Goal: Task Accomplishment & Management: Use online tool/utility

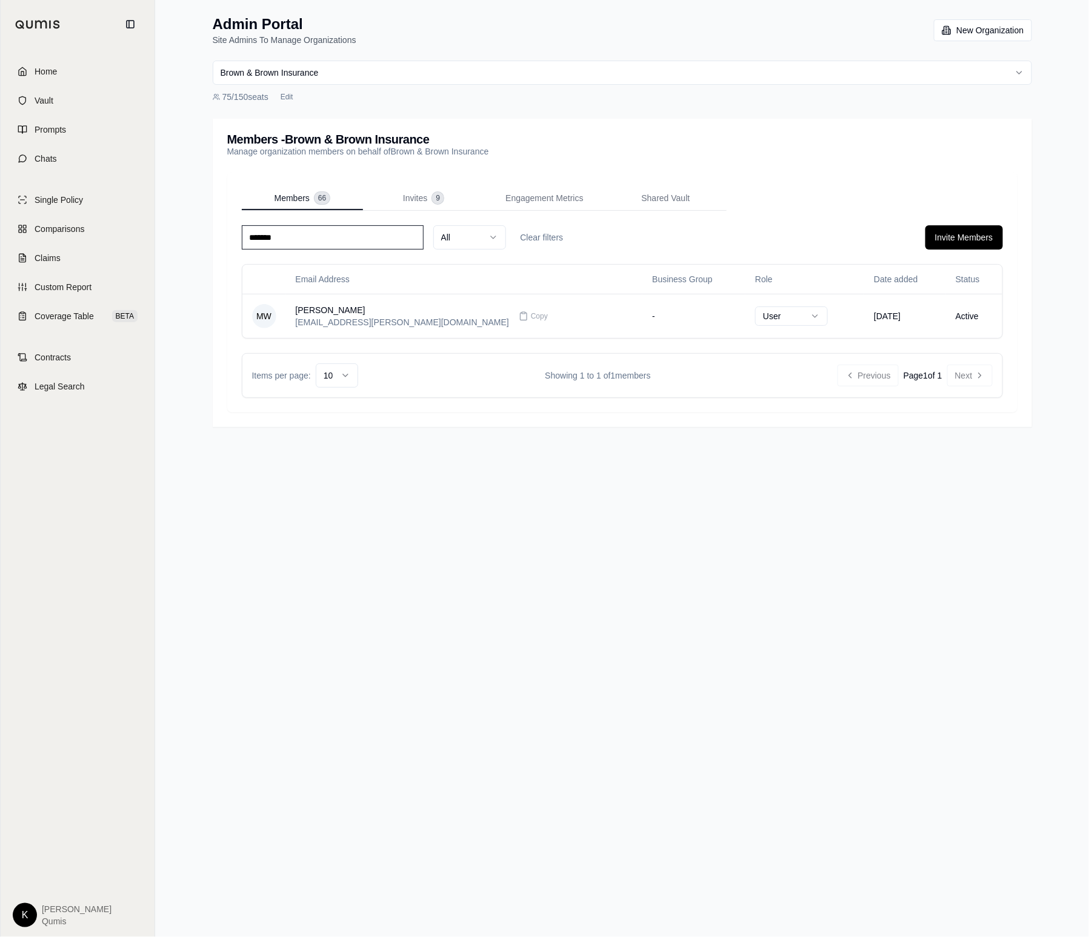
click at [330, 238] on input "*******" at bounding box center [333, 237] width 182 height 24
type input "****"
click at [792, 319] on td "User" at bounding box center [826, 316] width 105 height 44
click at [479, 320] on div "gary.raia@bbrown.com Copy" at bounding box center [484, 316] width 377 height 24
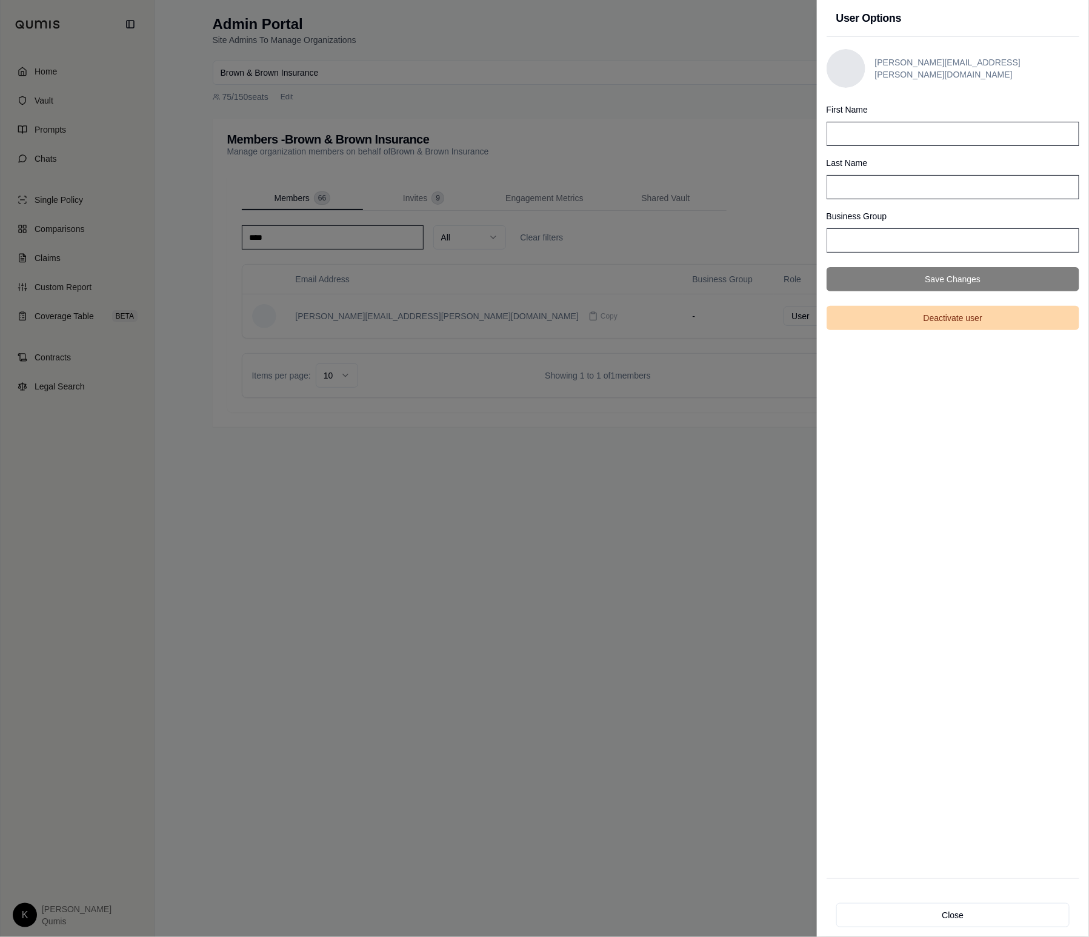
click at [868, 318] on button "Deactivate user" at bounding box center [952, 318] width 253 height 24
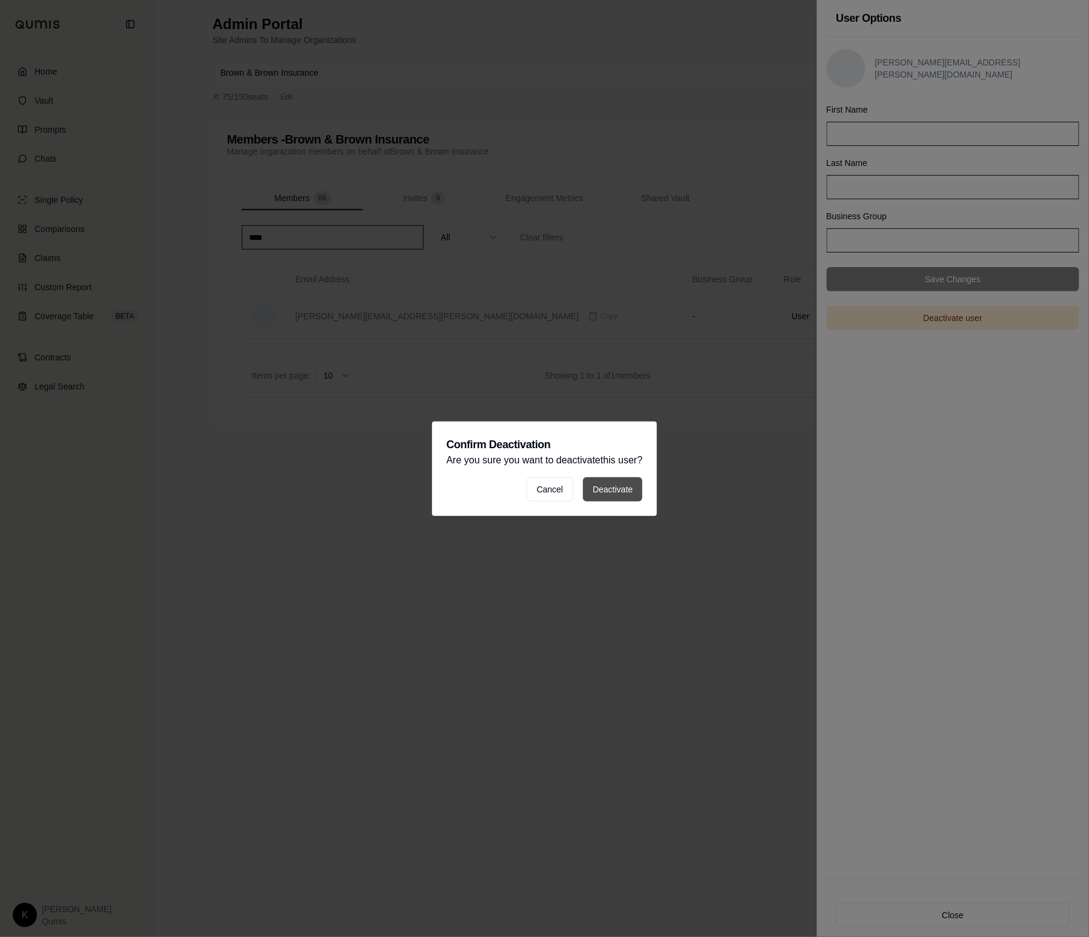
click at [594, 482] on button "Deactivate" at bounding box center [612, 489] width 59 height 24
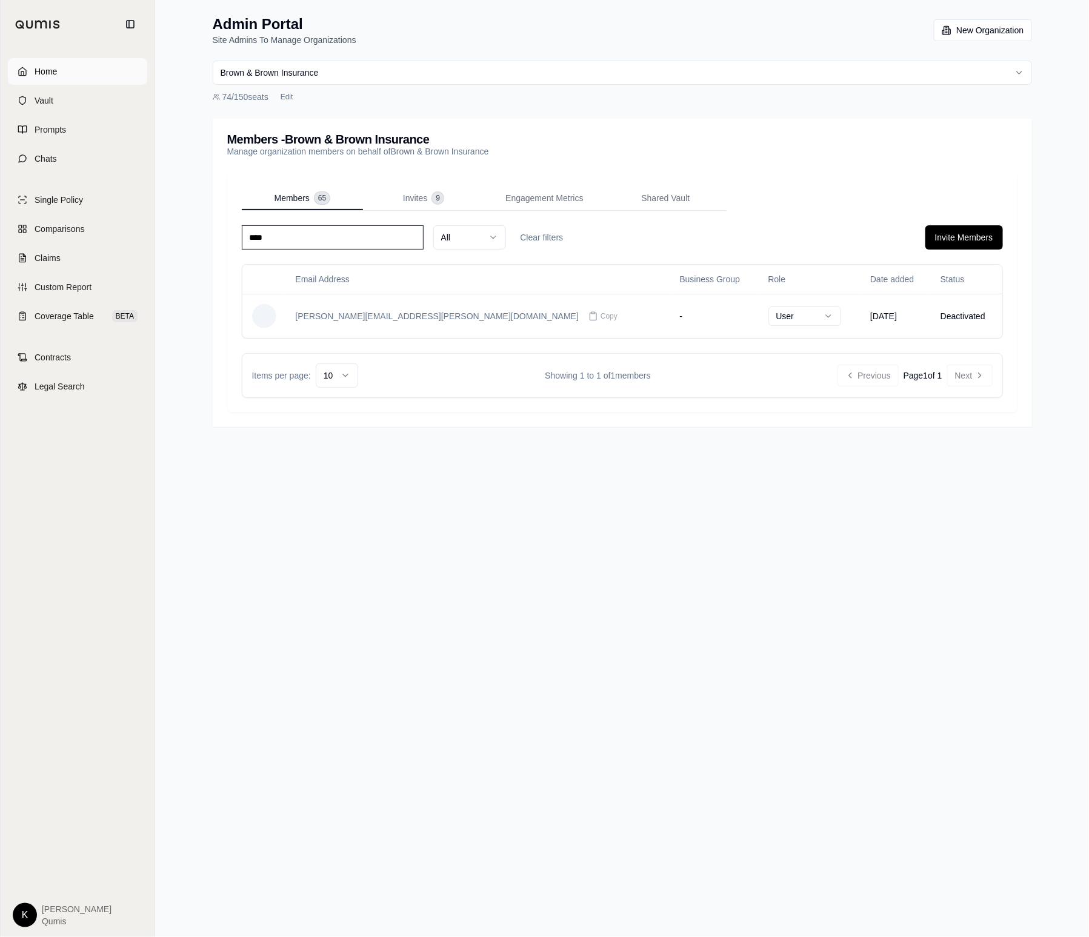
click at [73, 76] on link "Home" at bounding box center [77, 71] width 139 height 27
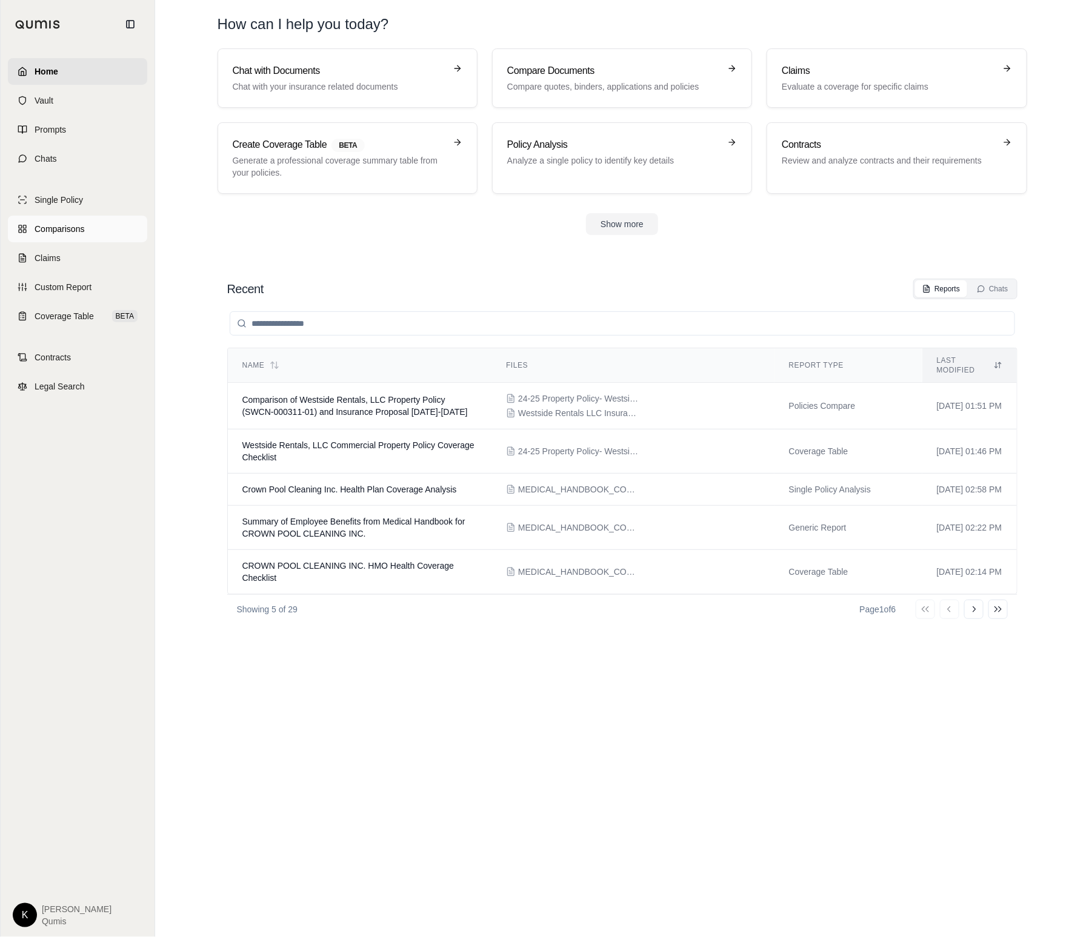
click at [44, 228] on span "Comparisons" at bounding box center [60, 229] width 50 height 12
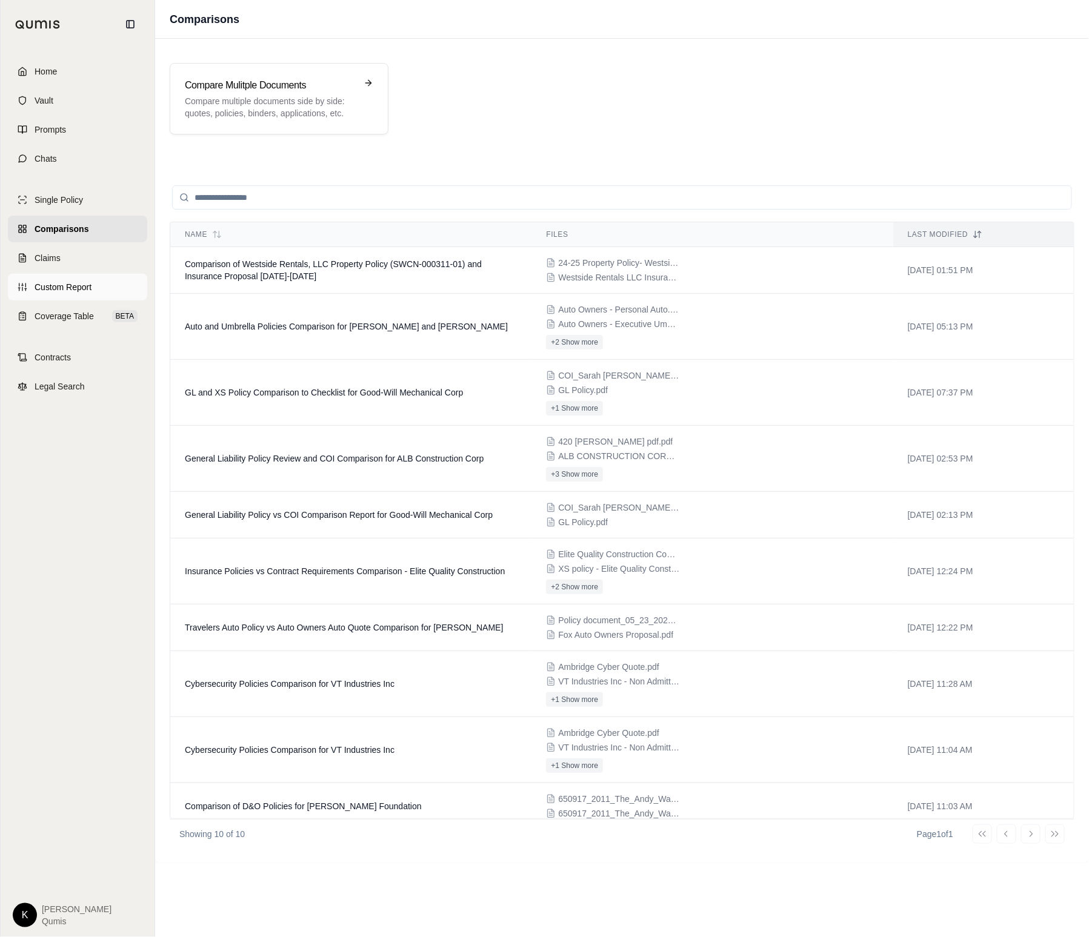
click at [68, 290] on span "Custom Report" at bounding box center [63, 287] width 57 height 12
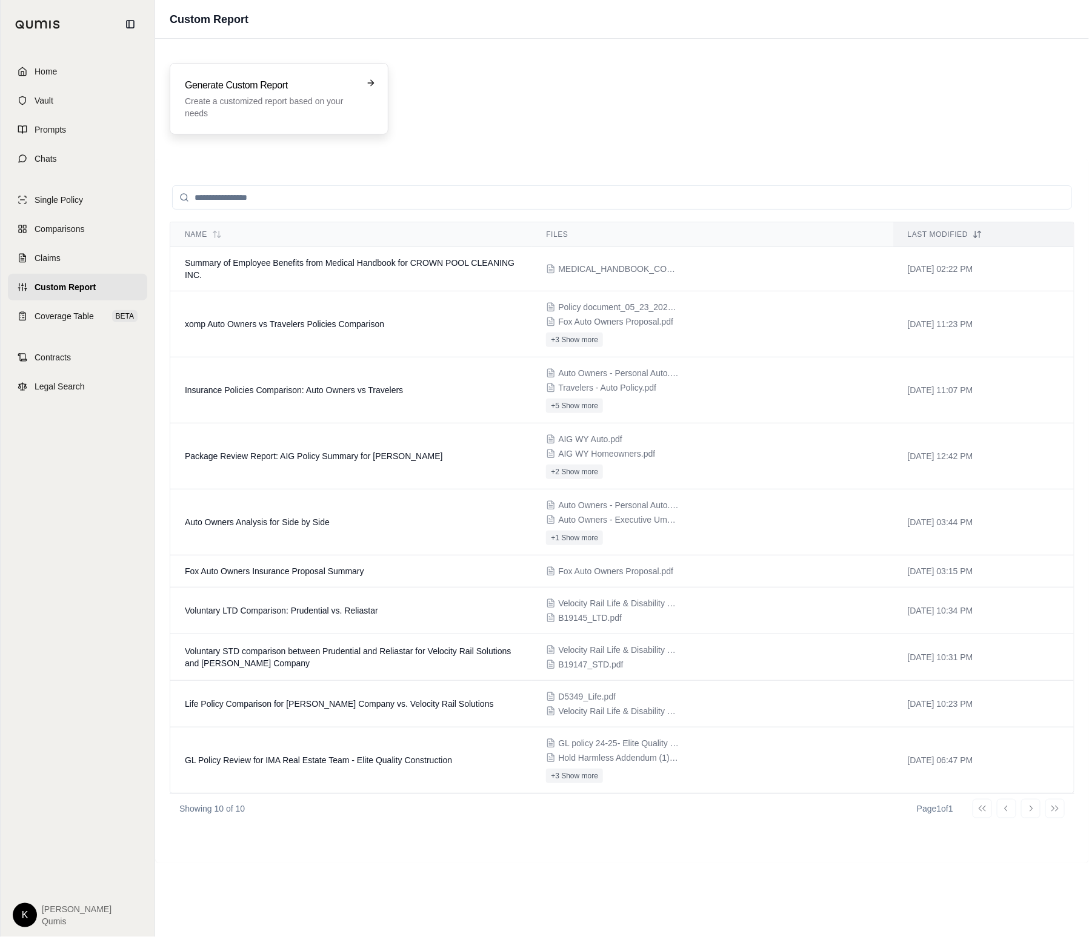
click at [233, 98] on p "Create a customized report based on your needs" at bounding box center [270, 107] width 171 height 24
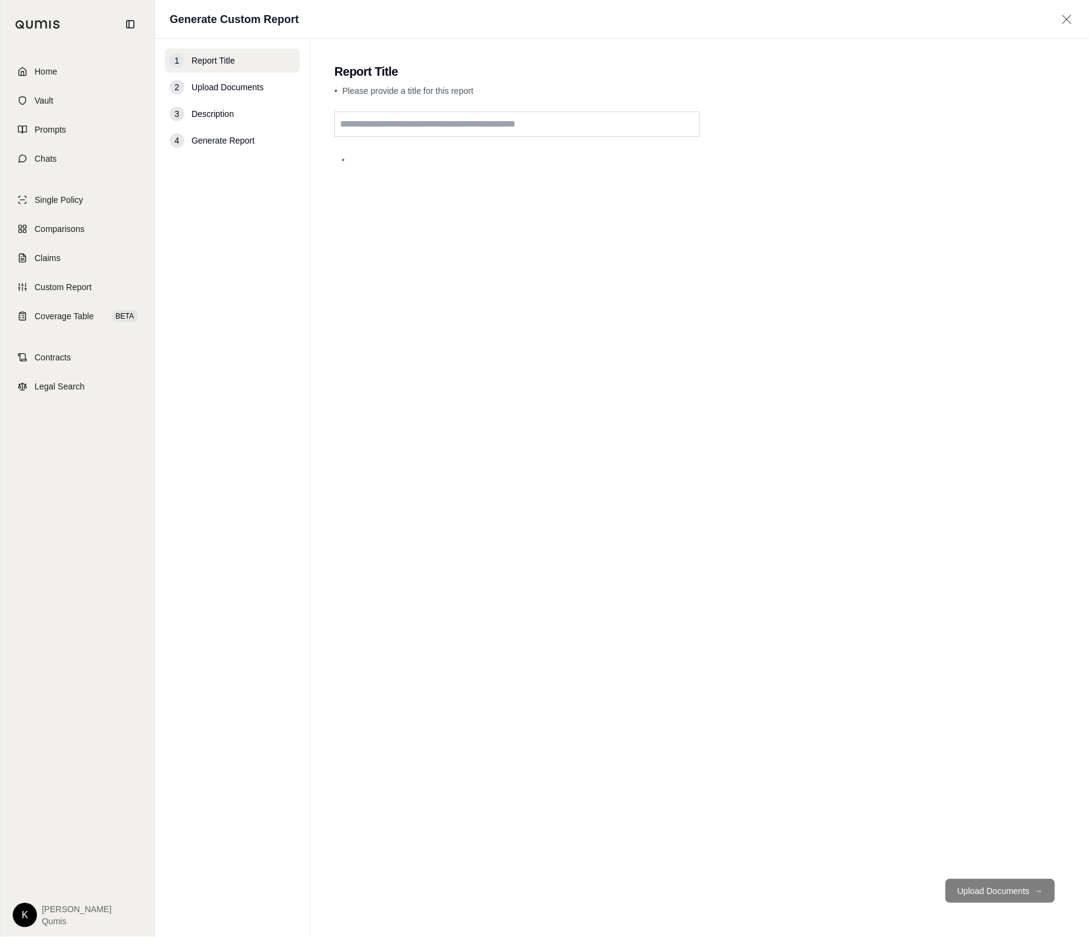
click at [425, 132] on input "text" at bounding box center [516, 123] width 365 height 25
type input "**********"
click at [988, 886] on button "Upload Documents →" at bounding box center [1000, 891] width 110 height 24
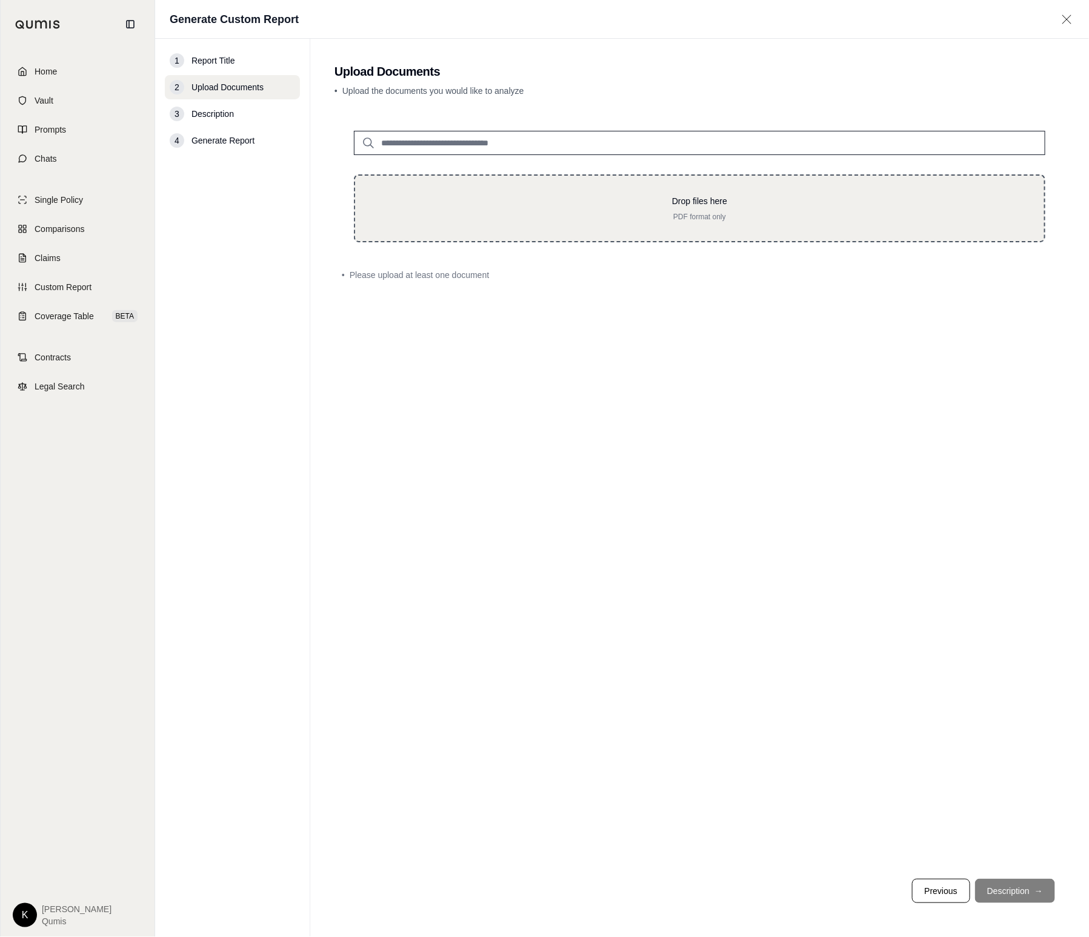
click at [613, 213] on p "PDF format only" at bounding box center [699, 217] width 650 height 10
click at [682, 204] on p "Drop files here" at bounding box center [699, 201] width 650 height 12
type input "**********"
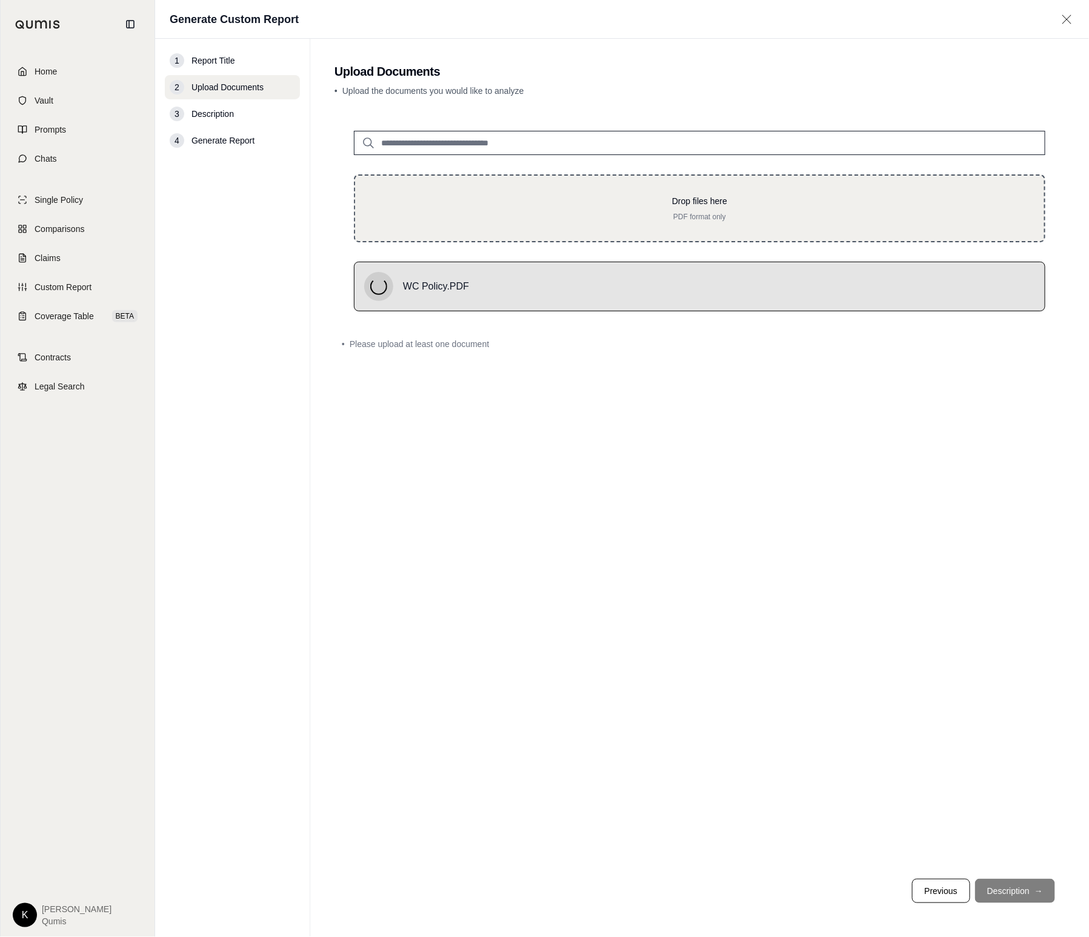
click at [700, 203] on p "Drop files here" at bounding box center [699, 201] width 650 height 12
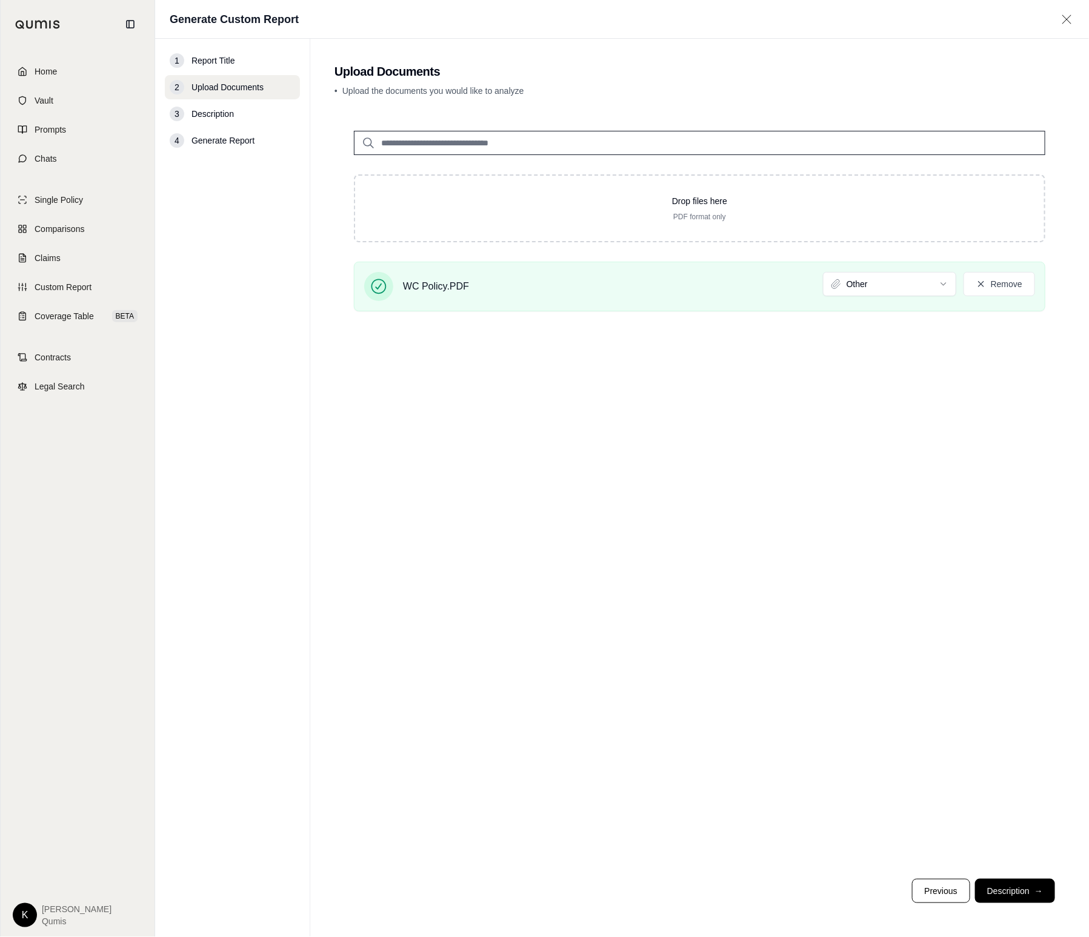
type input "**********"
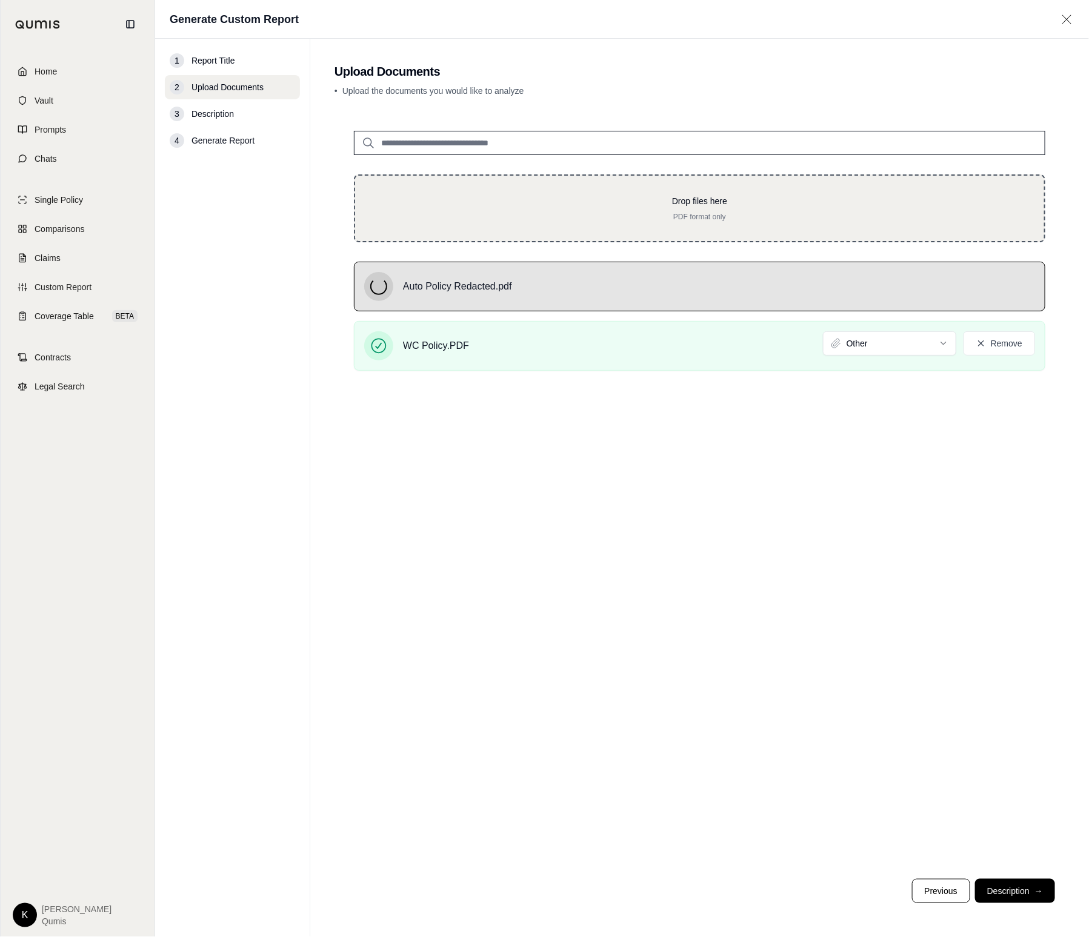
click at [748, 191] on div "Drop files here PDF format only" at bounding box center [699, 209] width 691 height 68
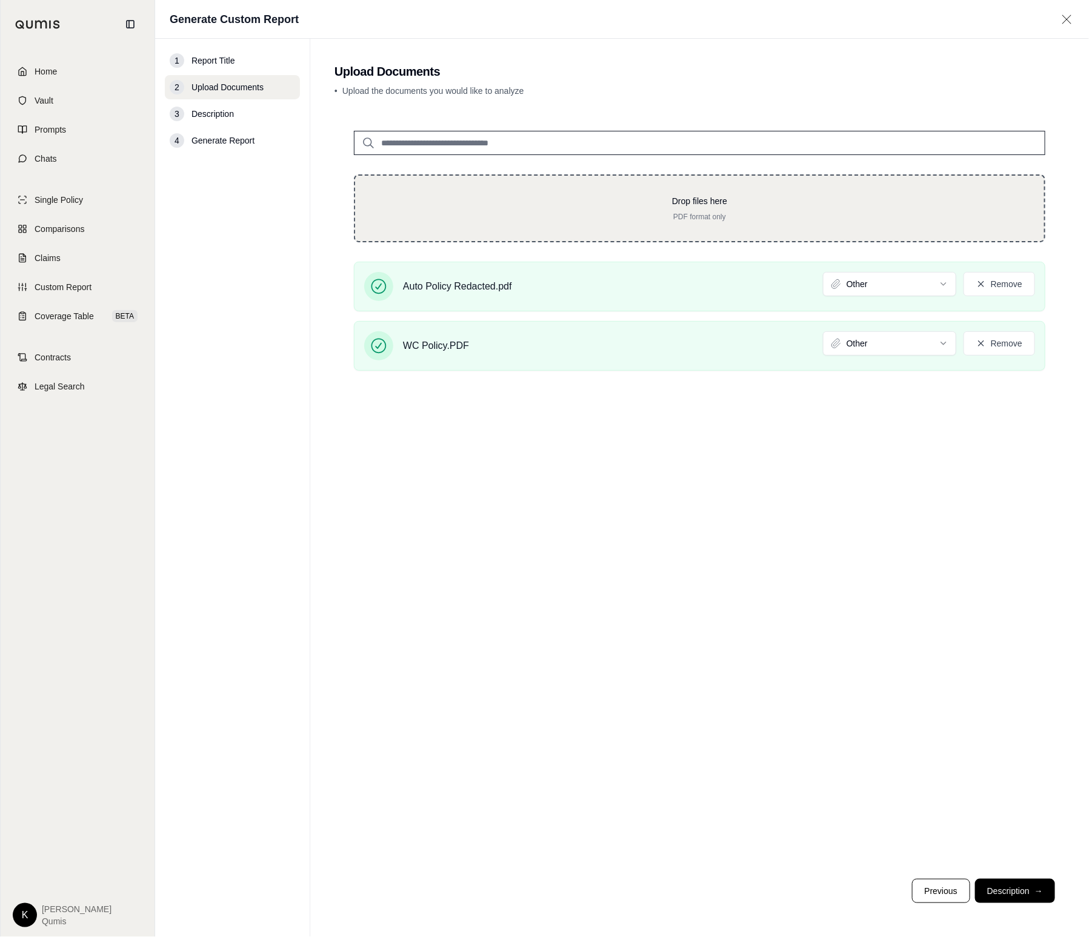
type input "**********"
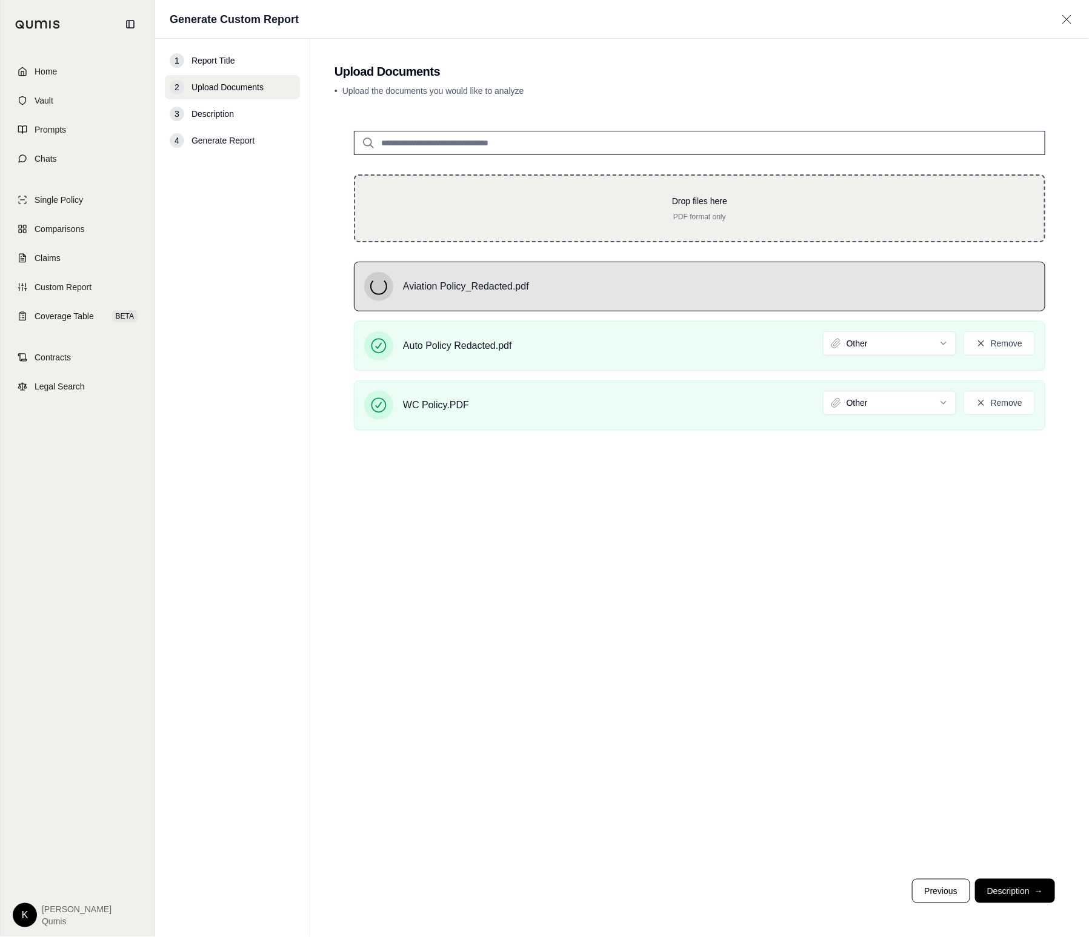
click at [725, 207] on div "Drop files here PDF format only" at bounding box center [699, 208] width 650 height 27
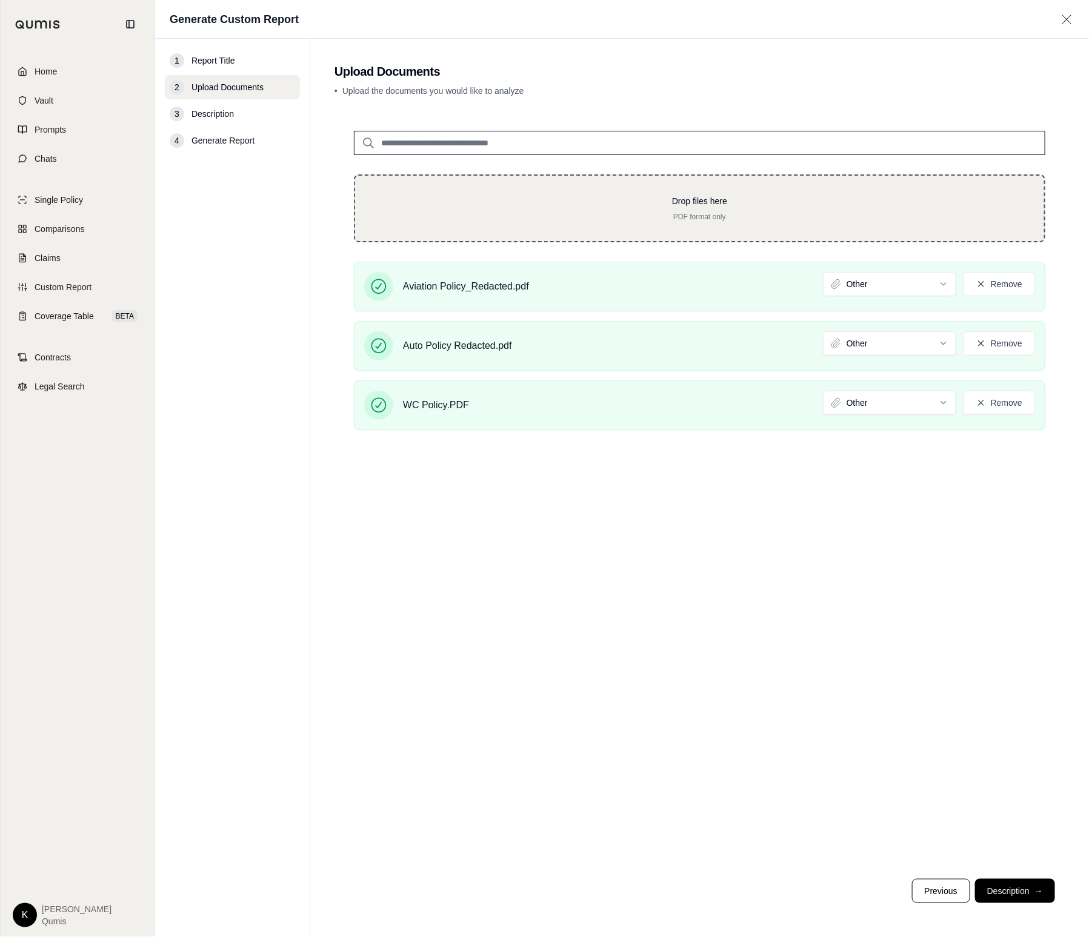
type input "**********"
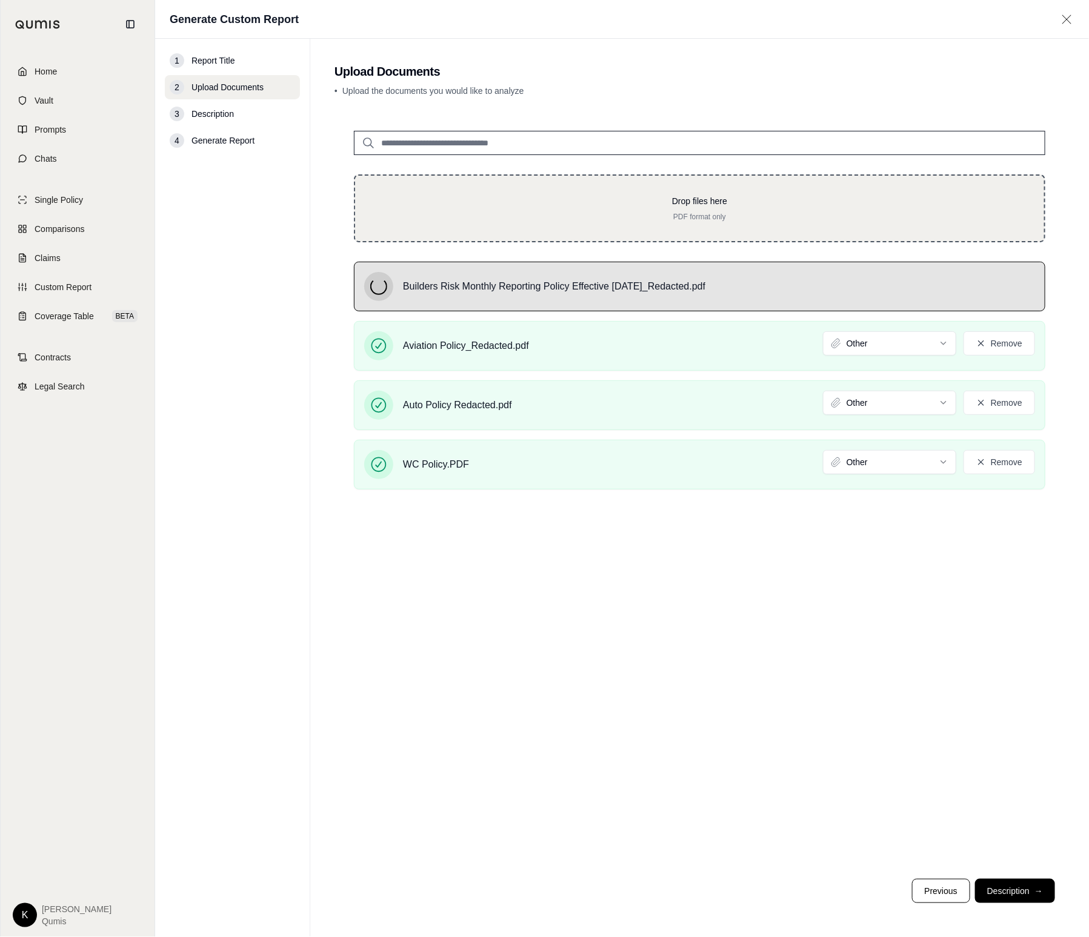
click at [742, 187] on div "Drop files here PDF format only" at bounding box center [699, 209] width 691 height 68
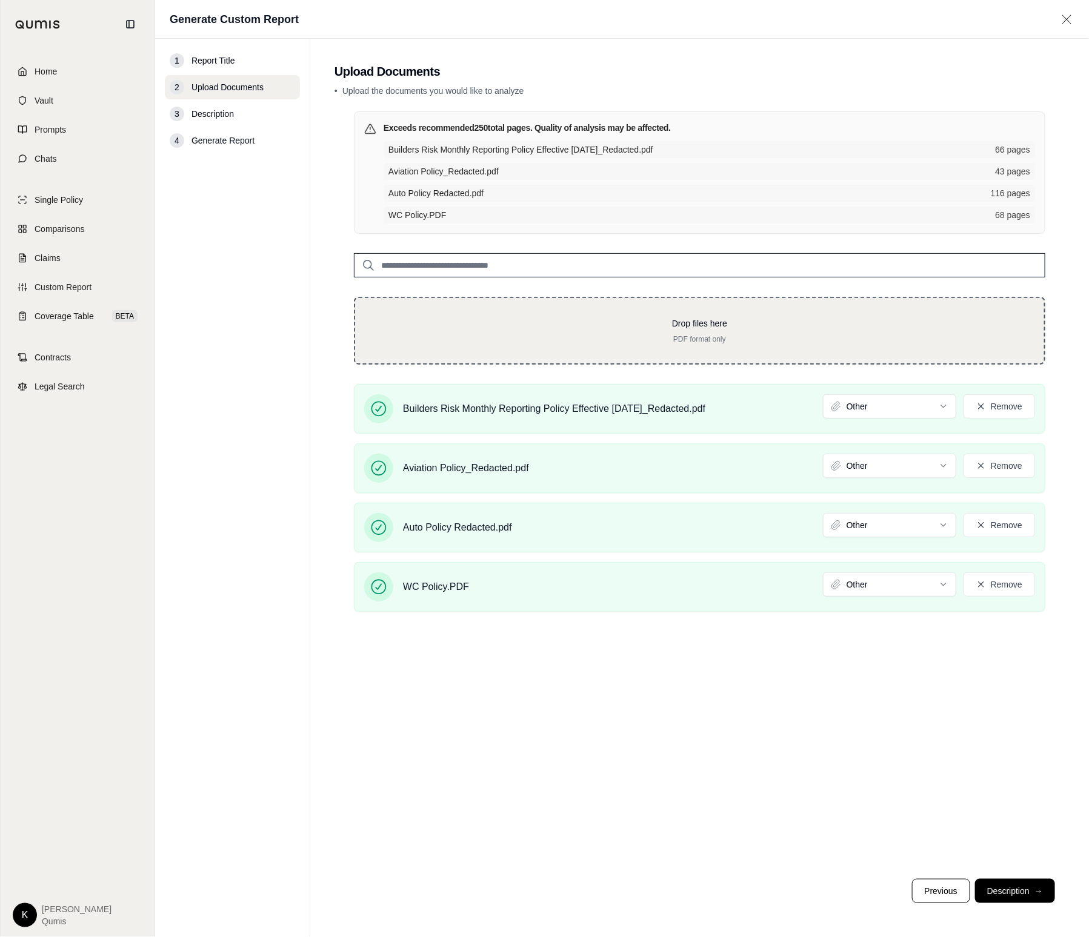
type input "**********"
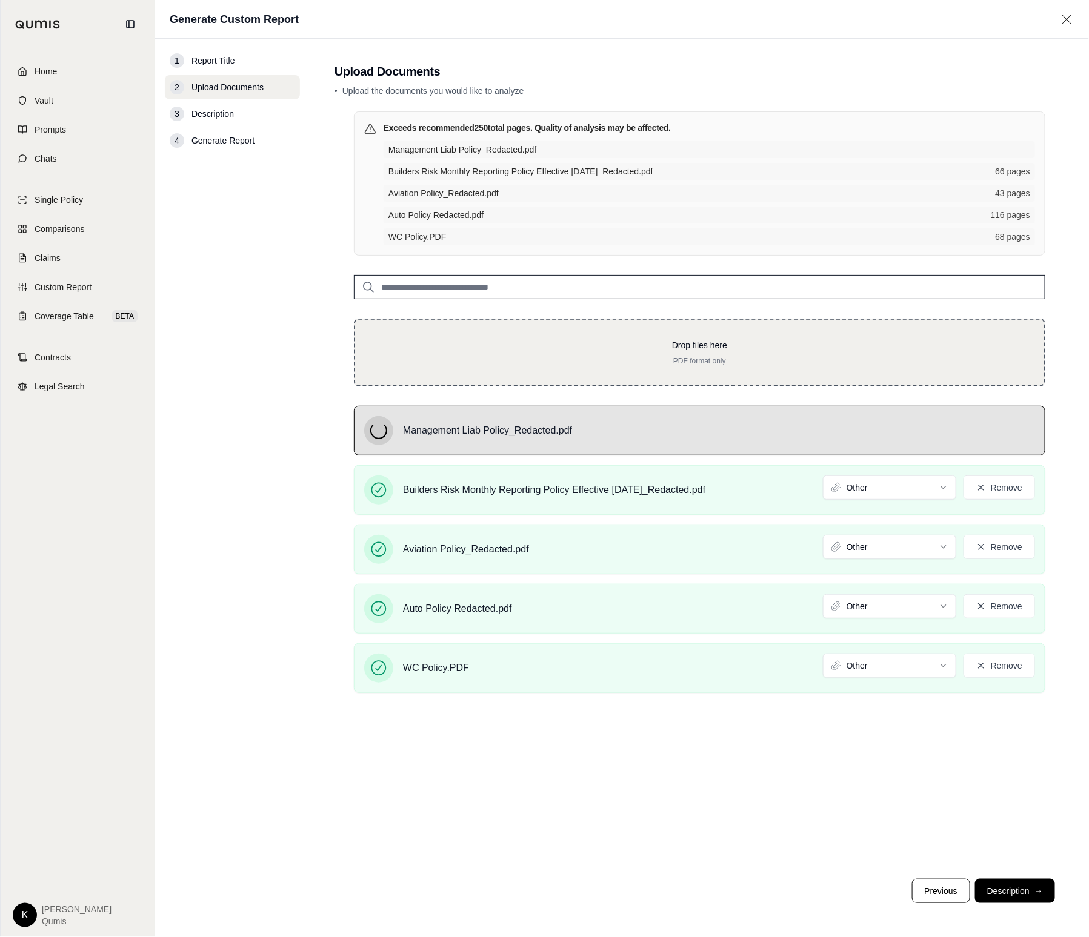
click at [689, 339] on p "Drop files here" at bounding box center [699, 345] width 650 height 12
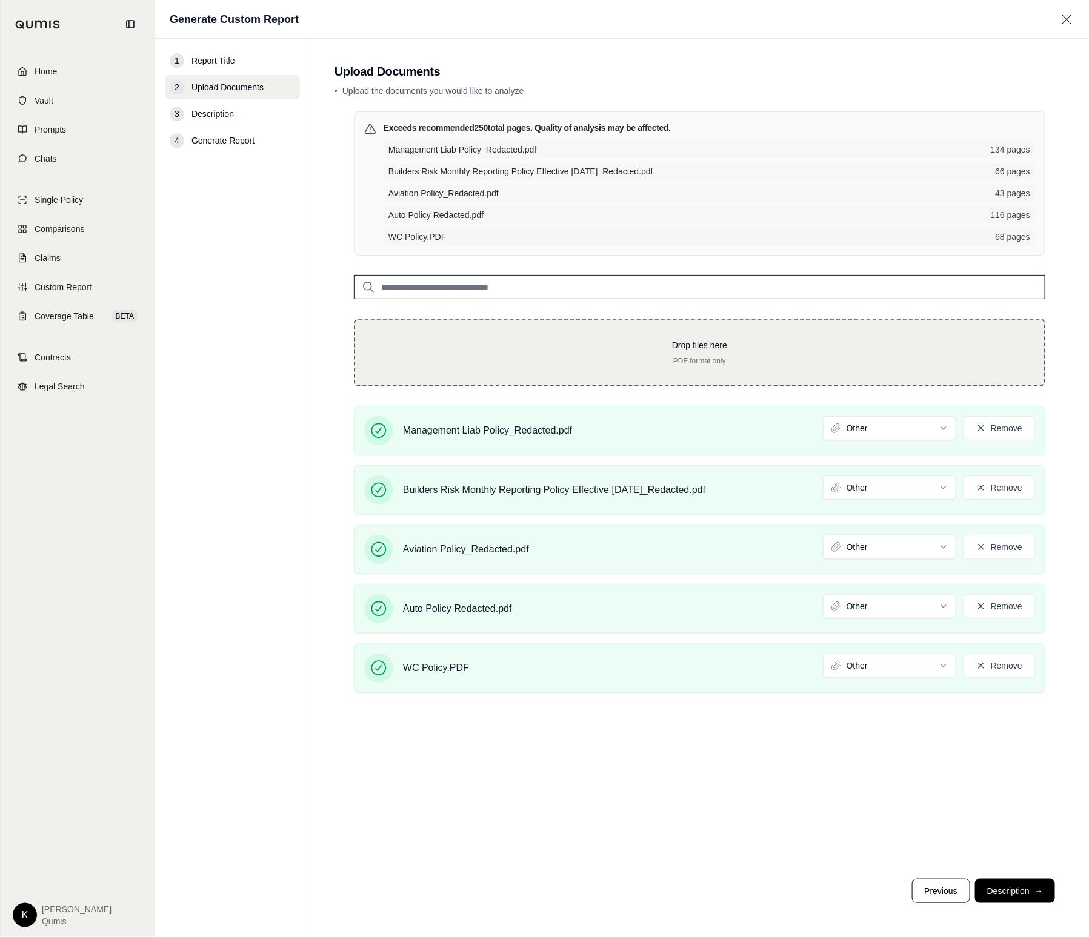
type input "**********"
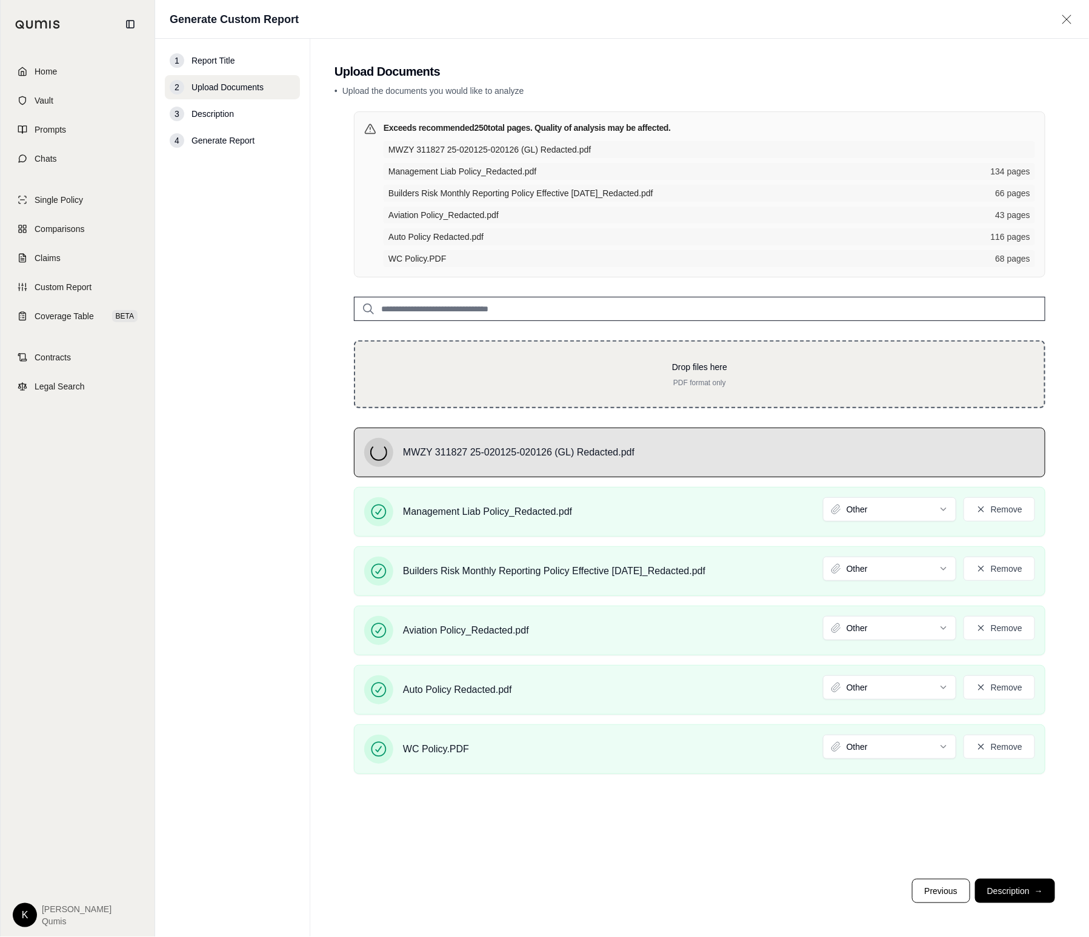
click at [674, 364] on p "Drop files here" at bounding box center [699, 367] width 650 height 12
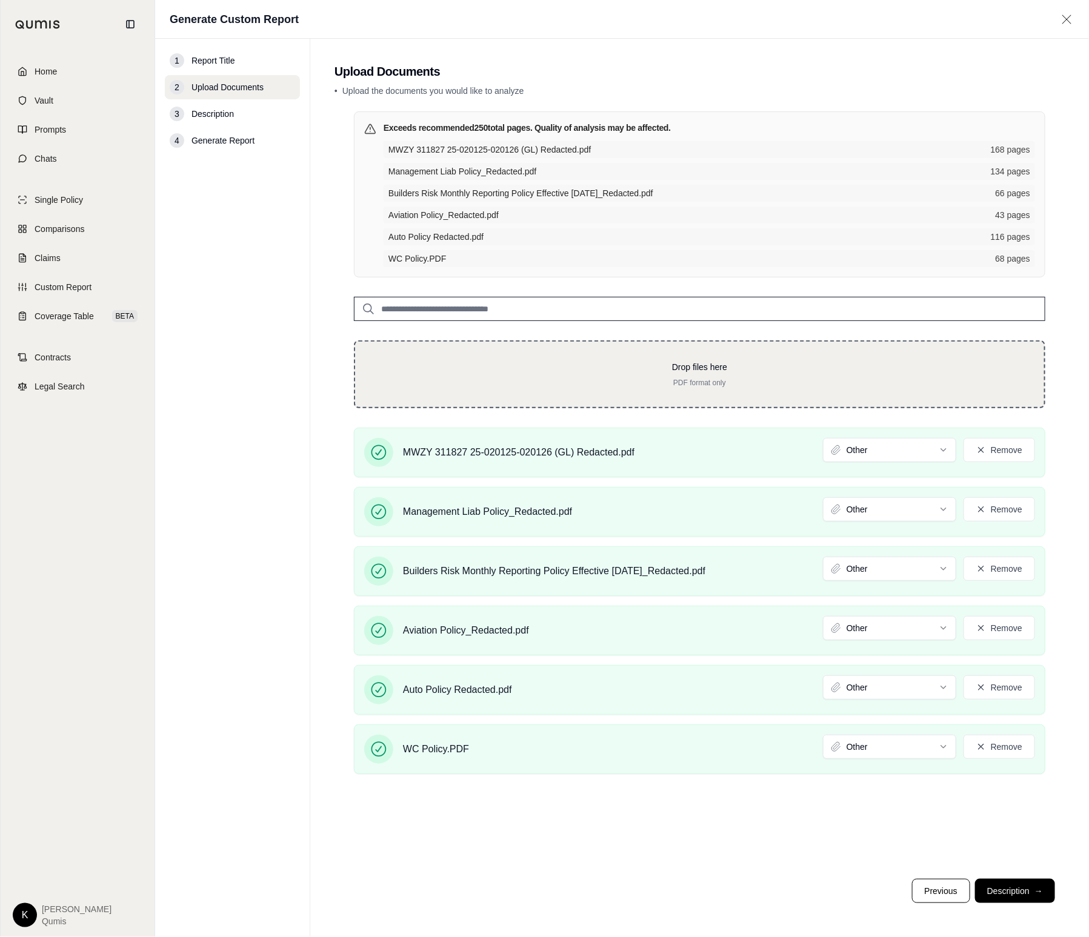
type input "**********"
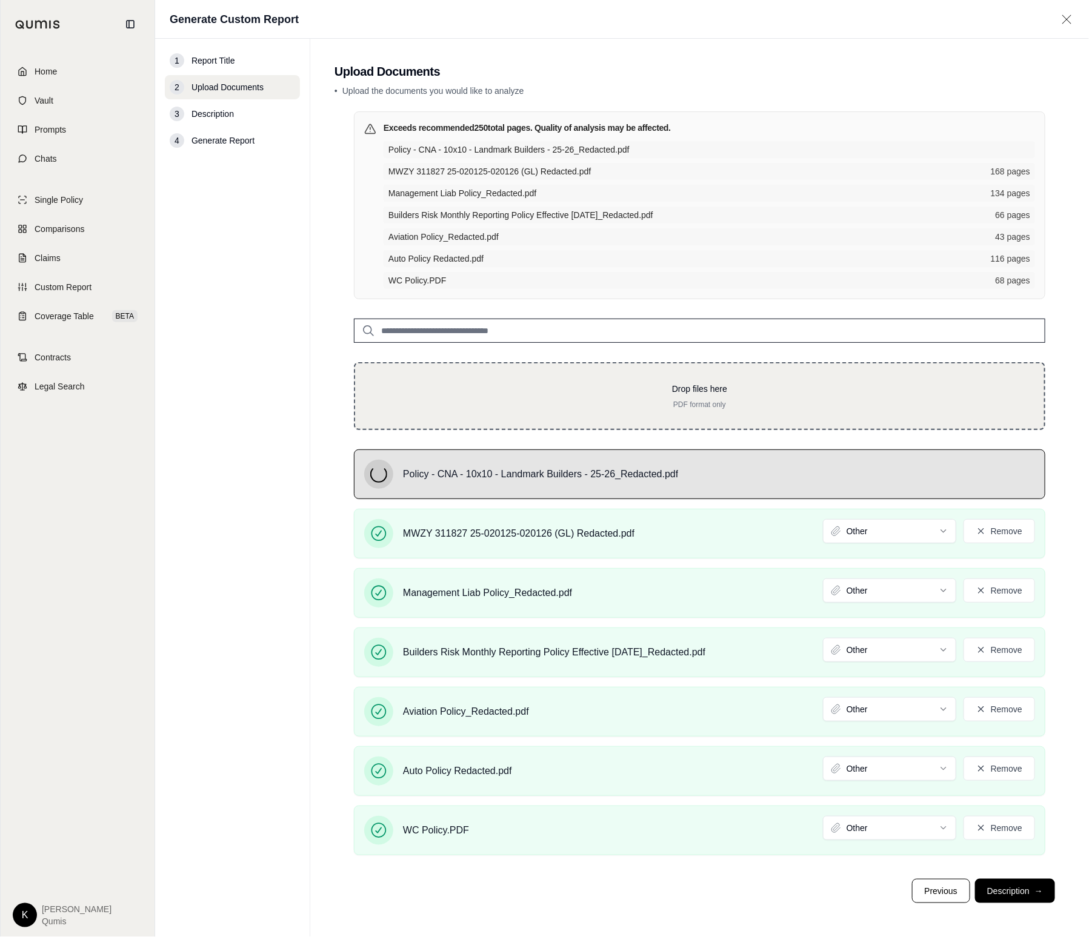
click at [636, 379] on div "Drop files here PDF format only" at bounding box center [699, 396] width 691 height 68
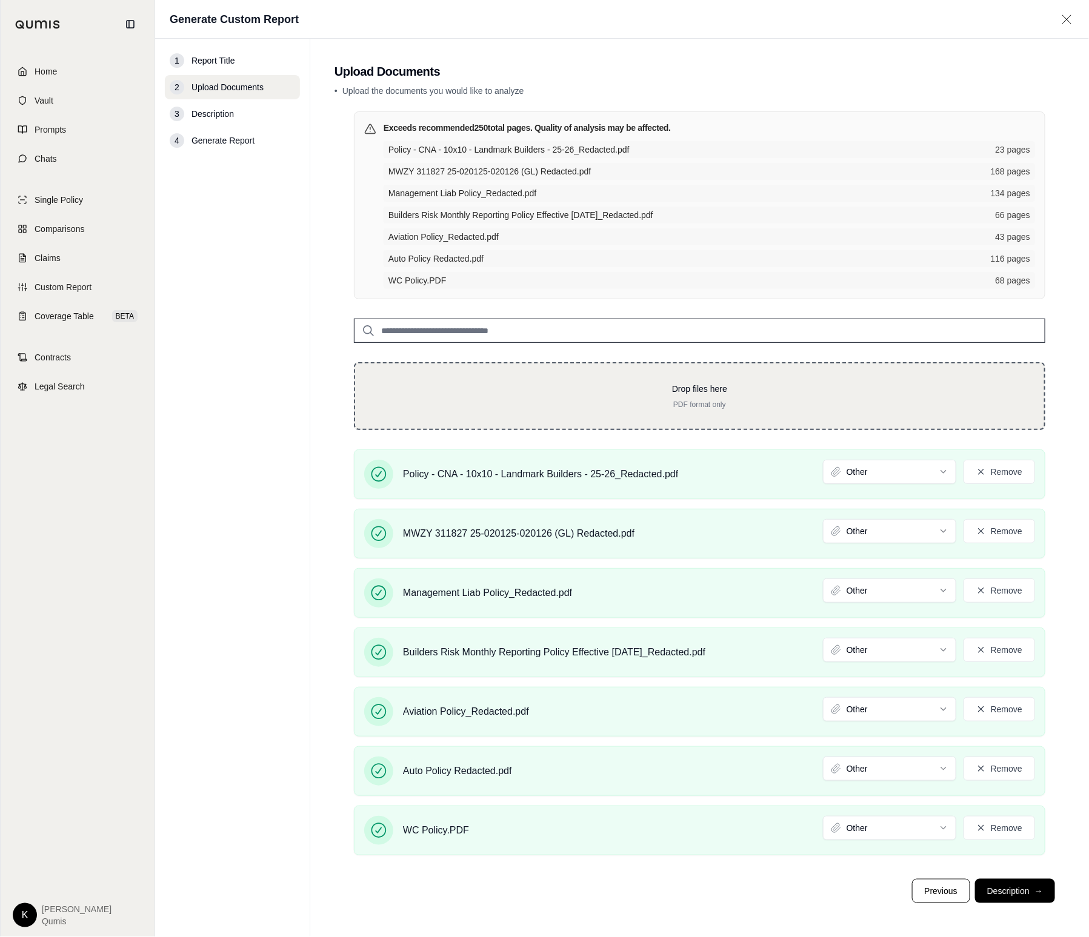
type input "**********"
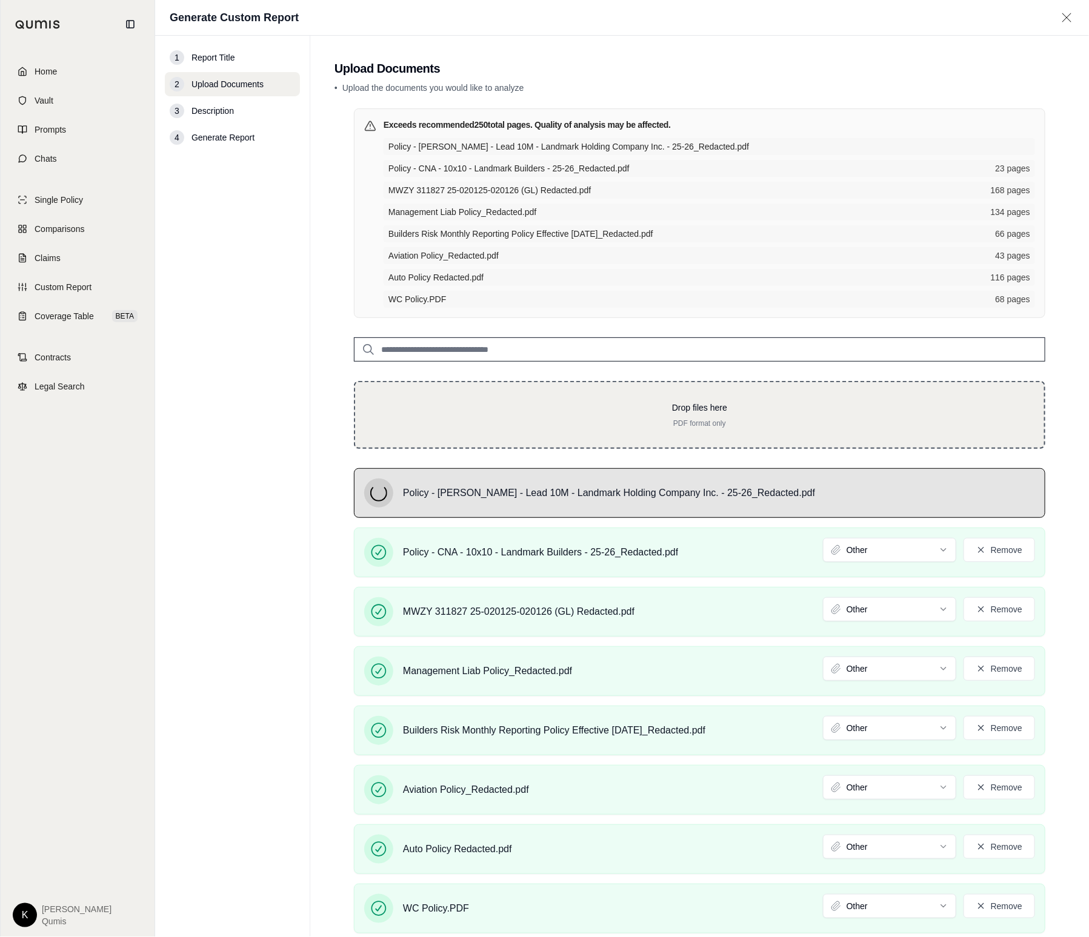
click at [729, 398] on div "Drop files here PDF format only" at bounding box center [699, 415] width 691 height 68
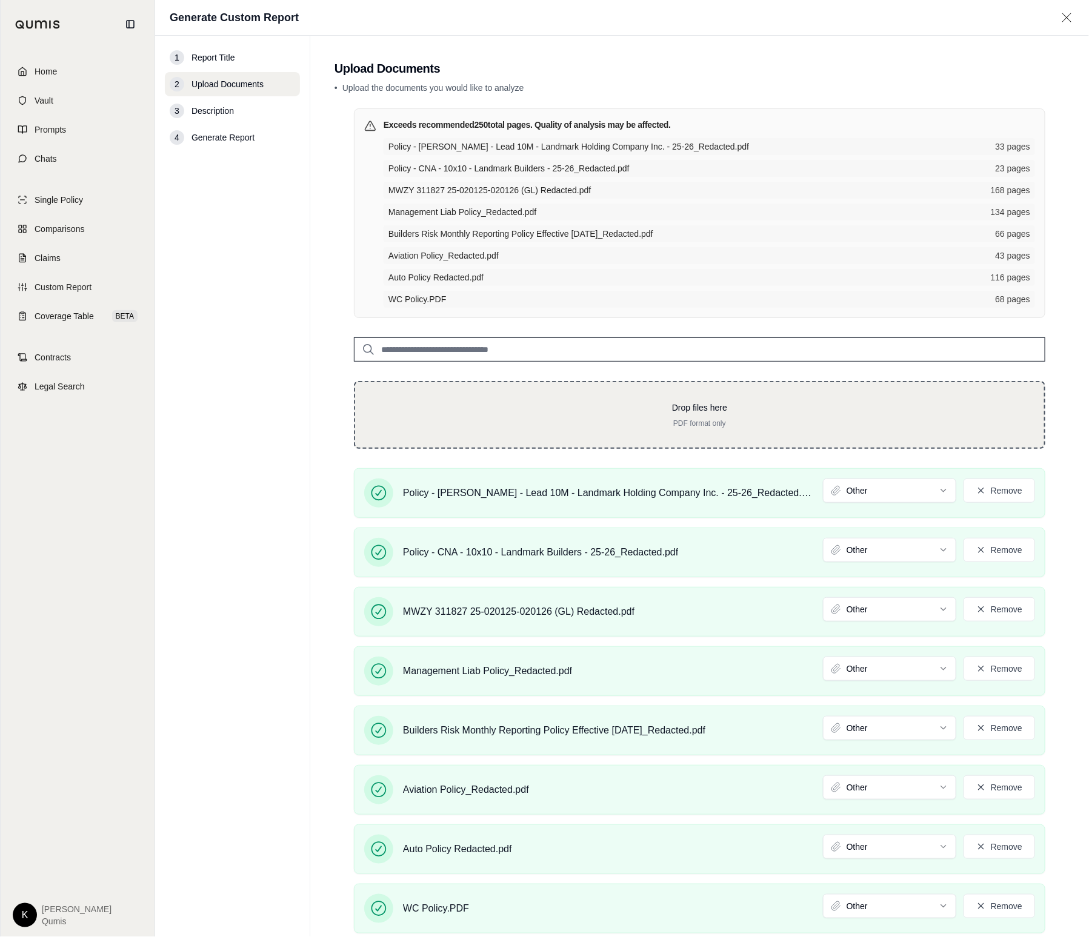
type input "**********"
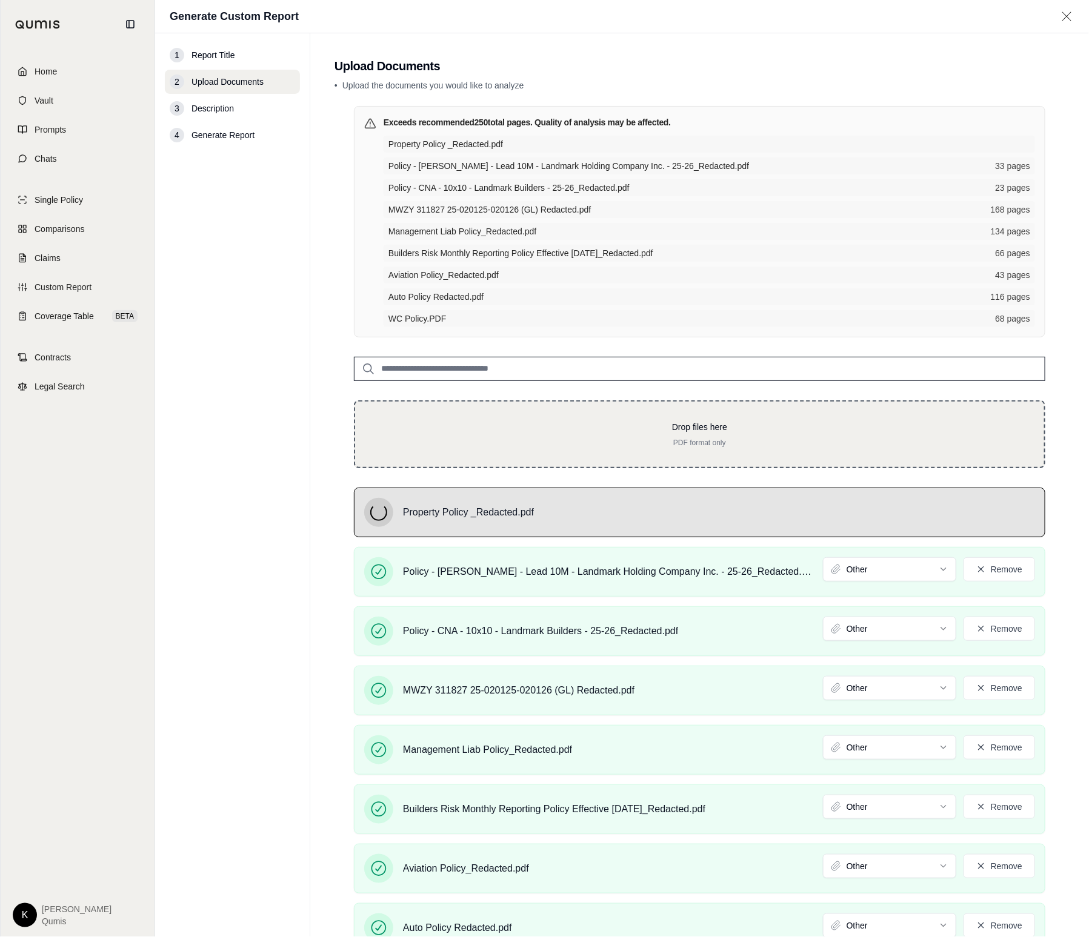
click at [670, 438] on p "PDF format only" at bounding box center [699, 443] width 650 height 10
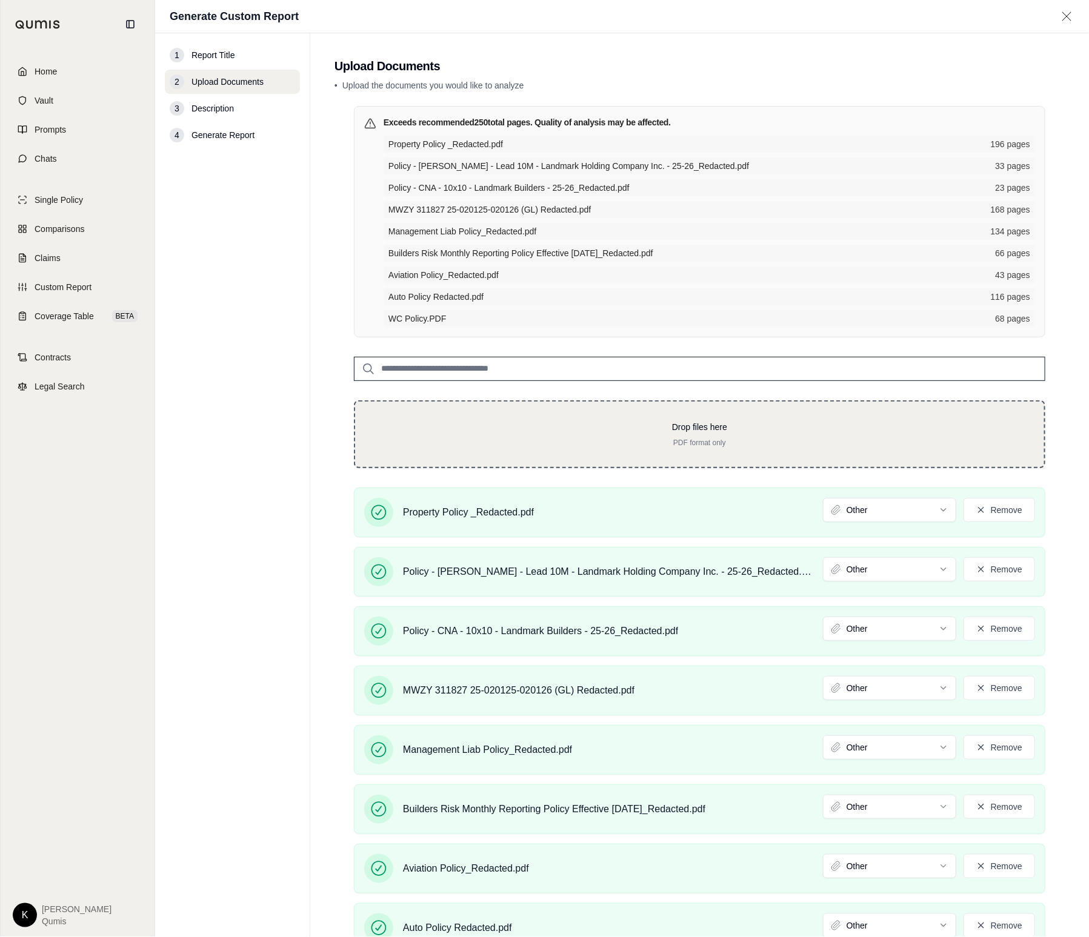
type input "**********"
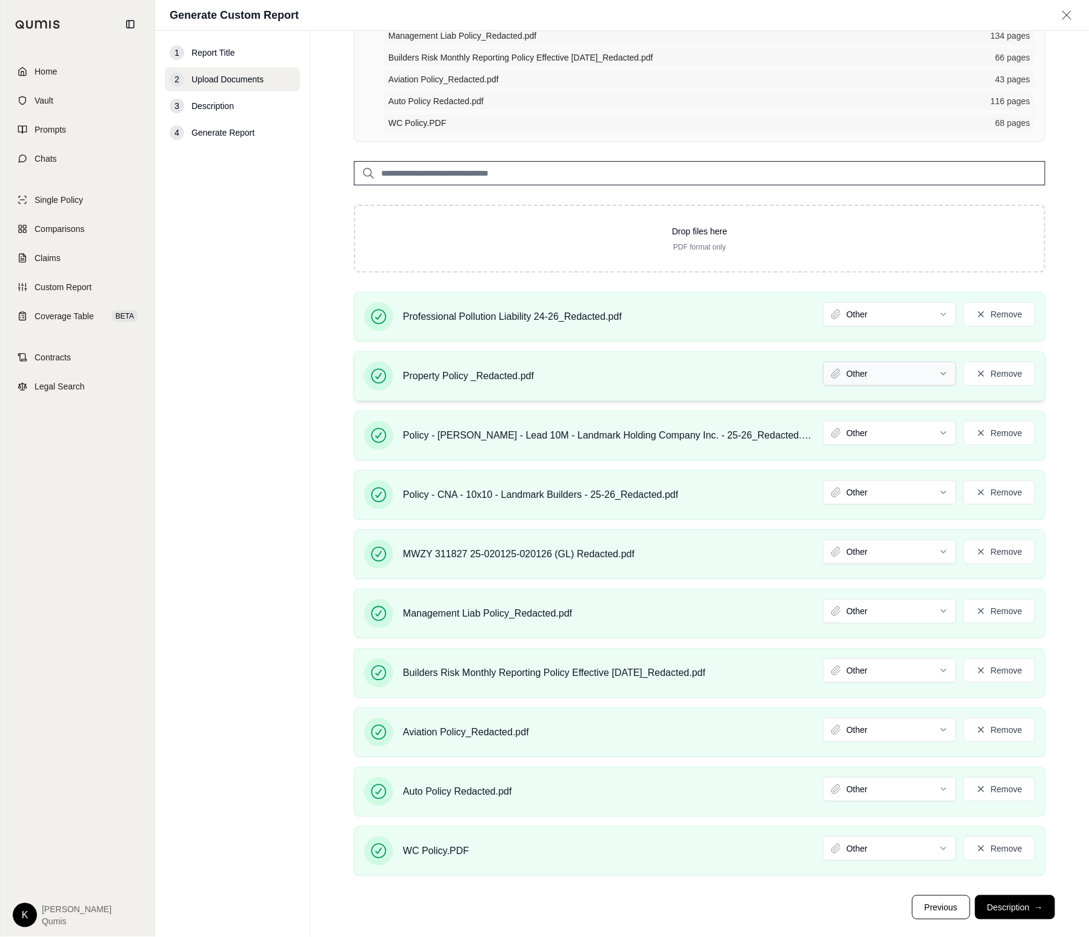
scroll to position [233, 0]
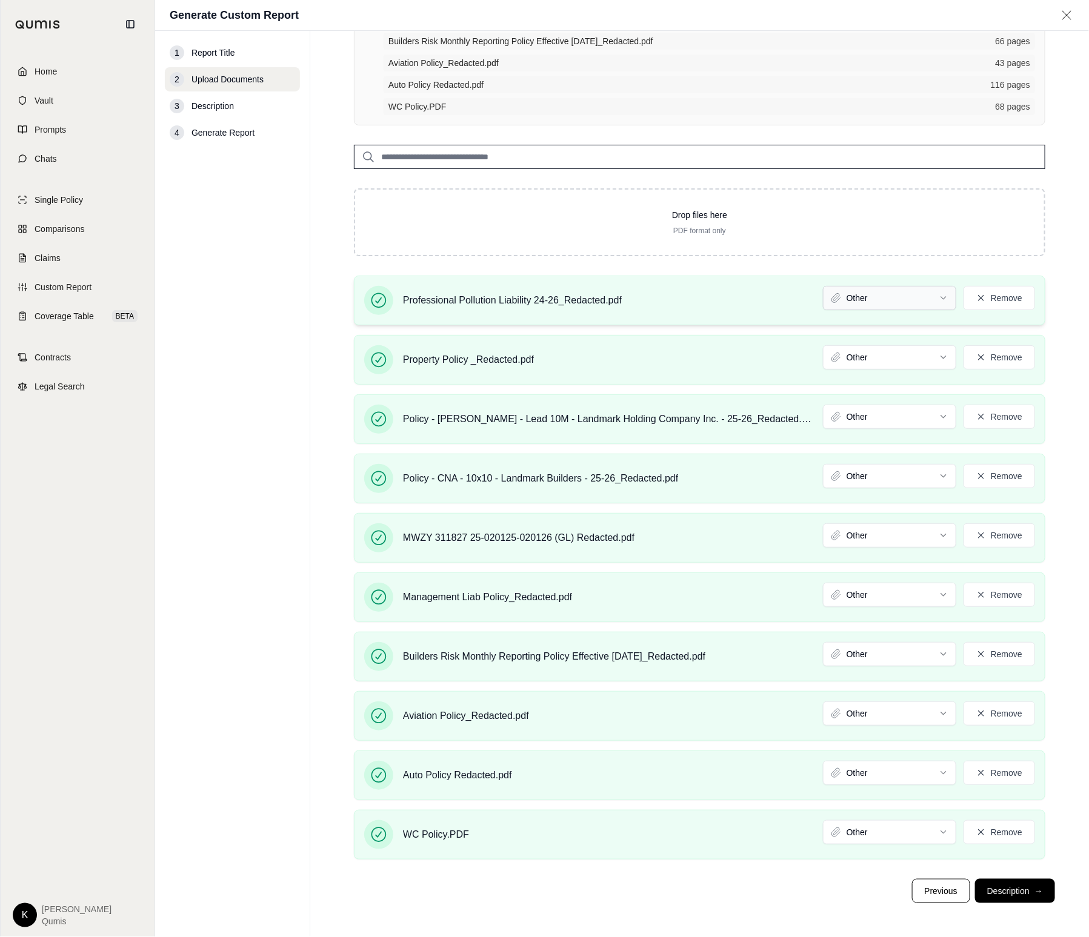
click at [916, 301] on html "Home Vault Prompts Chats Single Policy Comparisons Claims Custom Report Coverag…" at bounding box center [544, 468] width 1089 height 937
click at [913, 357] on html "Home Vault Prompts Chats Single Policy Comparisons Claims Custom Report Coverag…" at bounding box center [544, 468] width 1089 height 937
click at [920, 418] on html "Document type updated successfully Home Vault Prompts Chats Single Policy Compa…" at bounding box center [544, 468] width 1089 height 937
click at [917, 476] on html "Document type updated successfully Document type updated successfully Document …" at bounding box center [544, 468] width 1089 height 937
click at [900, 537] on html "Document type updated successfully Document type updated successfully Home Vaul…" at bounding box center [544, 468] width 1089 height 937
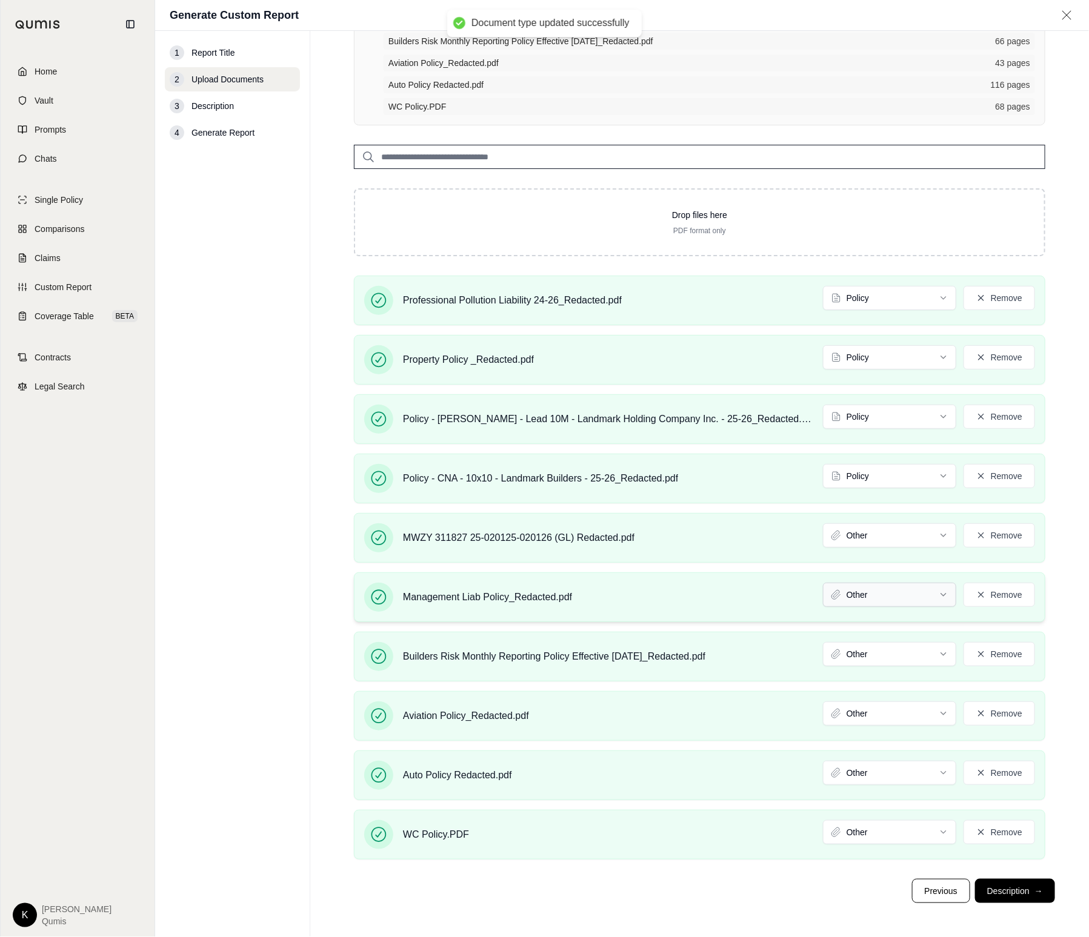
click at [893, 590] on html "Document type updated successfully Document type updated successfully Home Vaul…" at bounding box center [544, 468] width 1089 height 937
click at [888, 663] on html "Document type updated successfully Document type updated successfully Home Vaul…" at bounding box center [544, 468] width 1089 height 937
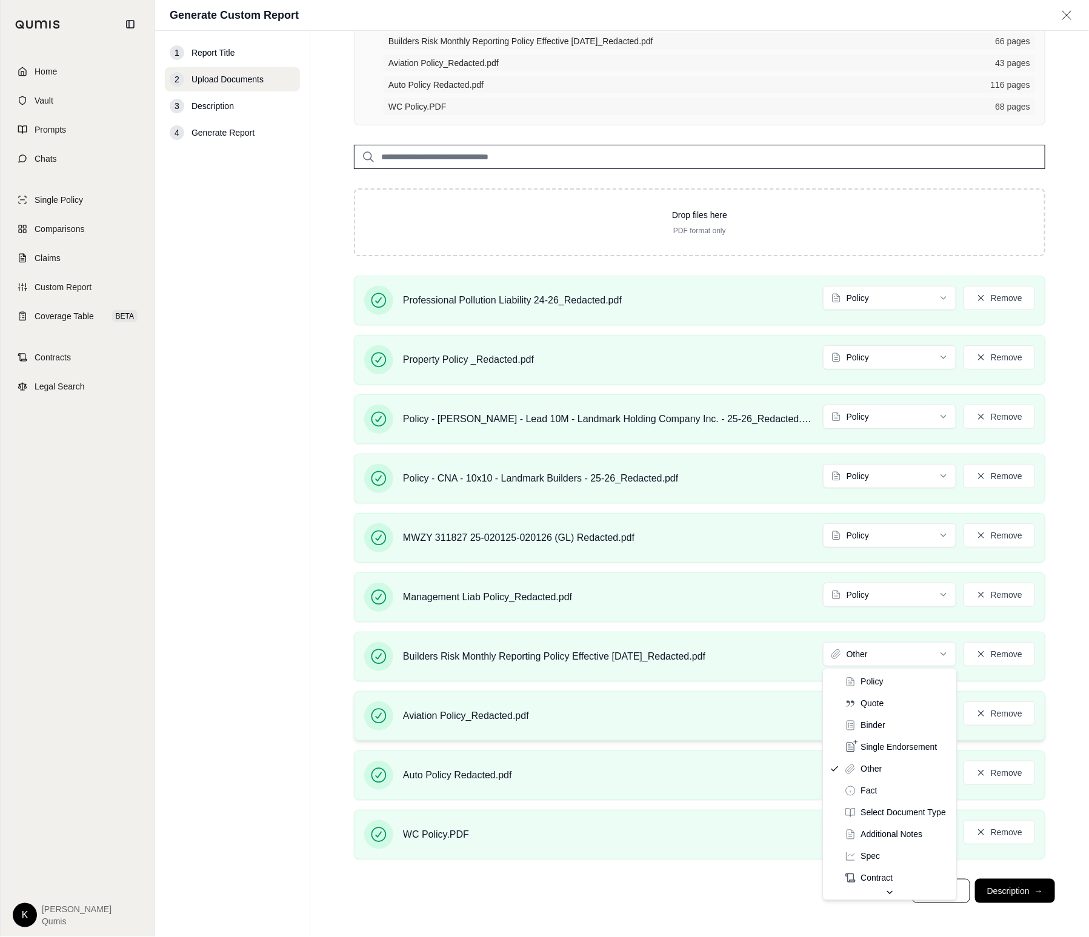
drag, startPoint x: 881, startPoint y: 684, endPoint x: 885, endPoint y: 697, distance: 13.8
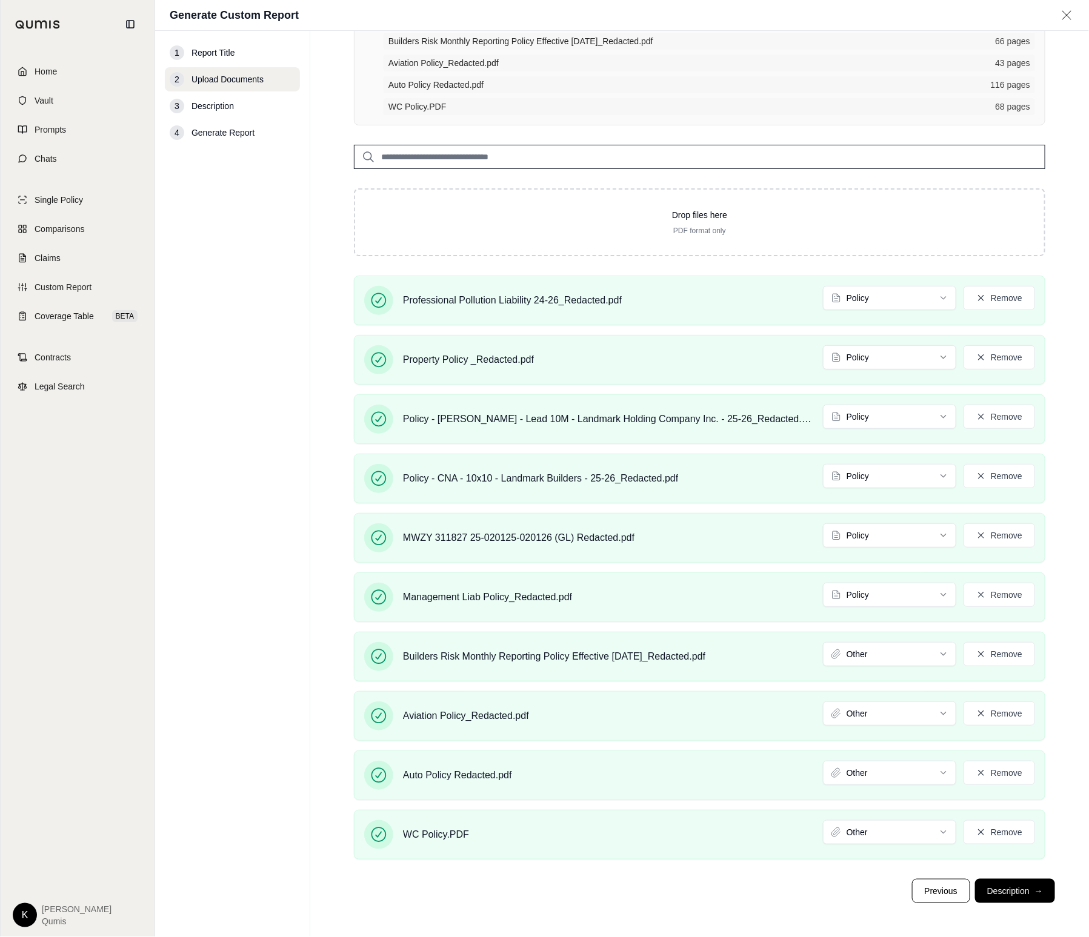
click at [893, 714] on html "Document type updated successfully Home Vault Prompts Chats Single Policy Compa…" at bounding box center [544, 468] width 1089 height 937
click at [896, 769] on html "Document type updated successfully Document type updated successfully Home Vaul…" at bounding box center [544, 468] width 1089 height 937
click at [885, 839] on html "Document type updated successfully Home Vault Prompts Chats Single Policy Compa…" at bounding box center [544, 468] width 1089 height 937
click at [1004, 886] on button "Description →" at bounding box center [1015, 891] width 80 height 24
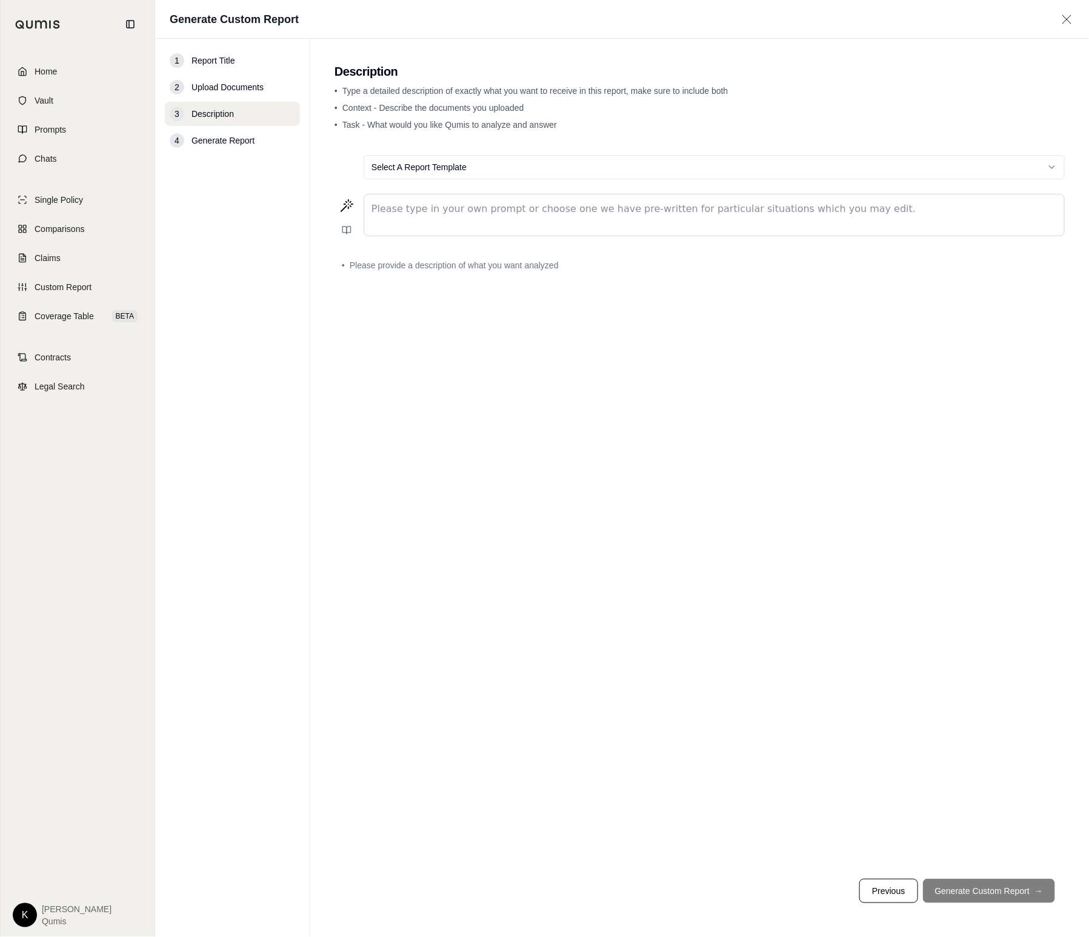
click at [638, 177] on html "Document type updated successfully Home Vault Prompts Chats Single Policy Compa…" at bounding box center [544, 468] width 1089 height 937
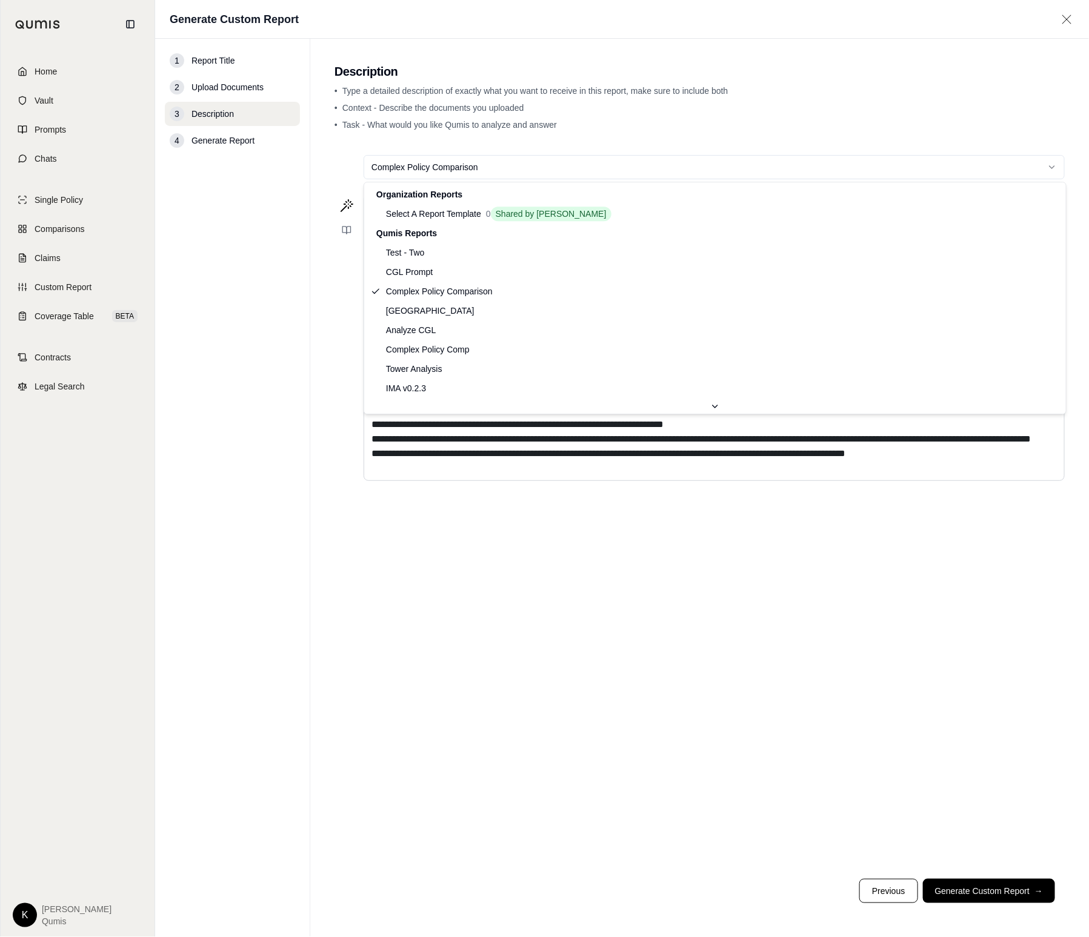
click at [850, 170] on html "**********" at bounding box center [544, 468] width 1089 height 937
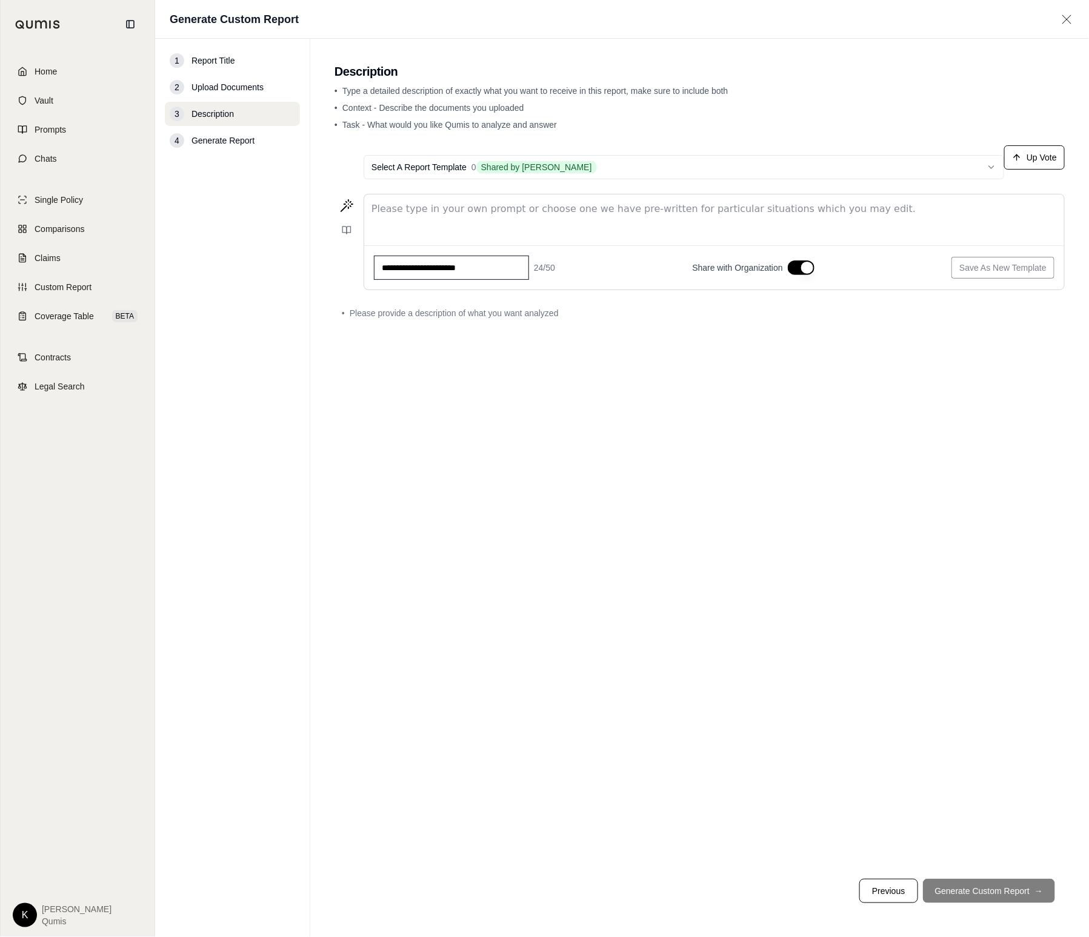
click at [432, 216] on p "editable markdown" at bounding box center [713, 209] width 685 height 15
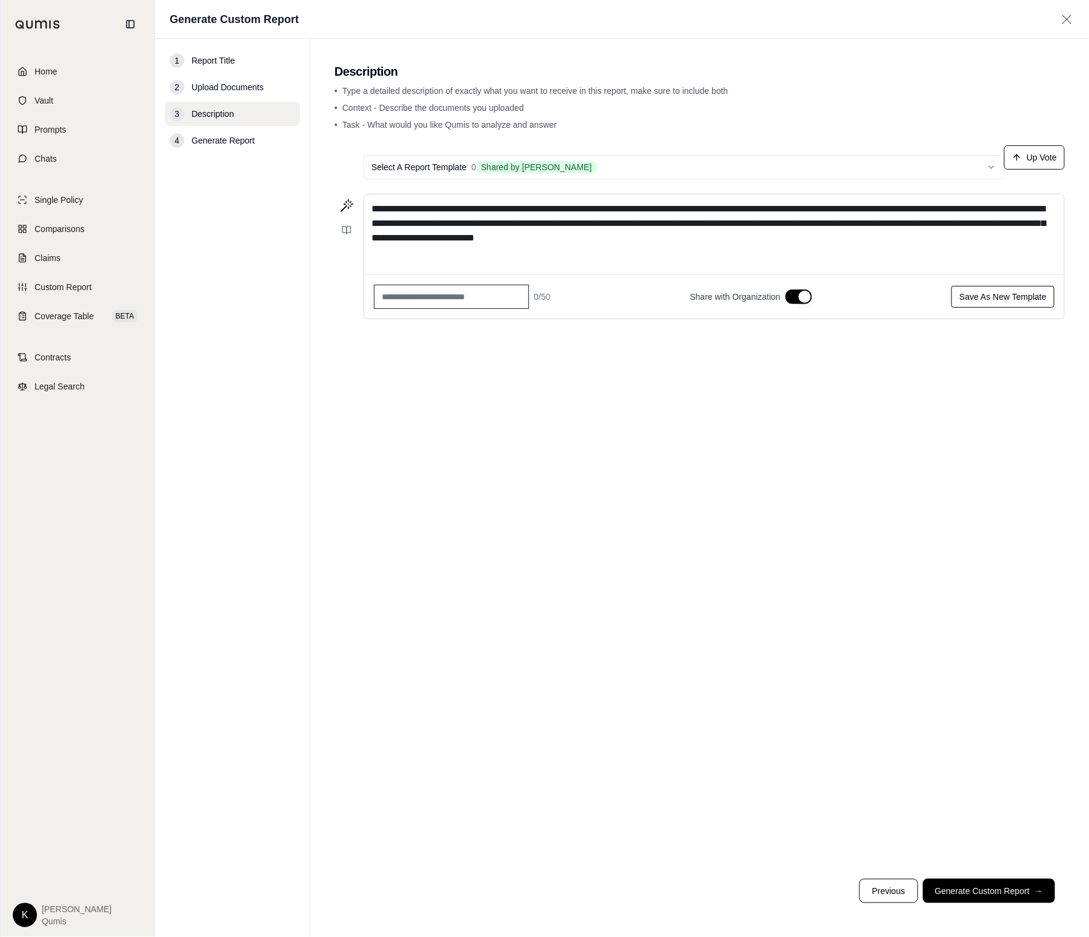
drag, startPoint x: 699, startPoint y: 238, endPoint x: 771, endPoint y: 254, distance: 73.8
click at [700, 238] on span "**********" at bounding box center [708, 223] width 674 height 38
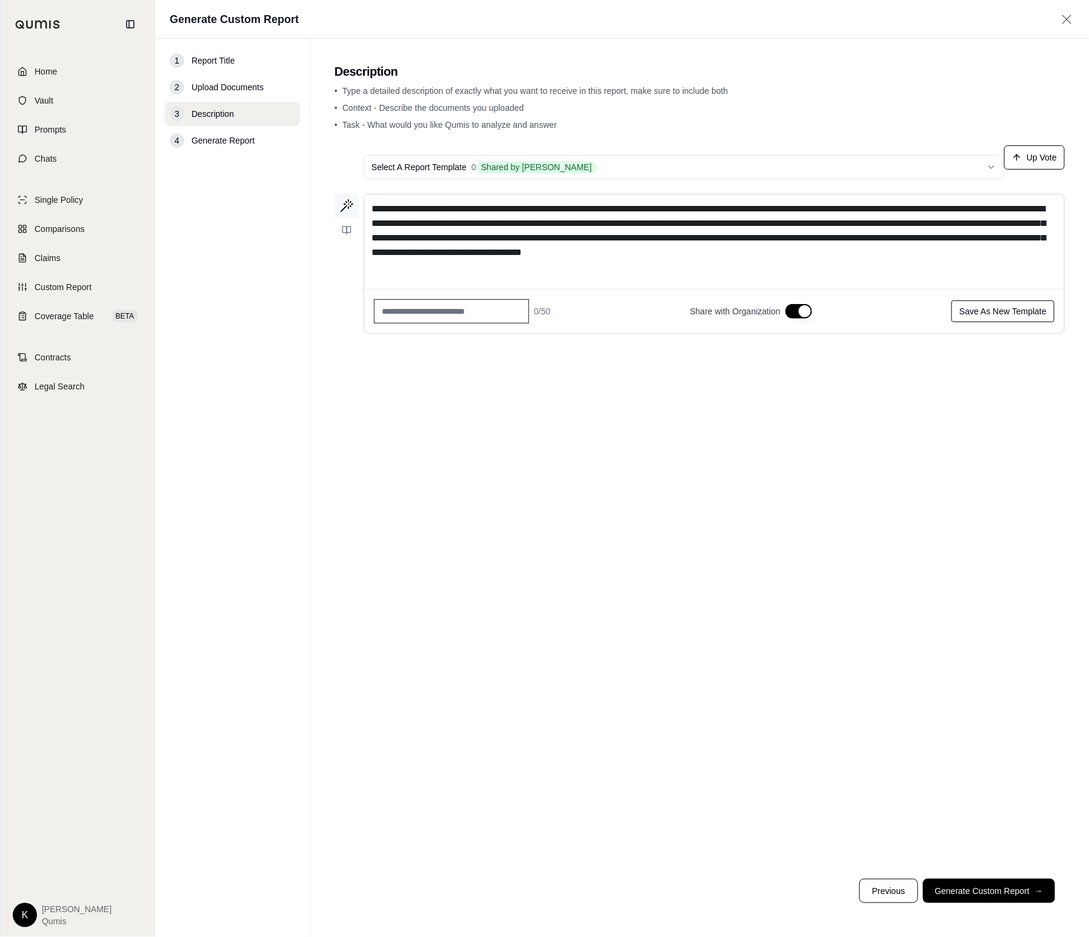
click at [344, 207] on icon at bounding box center [343, 208] width 5 height 5
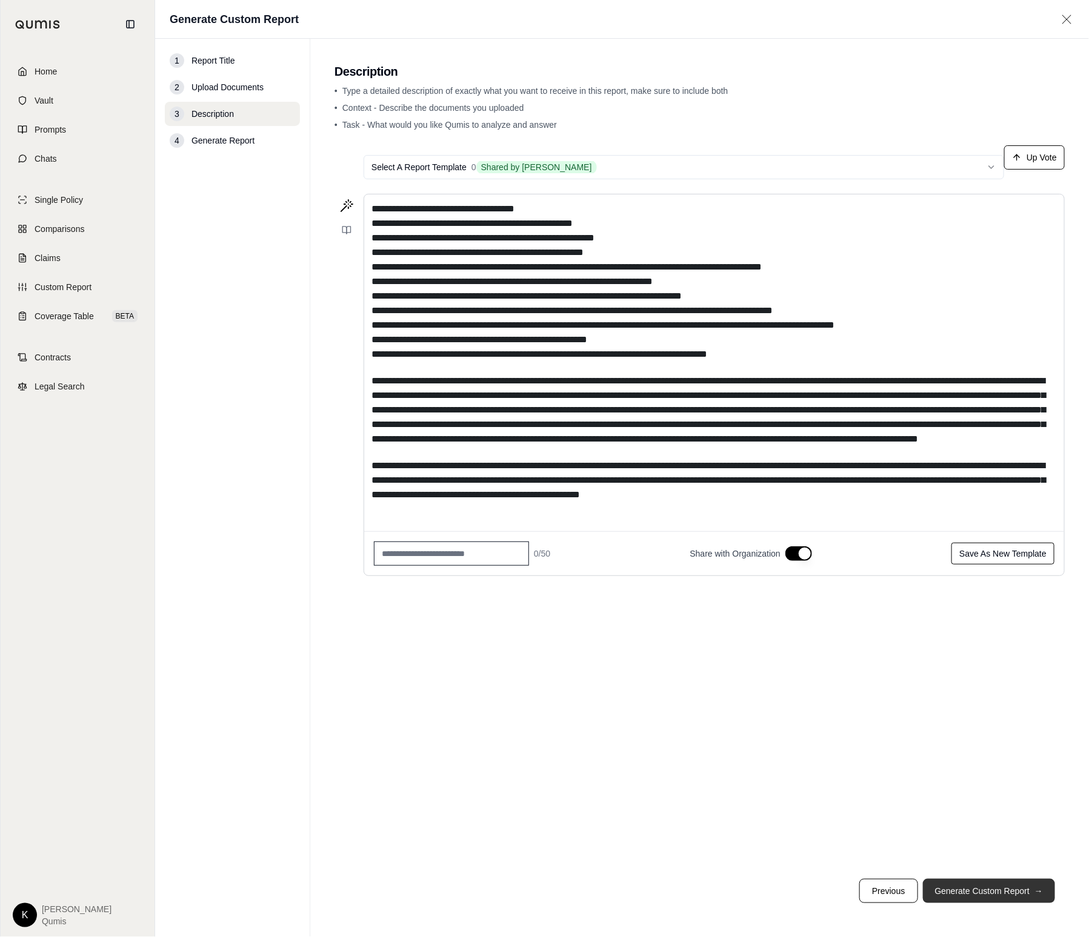
click at [999, 886] on button "Generate Custom Report →" at bounding box center [989, 891] width 132 height 24
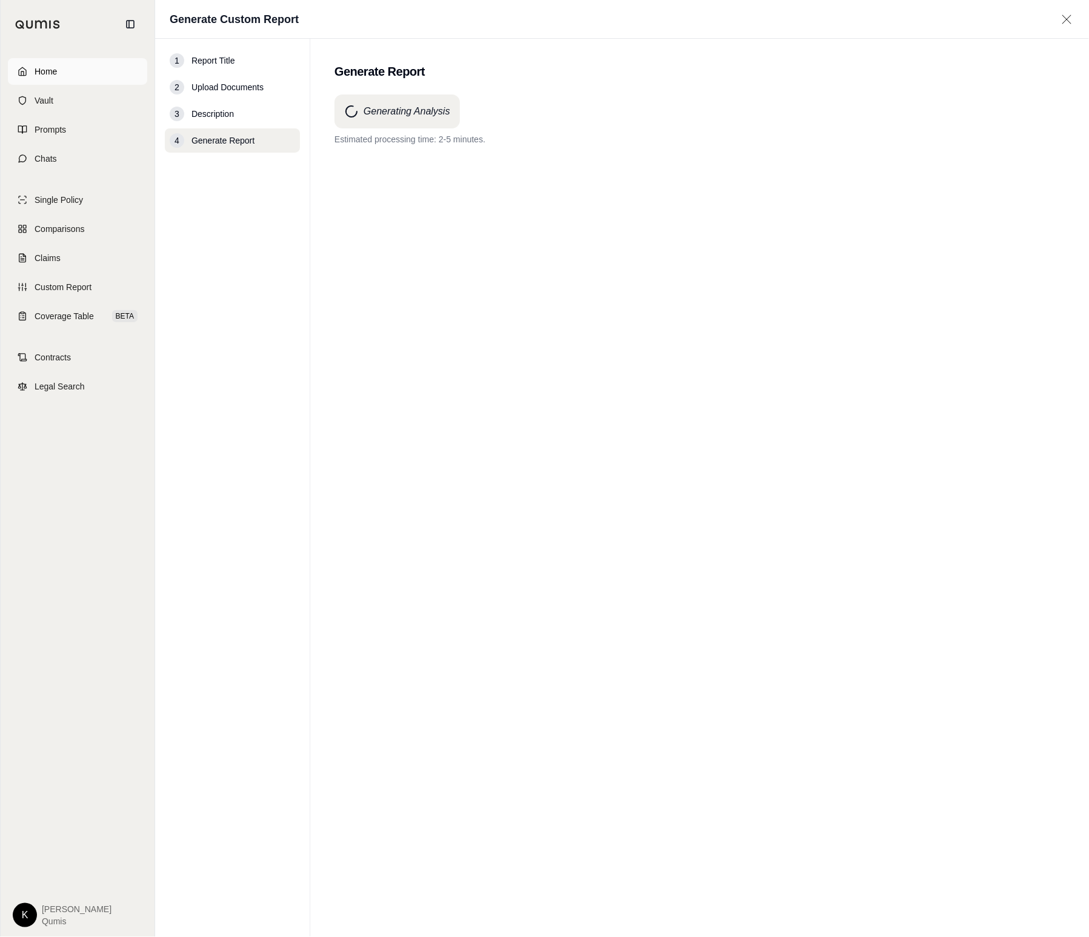
click at [39, 75] on span "Home" at bounding box center [46, 71] width 22 height 12
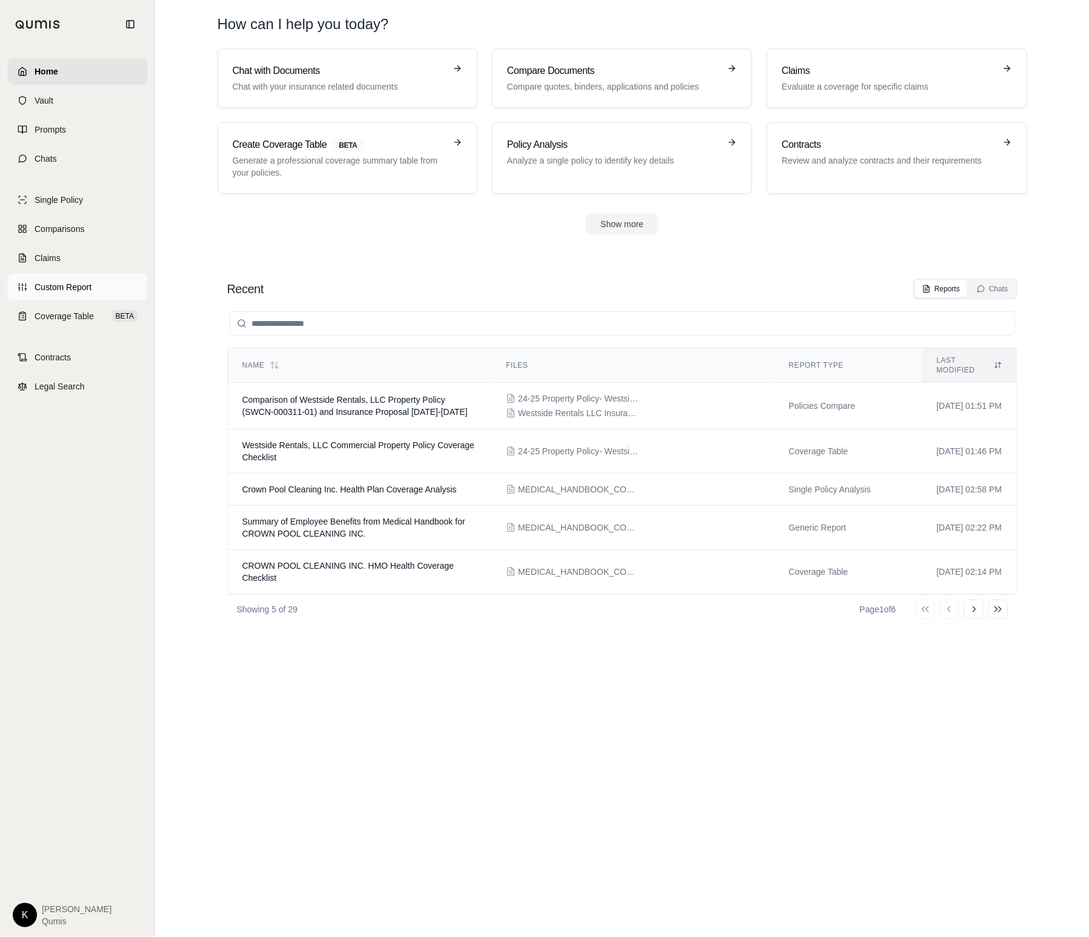
click at [46, 291] on span "Custom Report" at bounding box center [63, 287] width 57 height 12
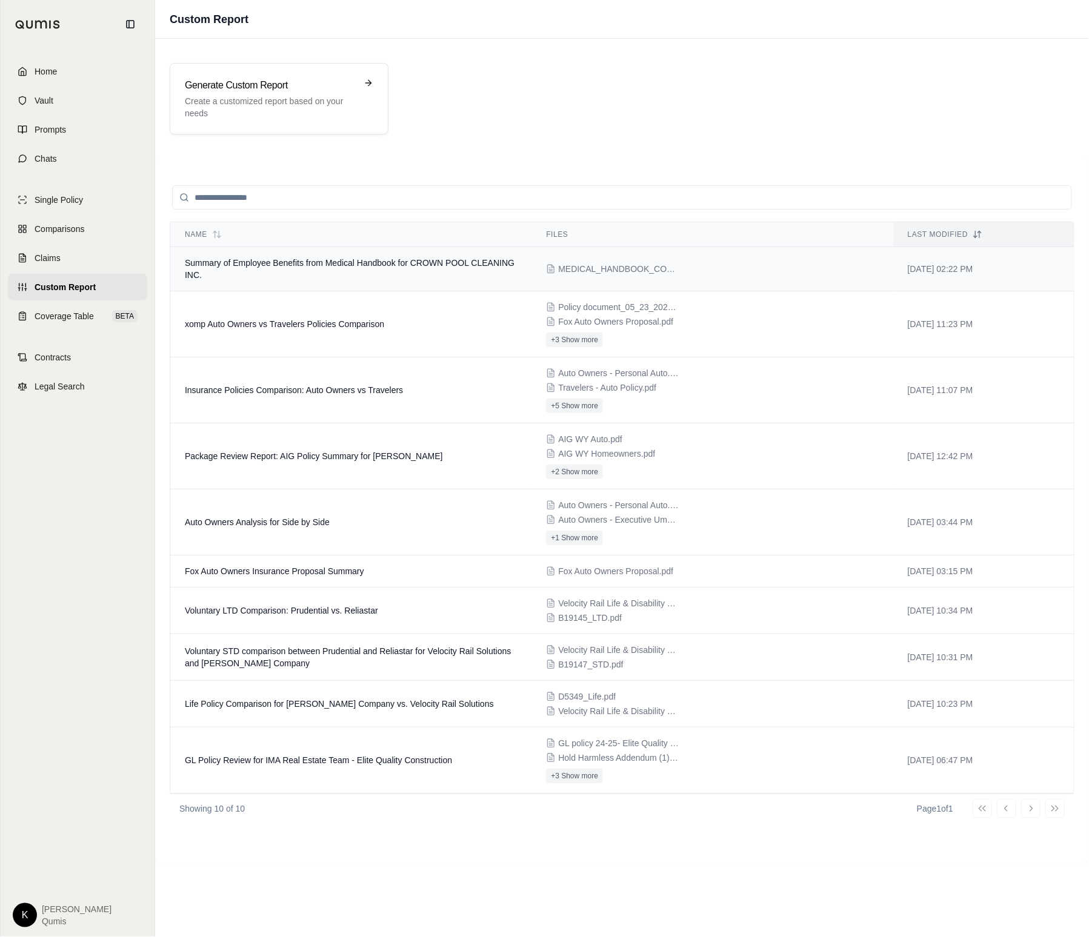
click at [384, 257] on td "Summary of Employee Benefits from Medical Handbook for CROWN POOL CLEANING INC." at bounding box center [350, 269] width 361 height 44
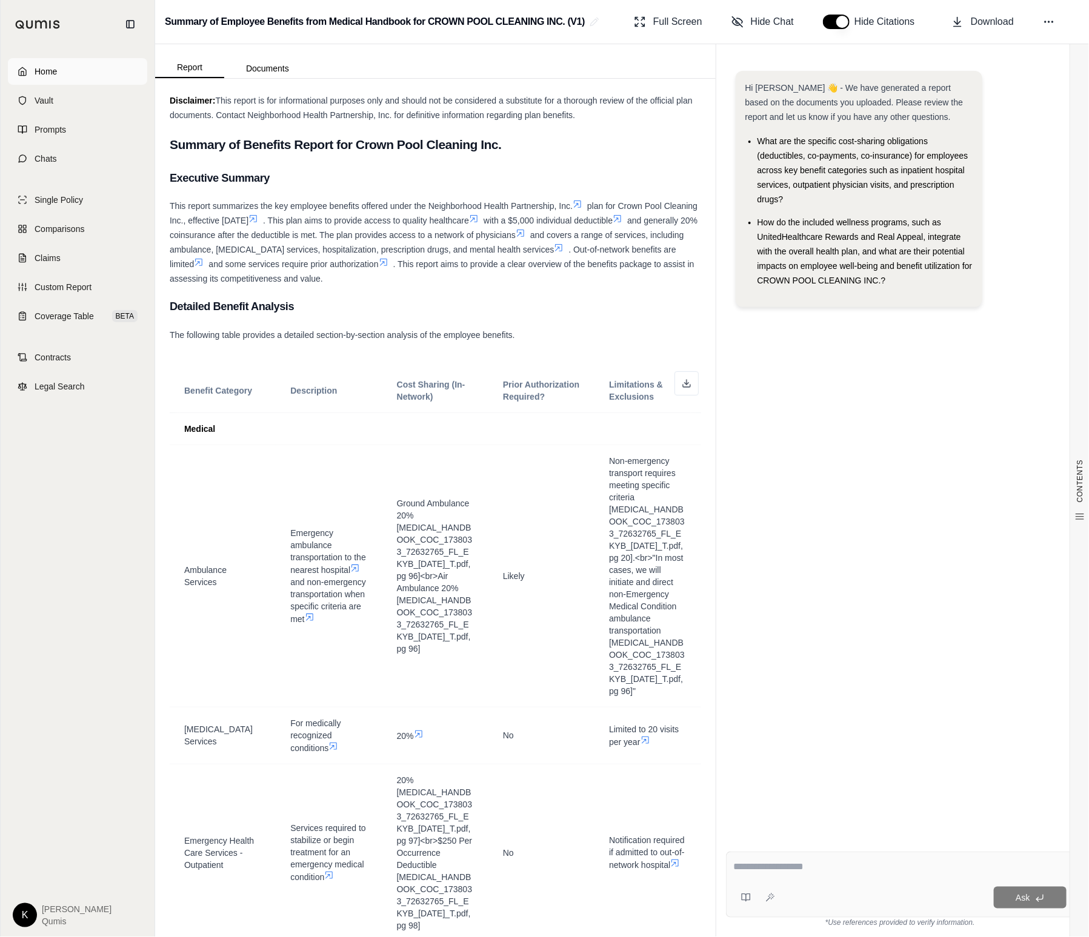
click at [45, 72] on span "Home" at bounding box center [46, 71] width 22 height 12
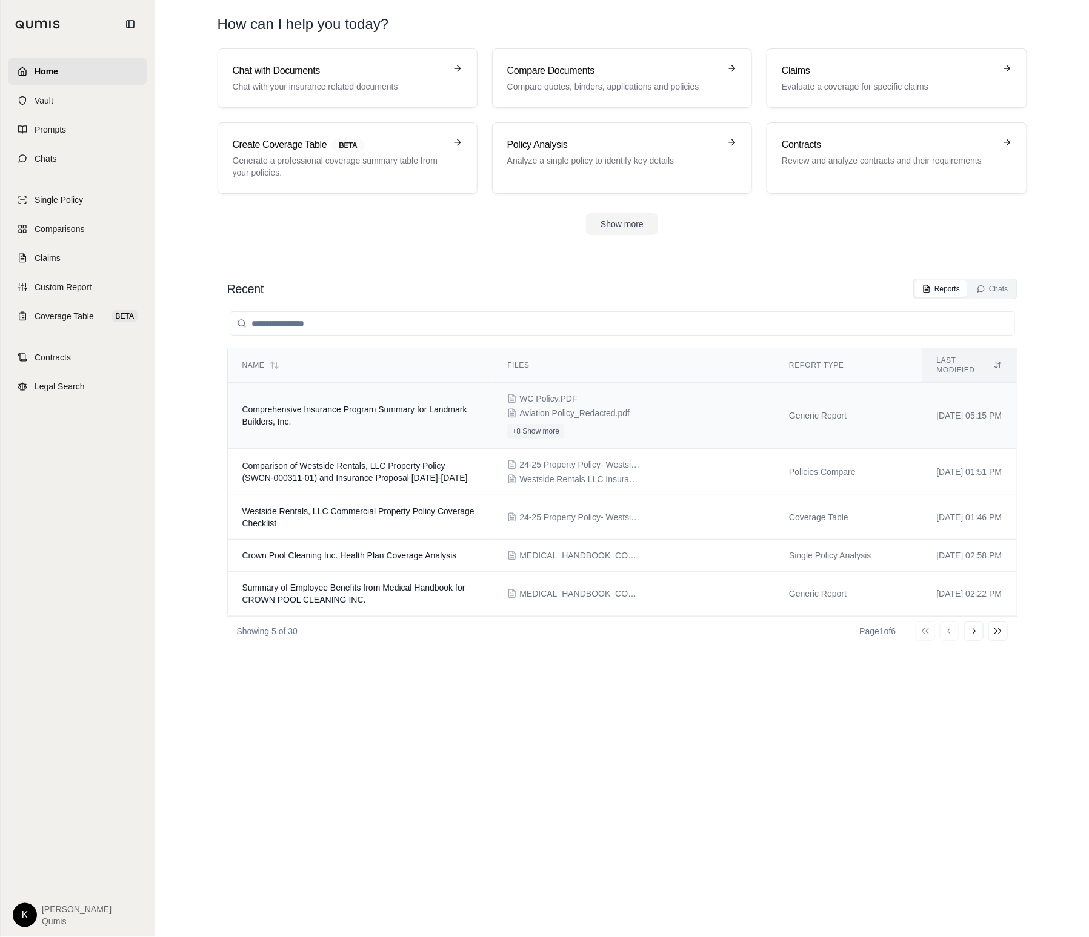
click at [356, 405] on span "Comprehensive Insurance Program Summary for Landmark Builders, Inc." at bounding box center [354, 416] width 225 height 22
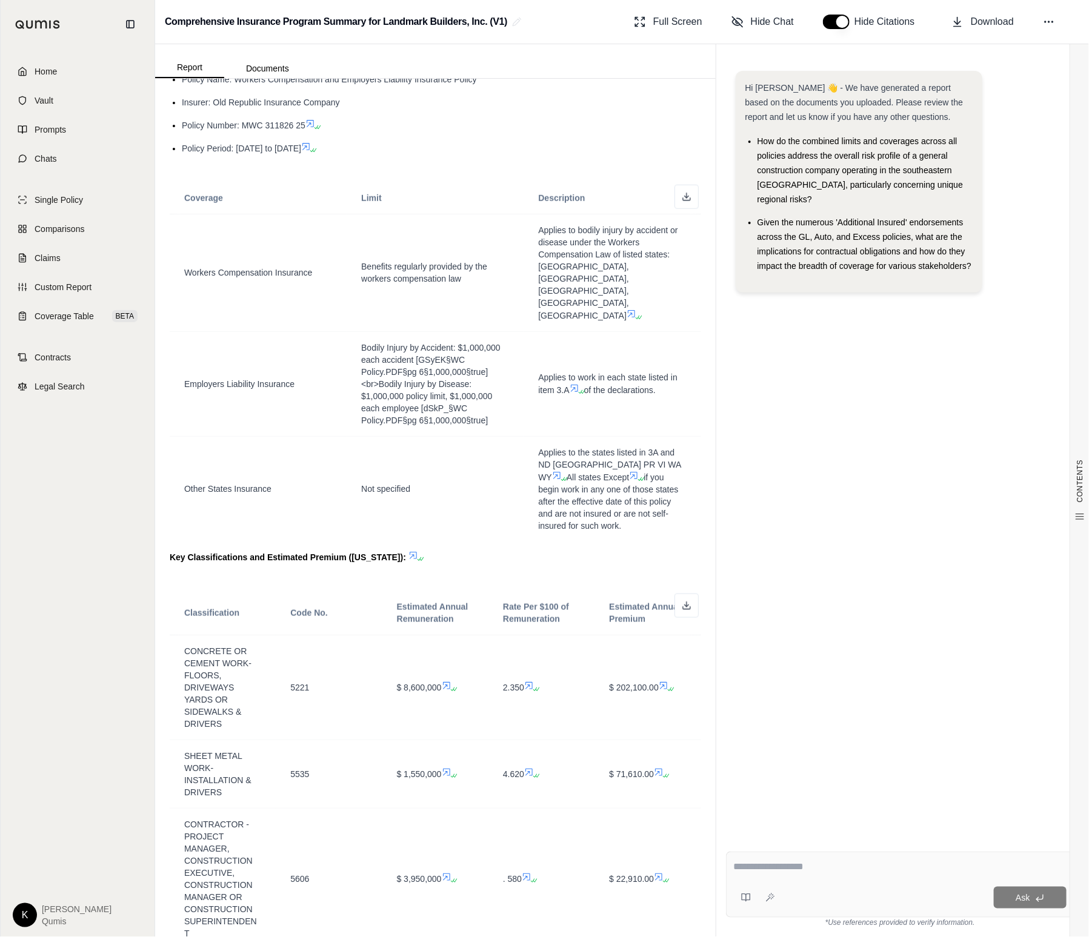
scroll to position [545, 0]
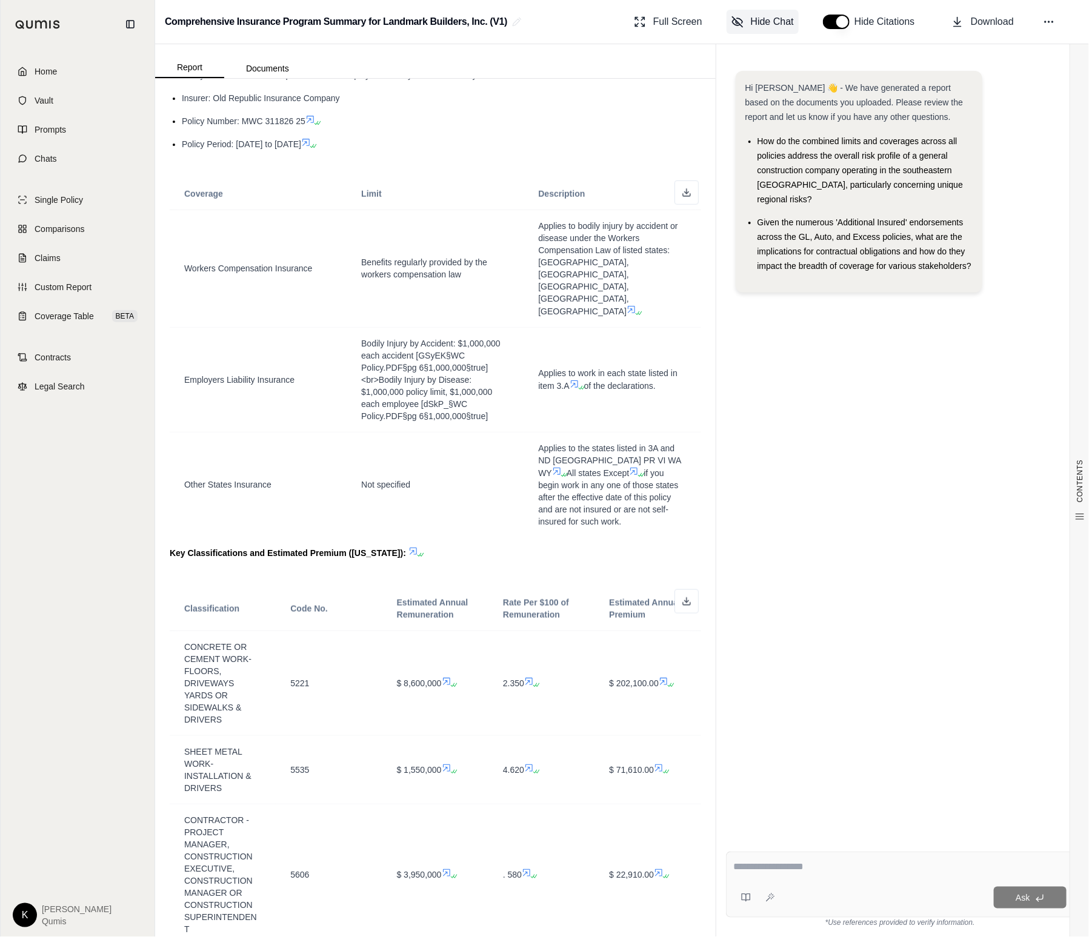
click at [767, 22] on span "Hide Chat" at bounding box center [772, 22] width 43 height 15
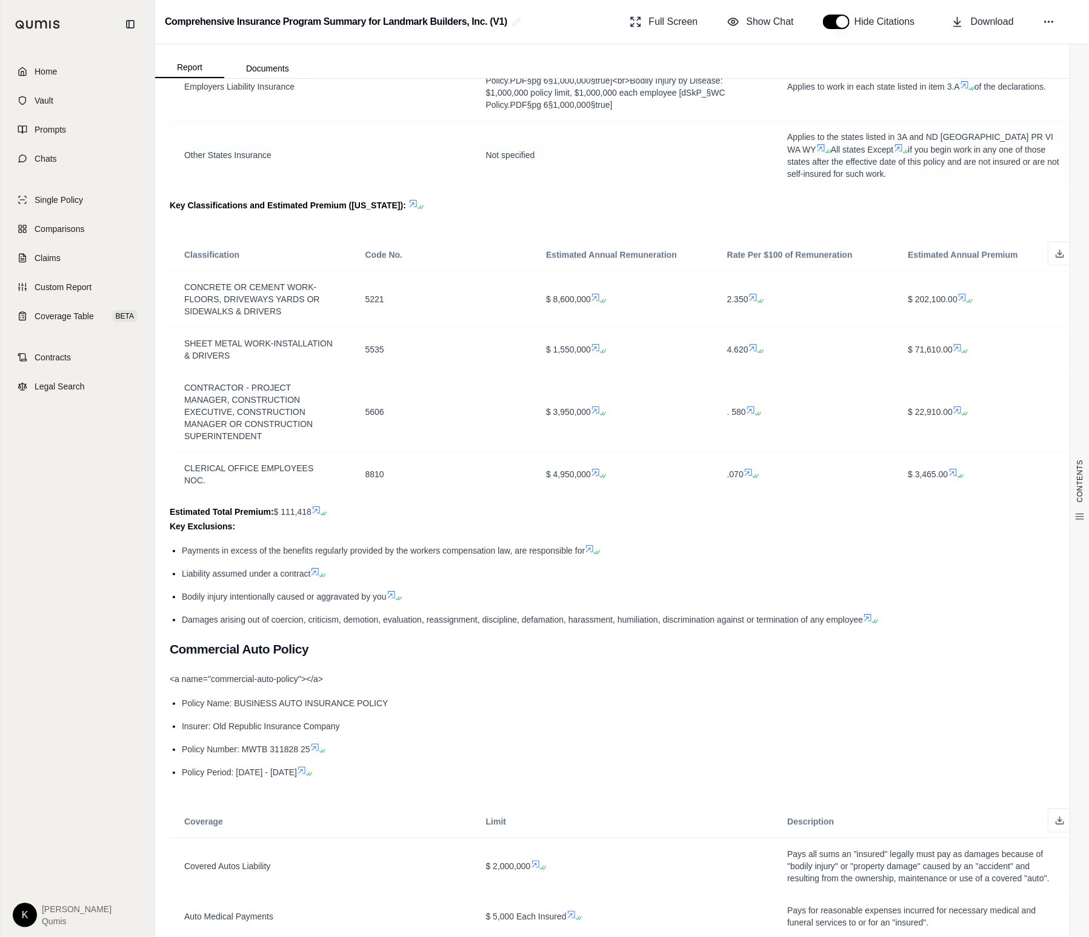
scroll to position [759, 0]
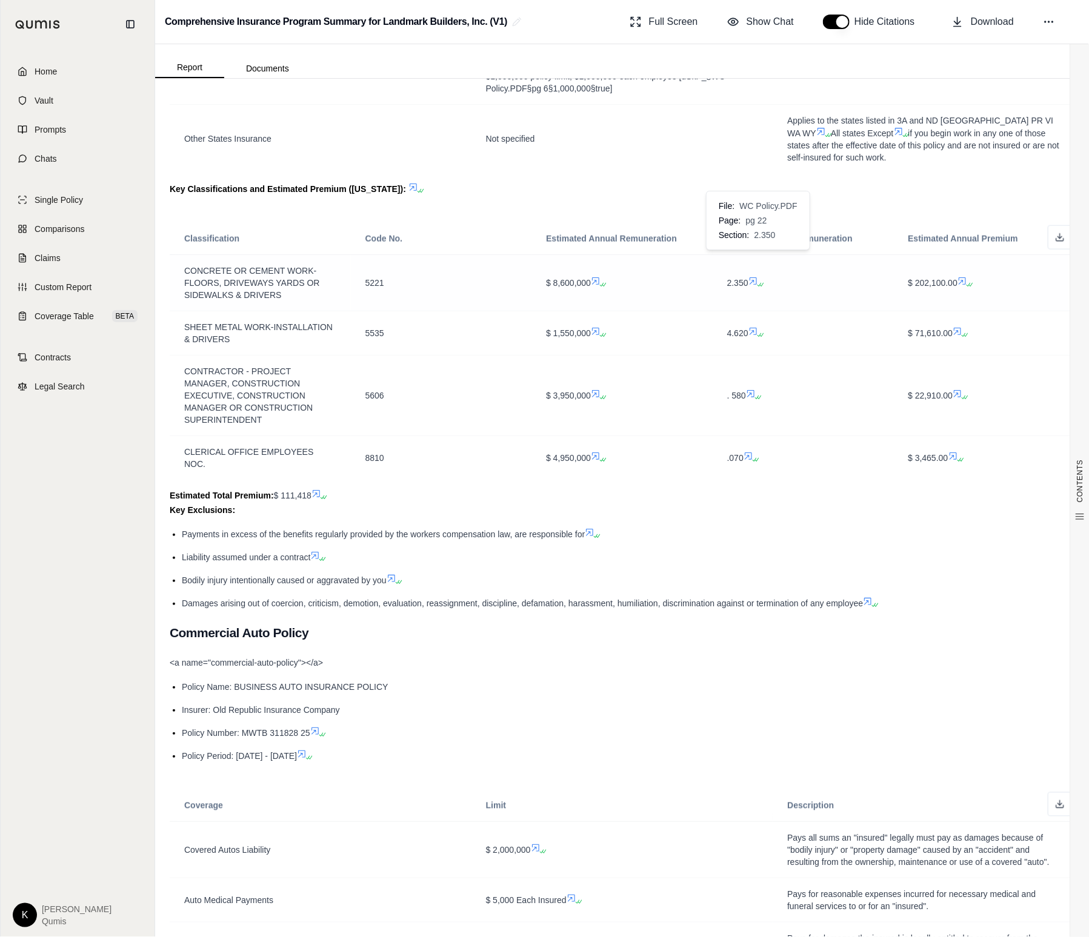
click at [758, 276] on icon at bounding box center [753, 281] width 10 height 10
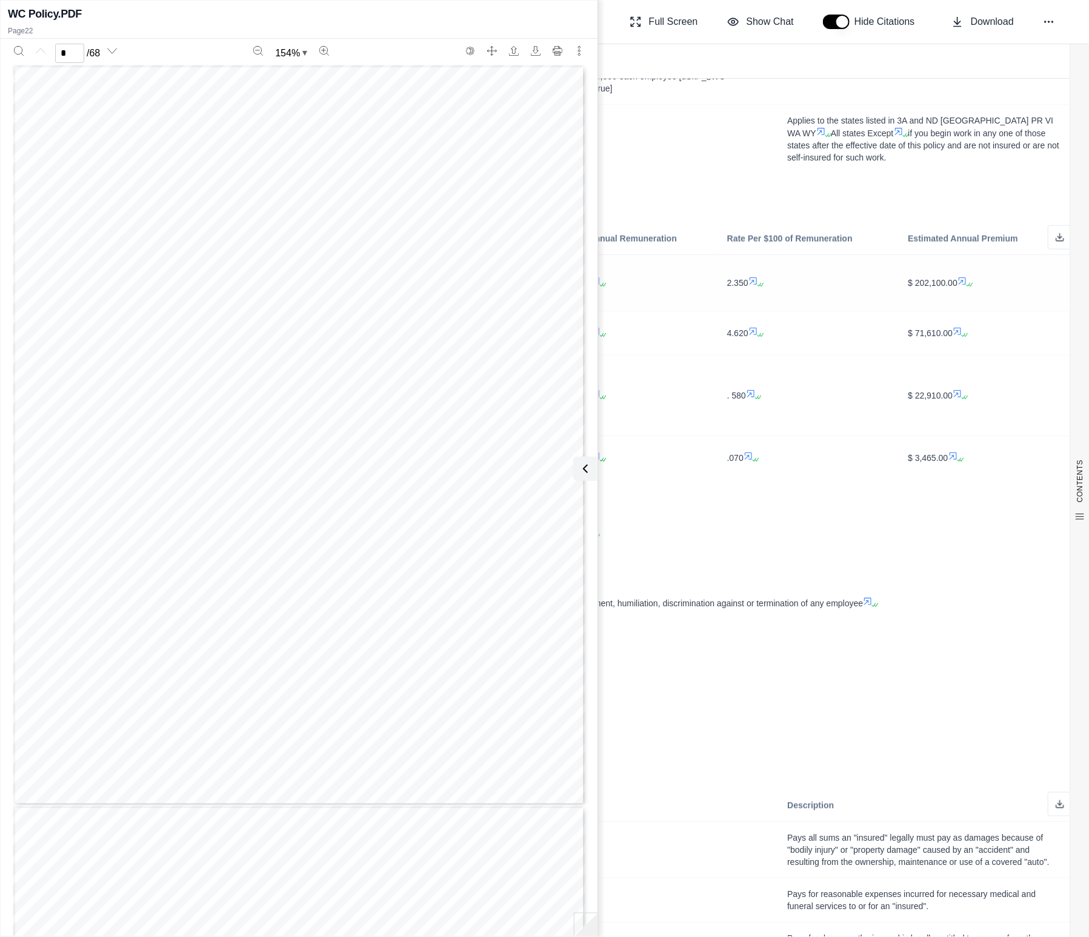
scroll to position [15561, 0]
type input "**"
click at [716, 182] on div "Key Classifications and Estimated Premium (North Carolina):" at bounding box center [622, 189] width 905 height 15
click at [583, 463] on icon at bounding box center [583, 469] width 15 height 15
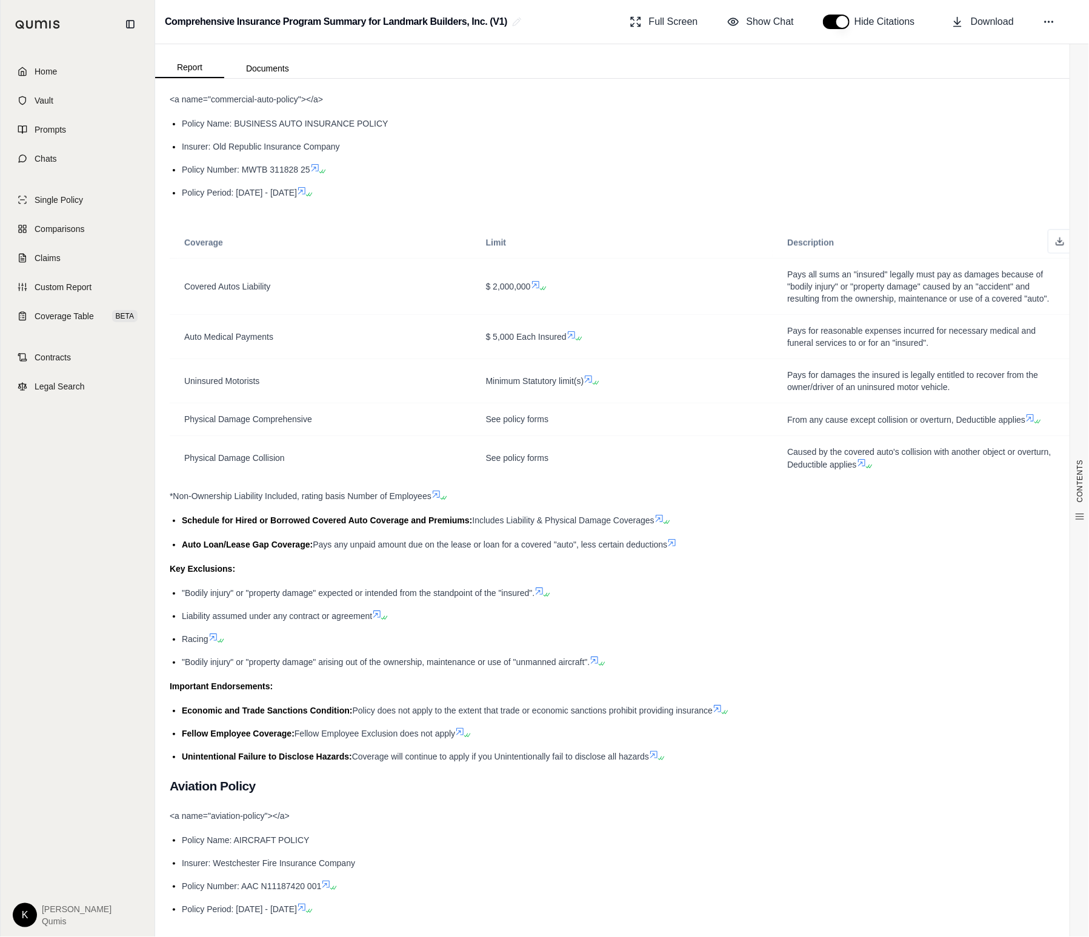
scroll to position [1325, 0]
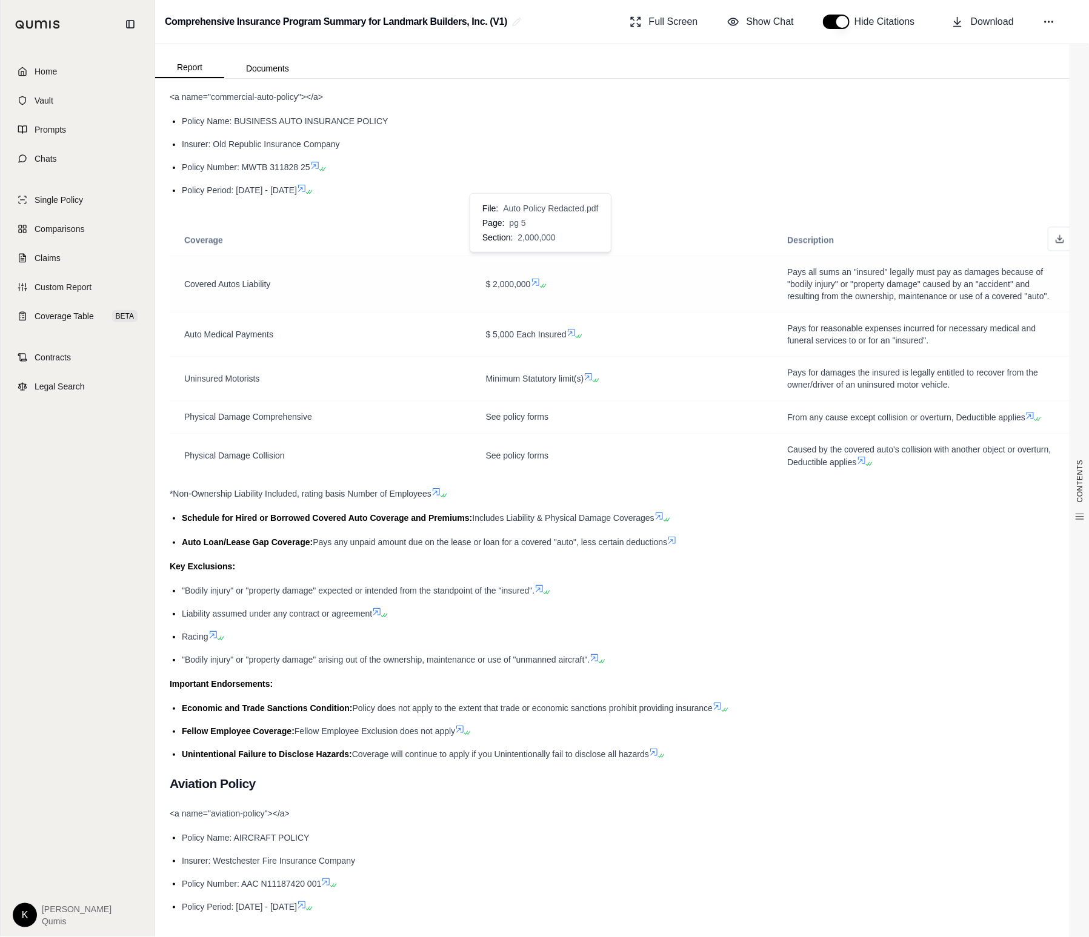
click at [540, 282] on icon at bounding box center [541, 285] width 7 height 7
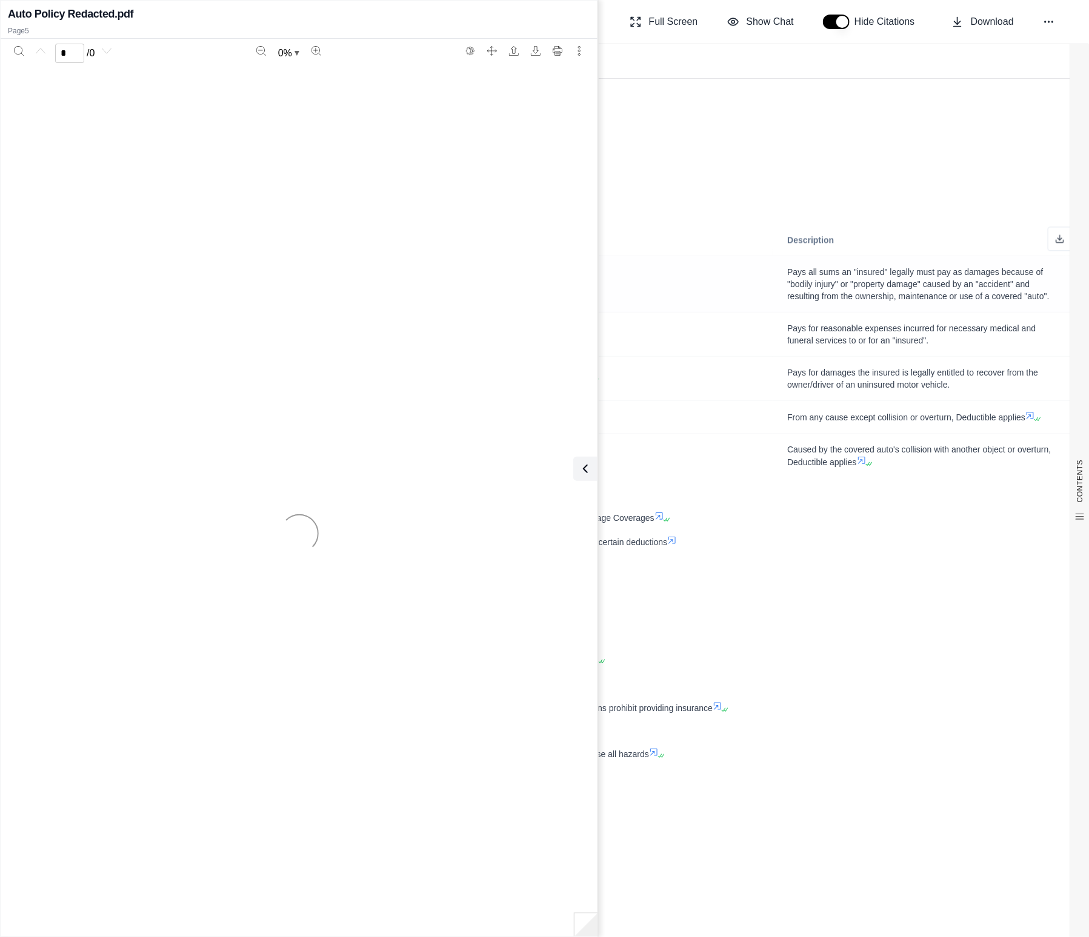
scroll to position [0, 0]
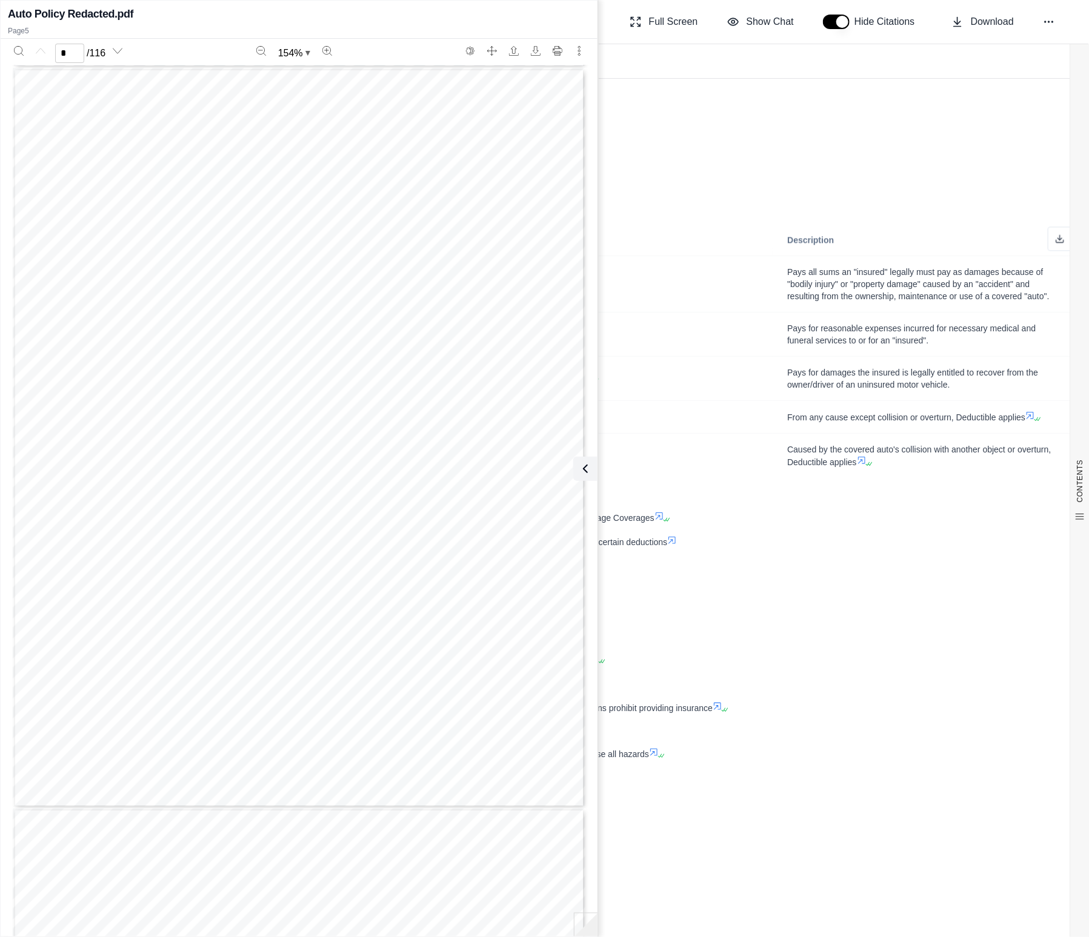
type input "*"
click at [582, 468] on icon at bounding box center [583, 468] width 4 height 7
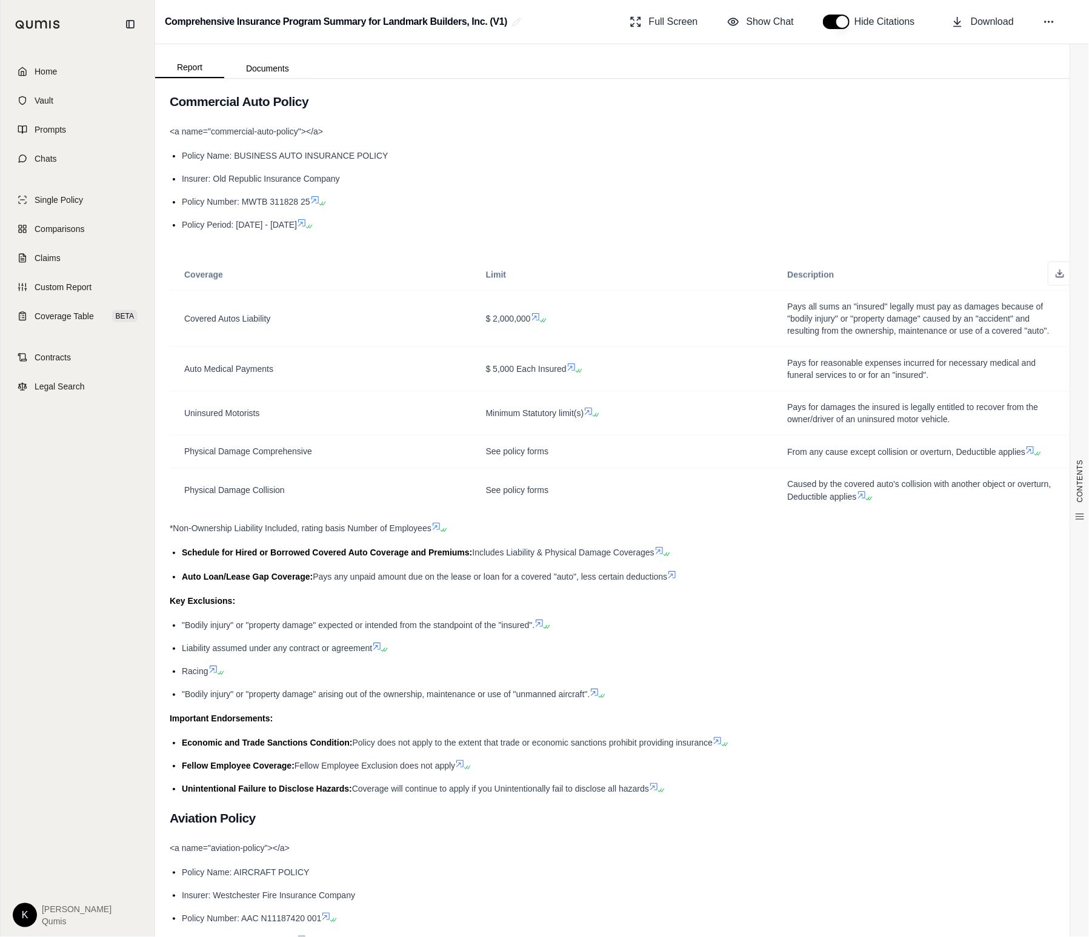
scroll to position [1299, 0]
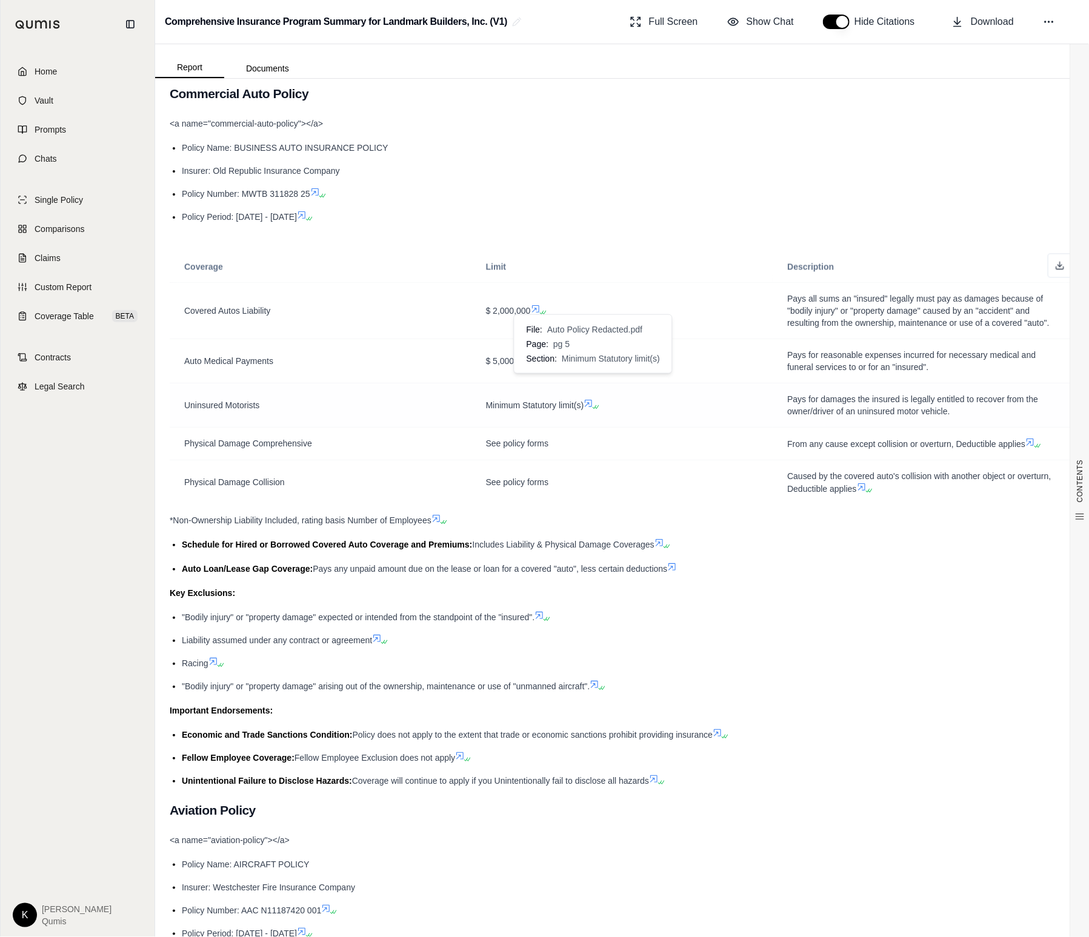
click at [591, 401] on icon at bounding box center [588, 404] width 7 height 7
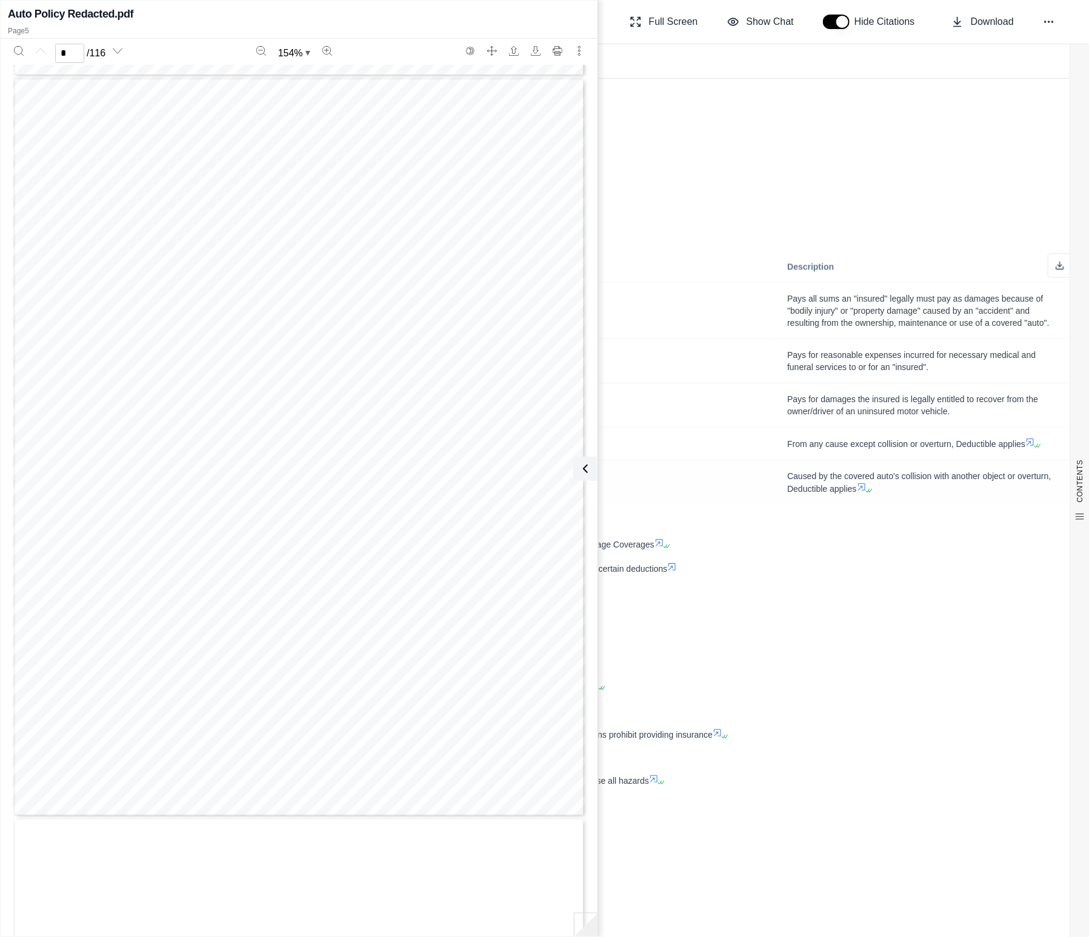
scroll to position [2964, 0]
type input "*"
click at [586, 467] on icon at bounding box center [583, 469] width 15 height 15
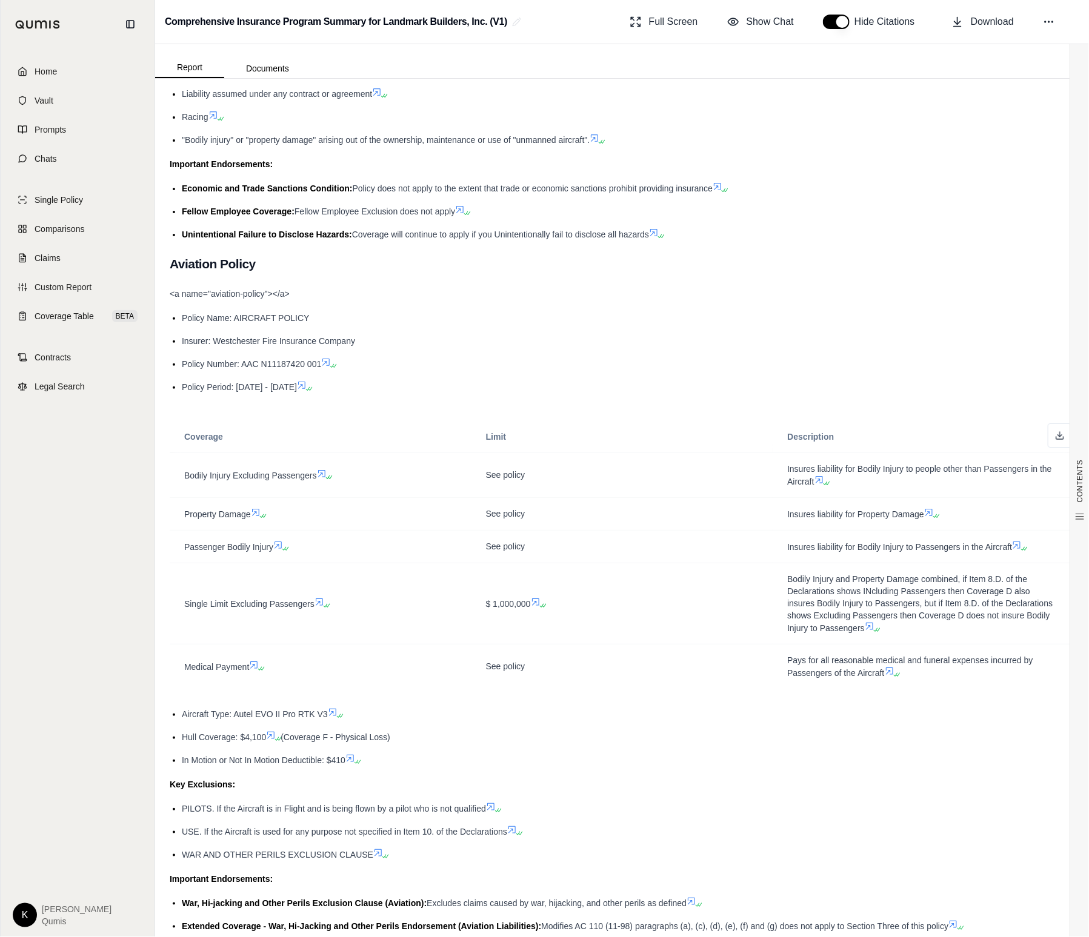
scroll to position [1849, 0]
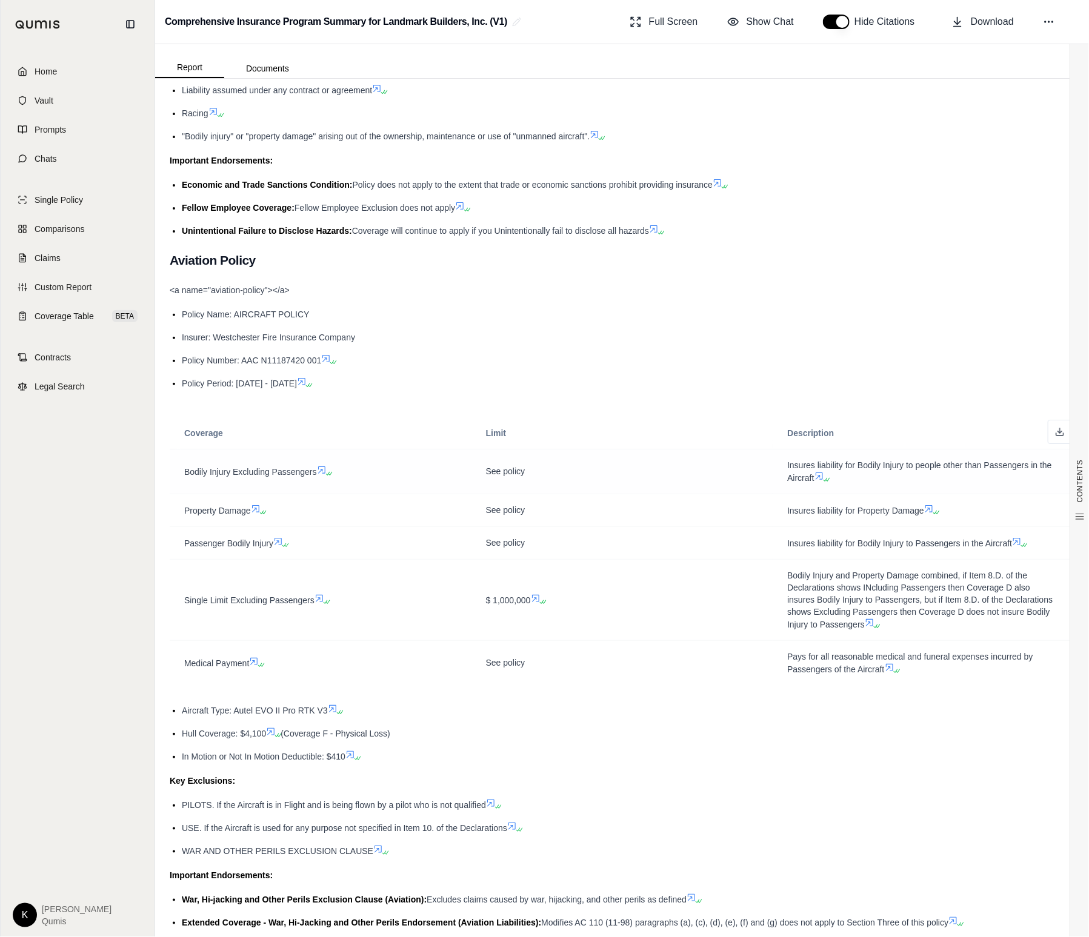
click at [324, 465] on icon at bounding box center [322, 470] width 10 height 10
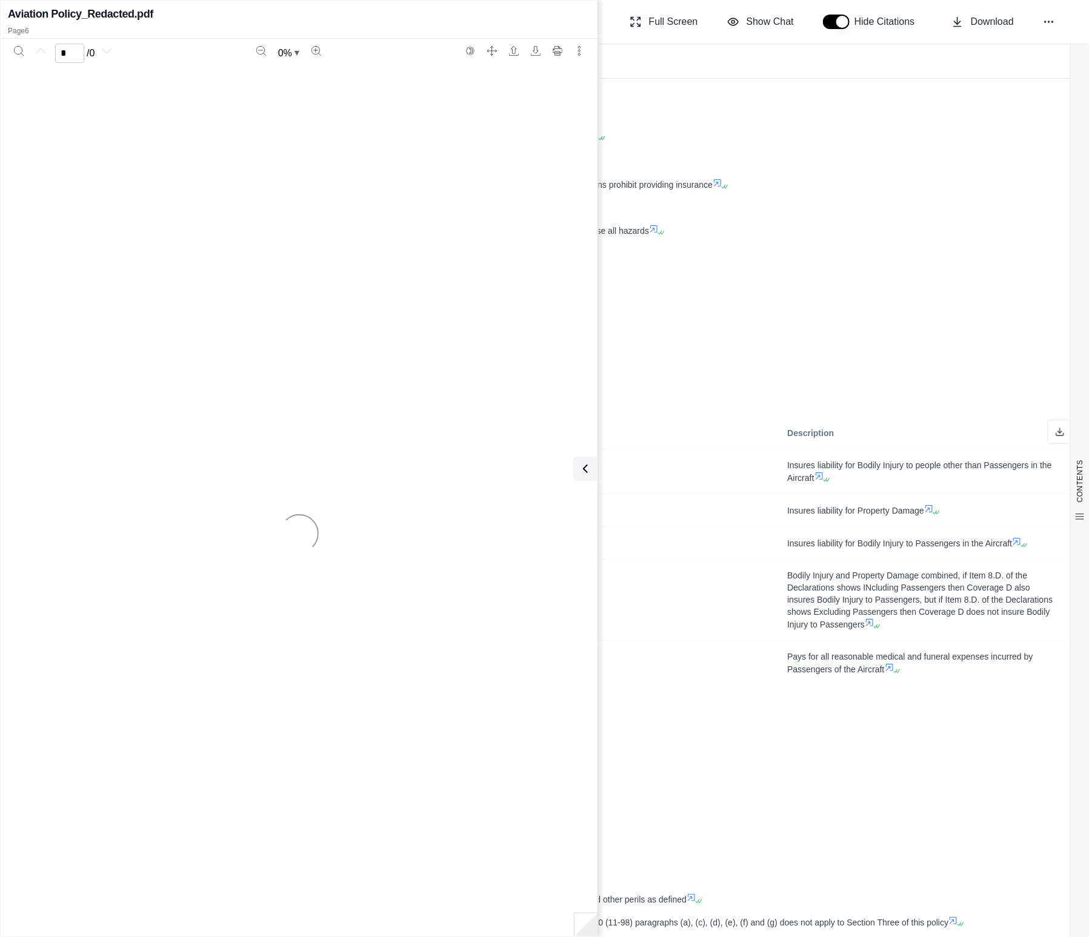
scroll to position [0, 0]
type input "*"
click at [860, 351] on ul "Policy Name: AIRCRAFT POLICY Insurer: Westchester Fire Insurance Company Policy…" at bounding box center [622, 349] width 905 height 84
click at [580, 468] on icon at bounding box center [583, 469] width 15 height 15
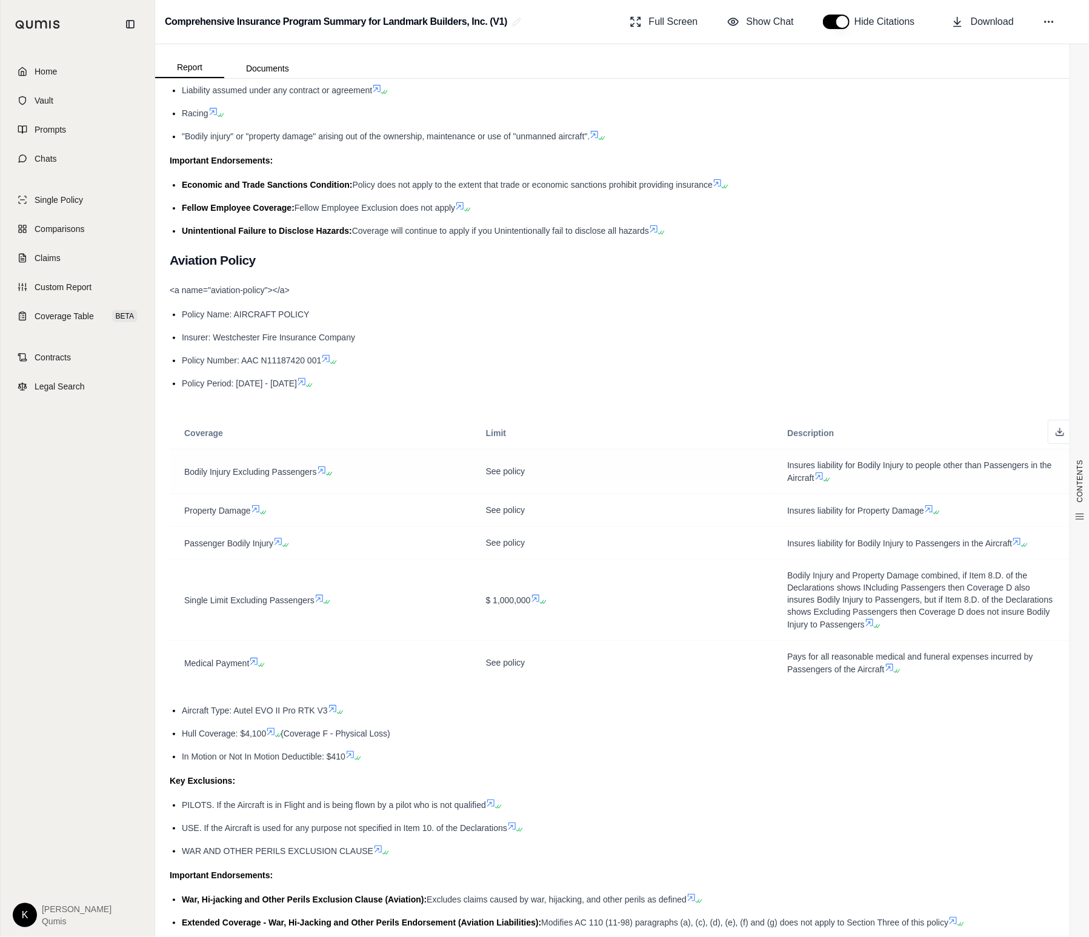
scroll to position [0, 0]
click at [257, 504] on icon at bounding box center [256, 509] width 10 height 10
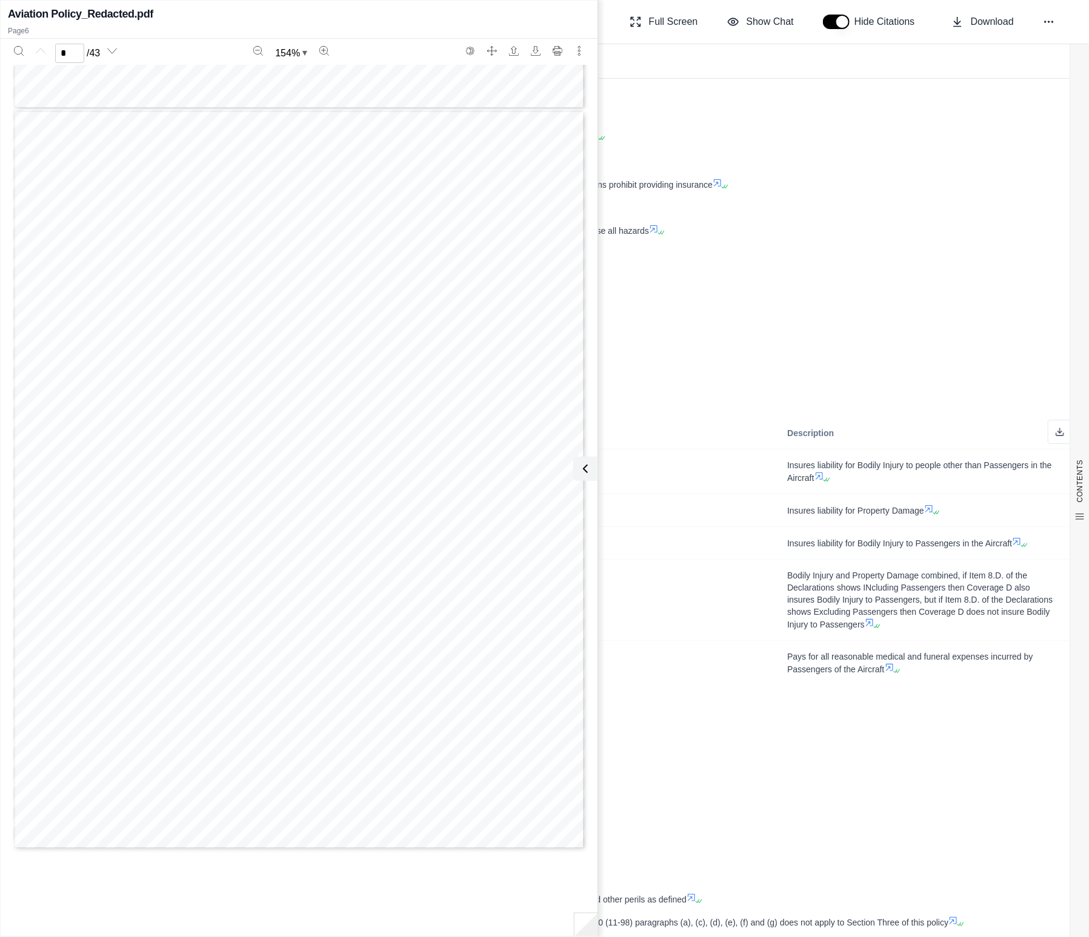
scroll to position [3705, 0]
type input "*"
click at [589, 474] on icon at bounding box center [583, 469] width 15 height 15
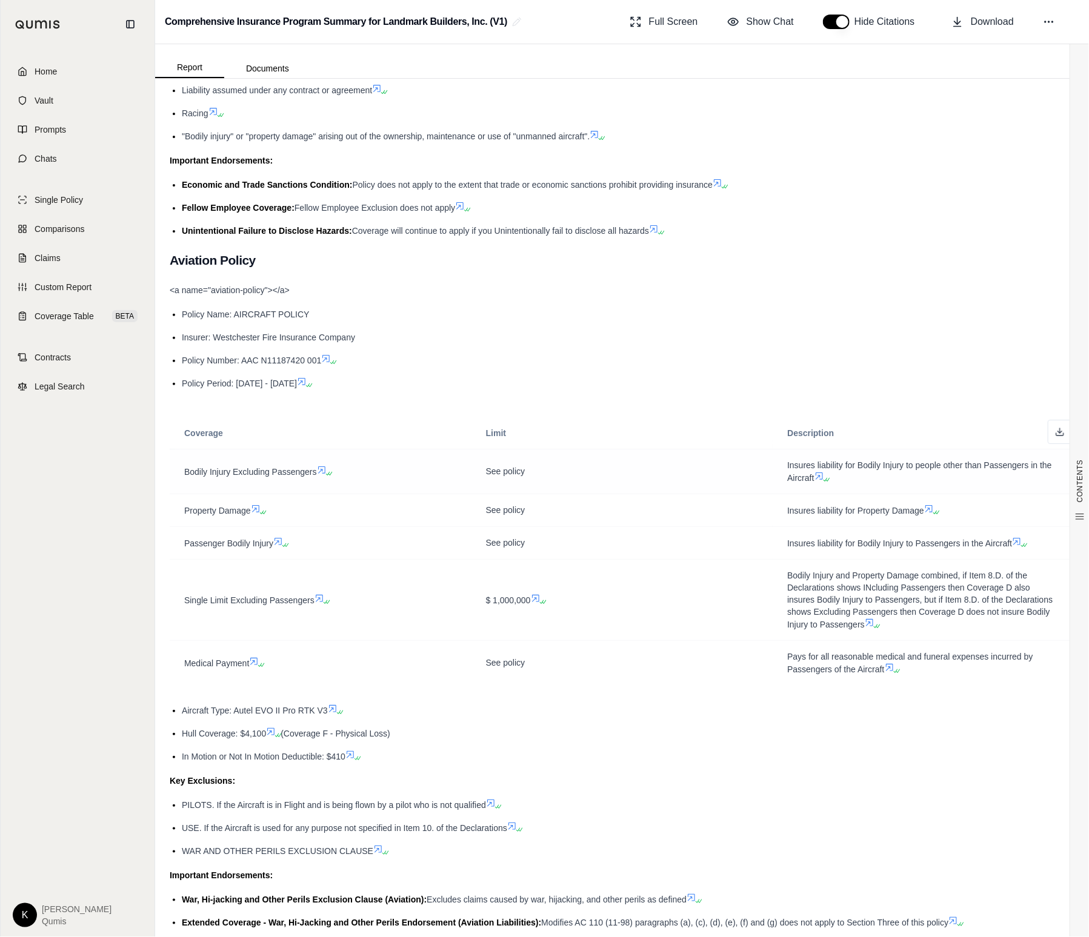
scroll to position [0, 0]
click at [258, 662] on icon at bounding box center [259, 665] width 7 height 7
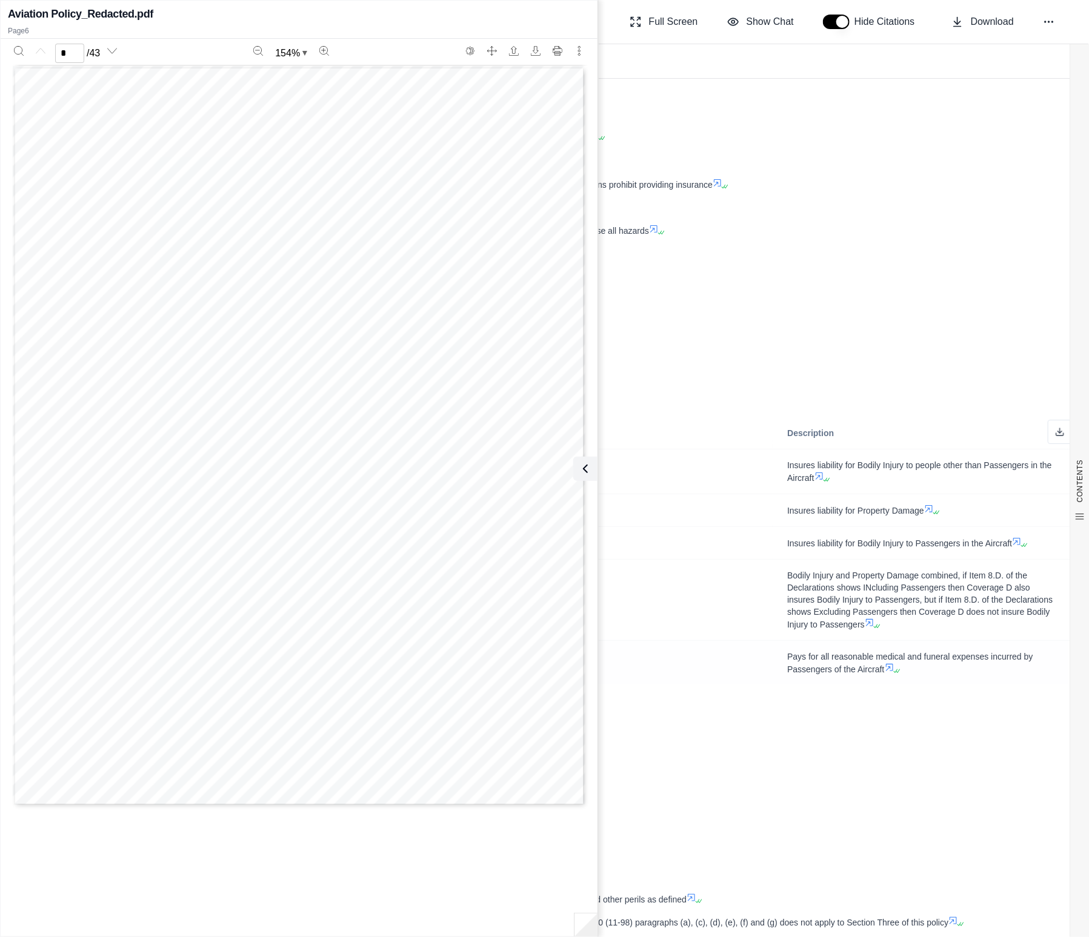
type input "*"
click at [593, 468] on button at bounding box center [583, 469] width 24 height 24
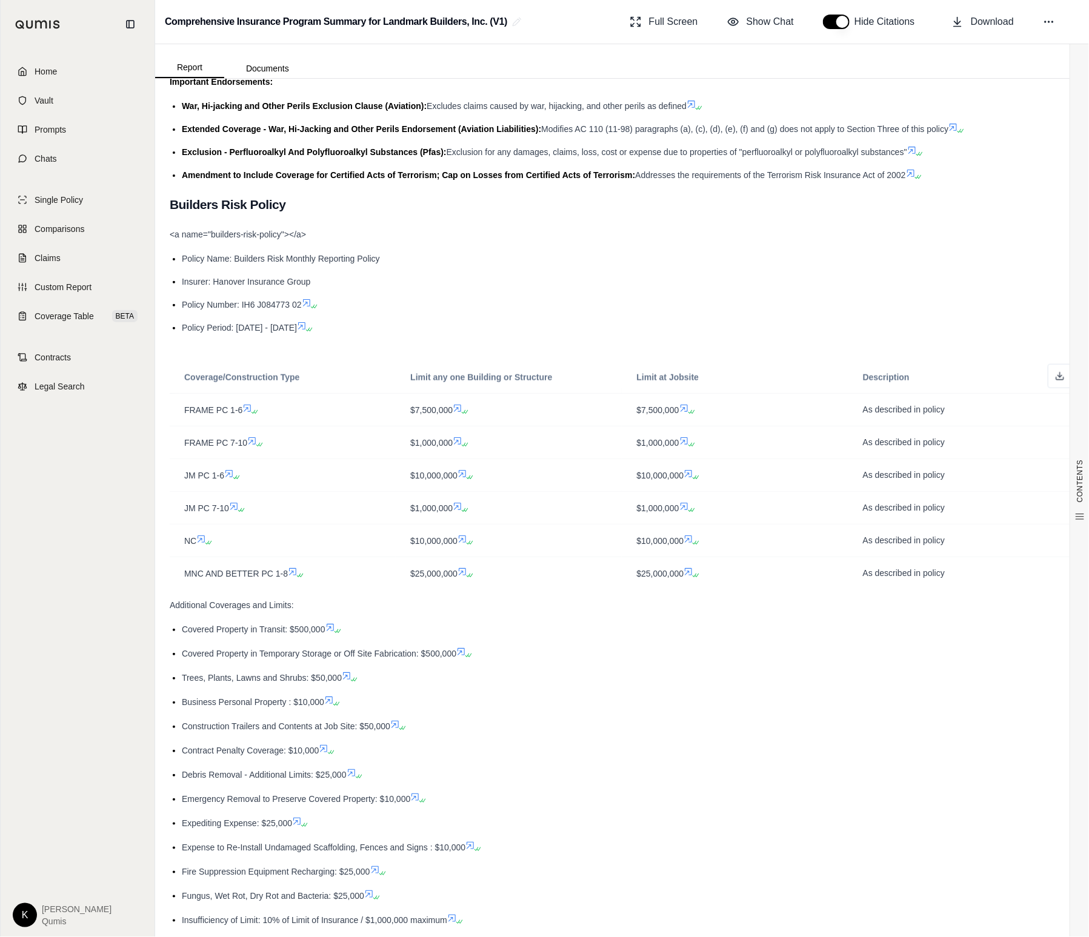
scroll to position [2710, 0]
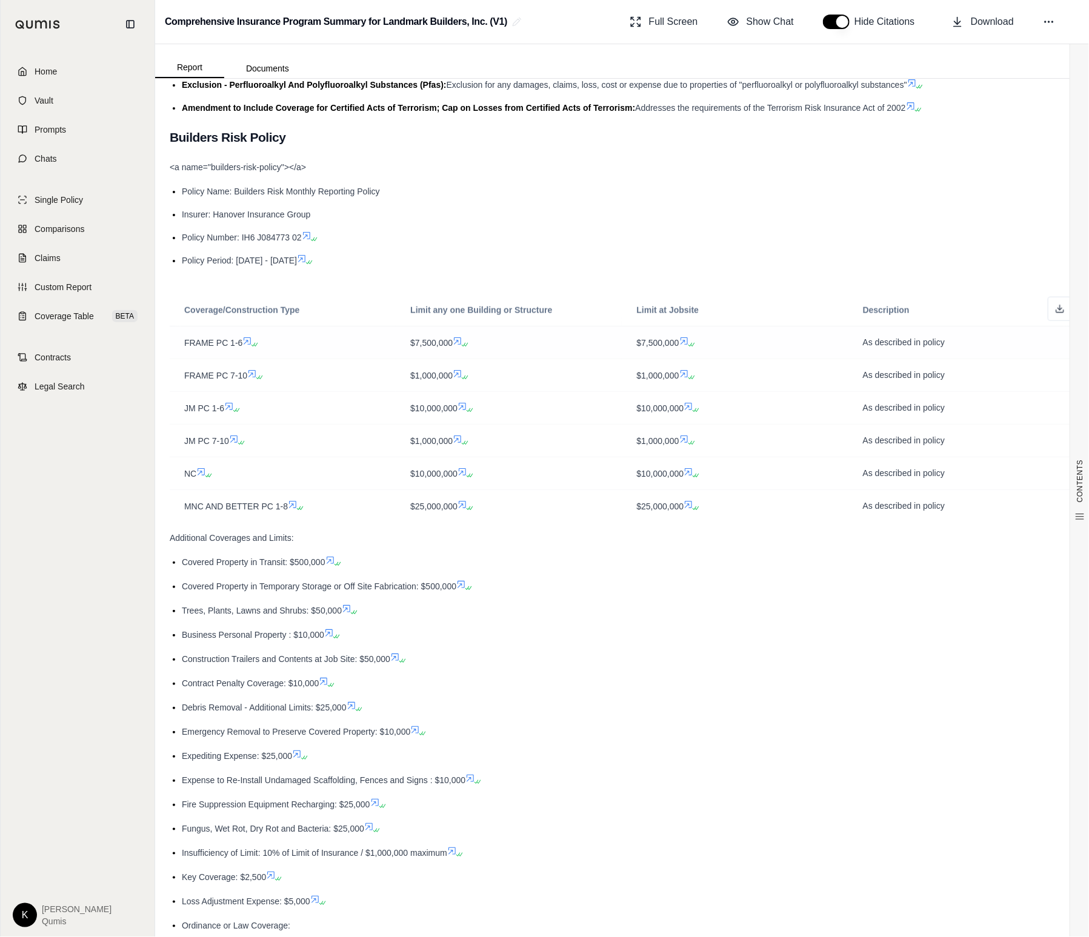
click at [249, 338] on icon at bounding box center [247, 341] width 7 height 7
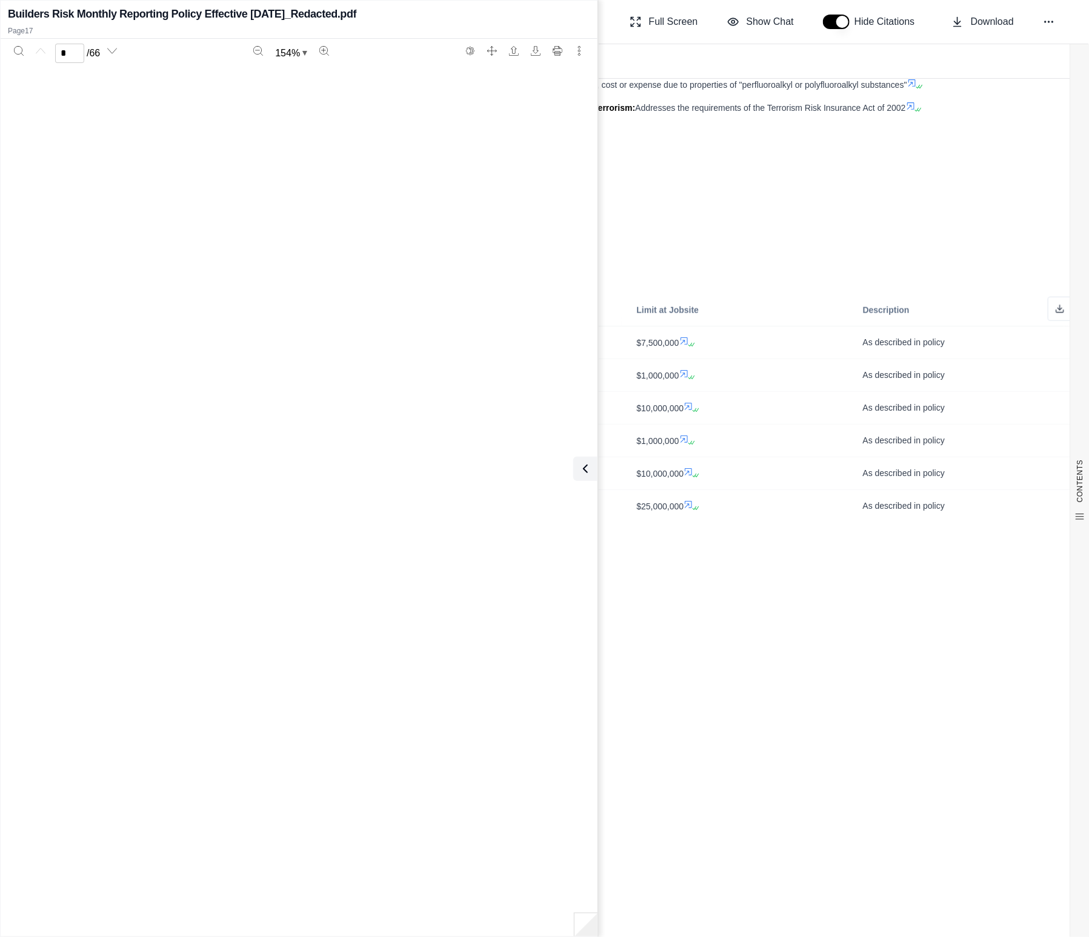
scroll to position [11856, 0]
type input "**"
click at [579, 472] on icon at bounding box center [583, 469] width 15 height 15
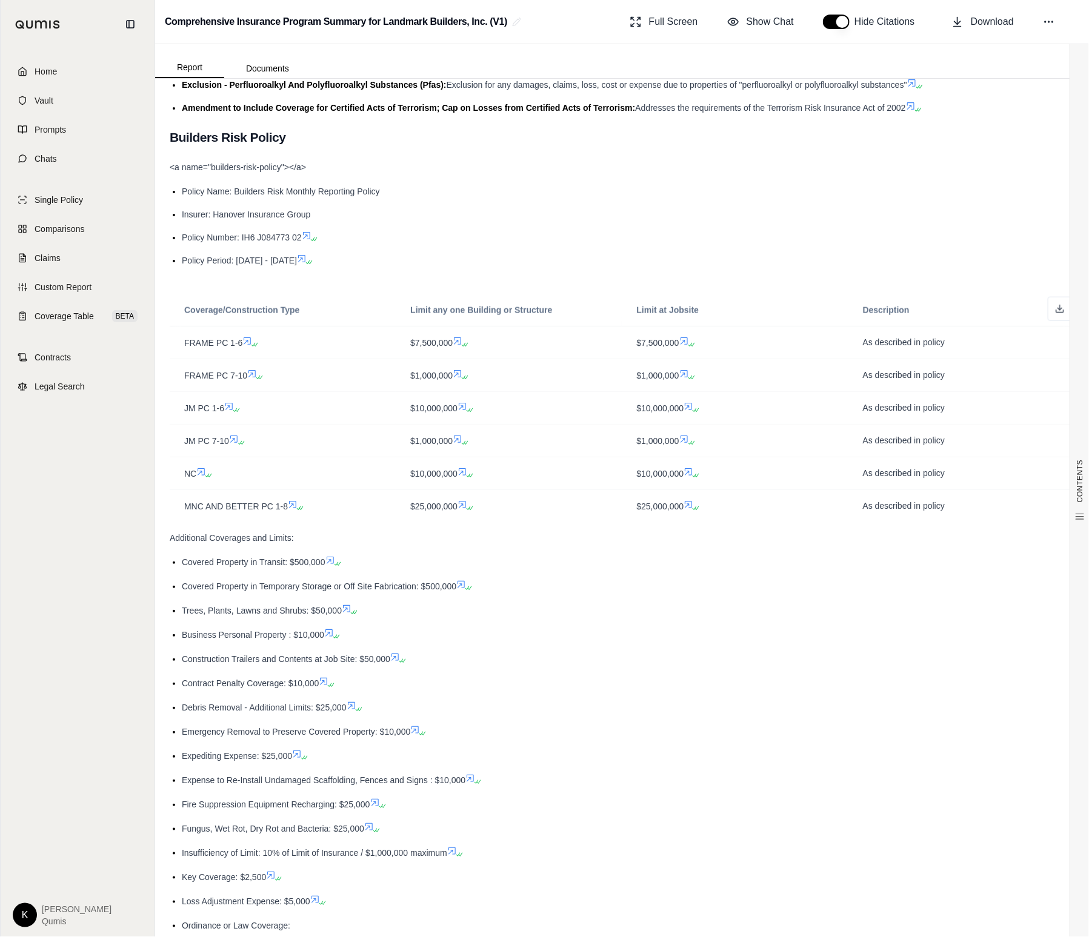
scroll to position [0, 0]
click at [464, 341] on icon at bounding box center [465, 344] width 7 height 7
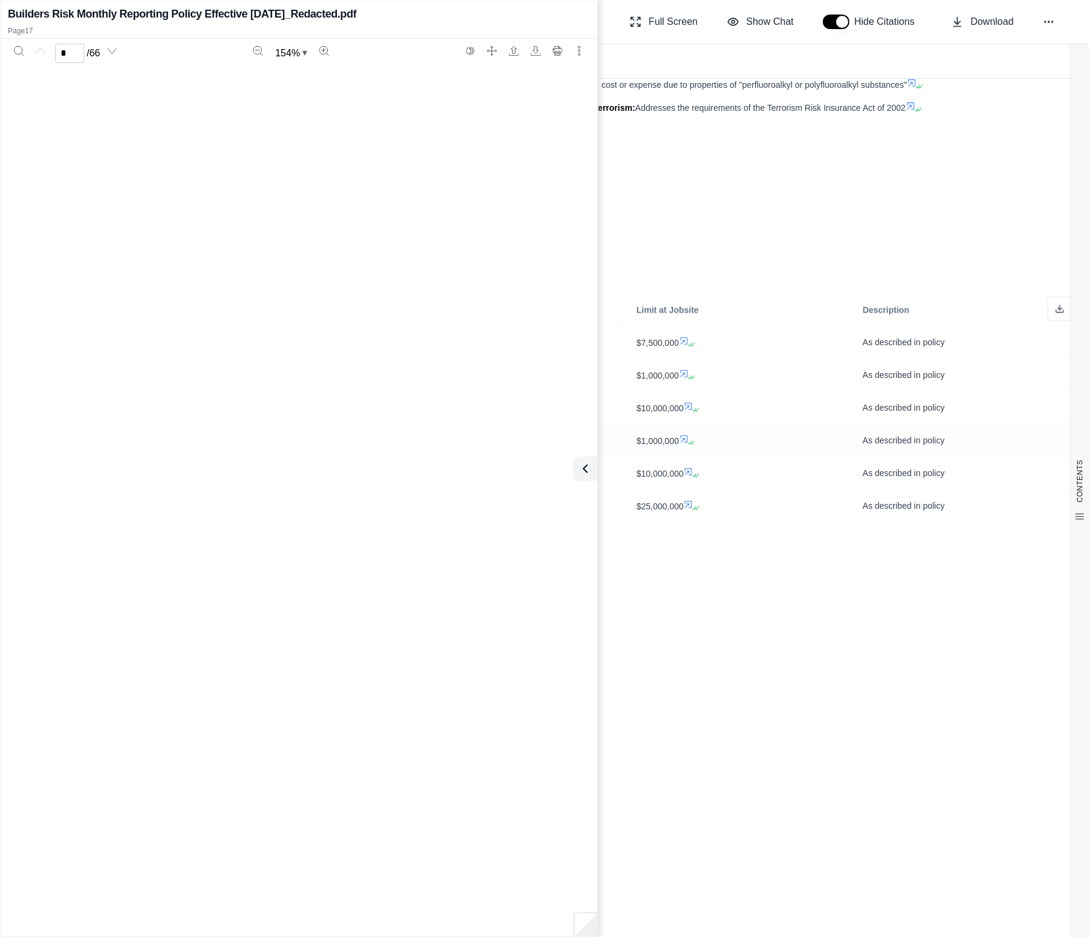
type input "**"
drag, startPoint x: 581, startPoint y: 473, endPoint x: 595, endPoint y: 474, distance: 14.0
click at [582, 473] on icon at bounding box center [585, 469] width 15 height 15
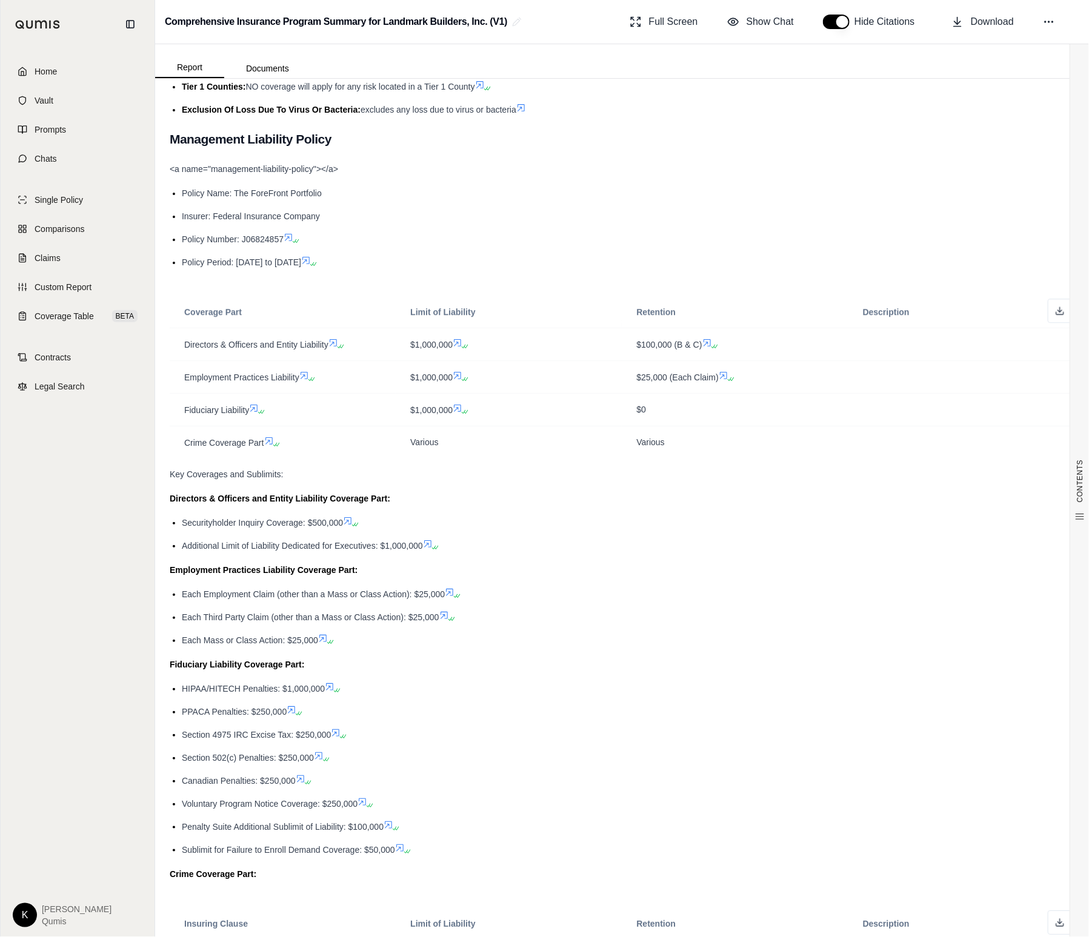
scroll to position [3718, 0]
click at [461, 336] on icon at bounding box center [458, 341] width 10 height 10
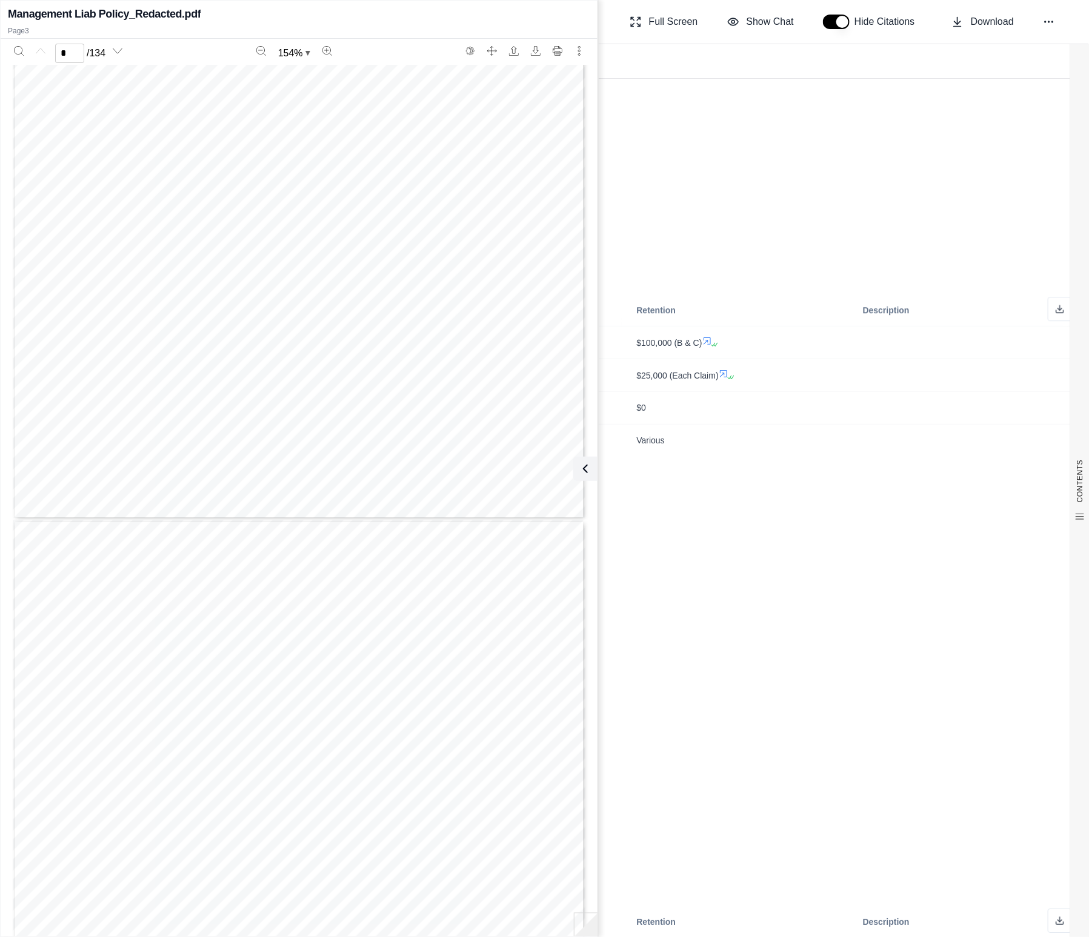
scroll to position [0, 0]
type input "*"
click at [718, 434] on div "Various" at bounding box center [734, 440] width 197 height 12
click at [596, 470] on div "Management Liab Policy_Redacted.pdf Page 3 * / 134 154 % Form 26-10-0426 (Ed. 2…" at bounding box center [299, 468] width 597 height 931
click at [590, 471] on icon at bounding box center [583, 469] width 15 height 15
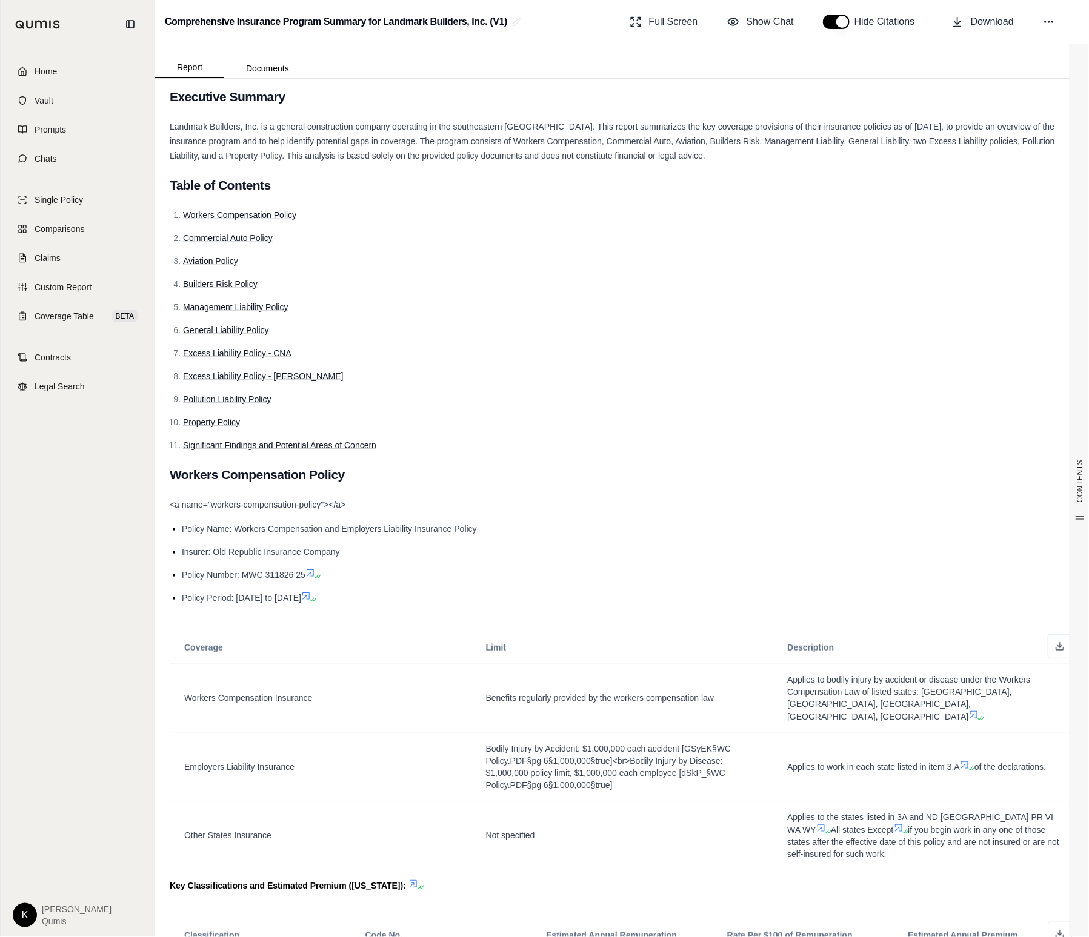
scroll to position [44, 0]
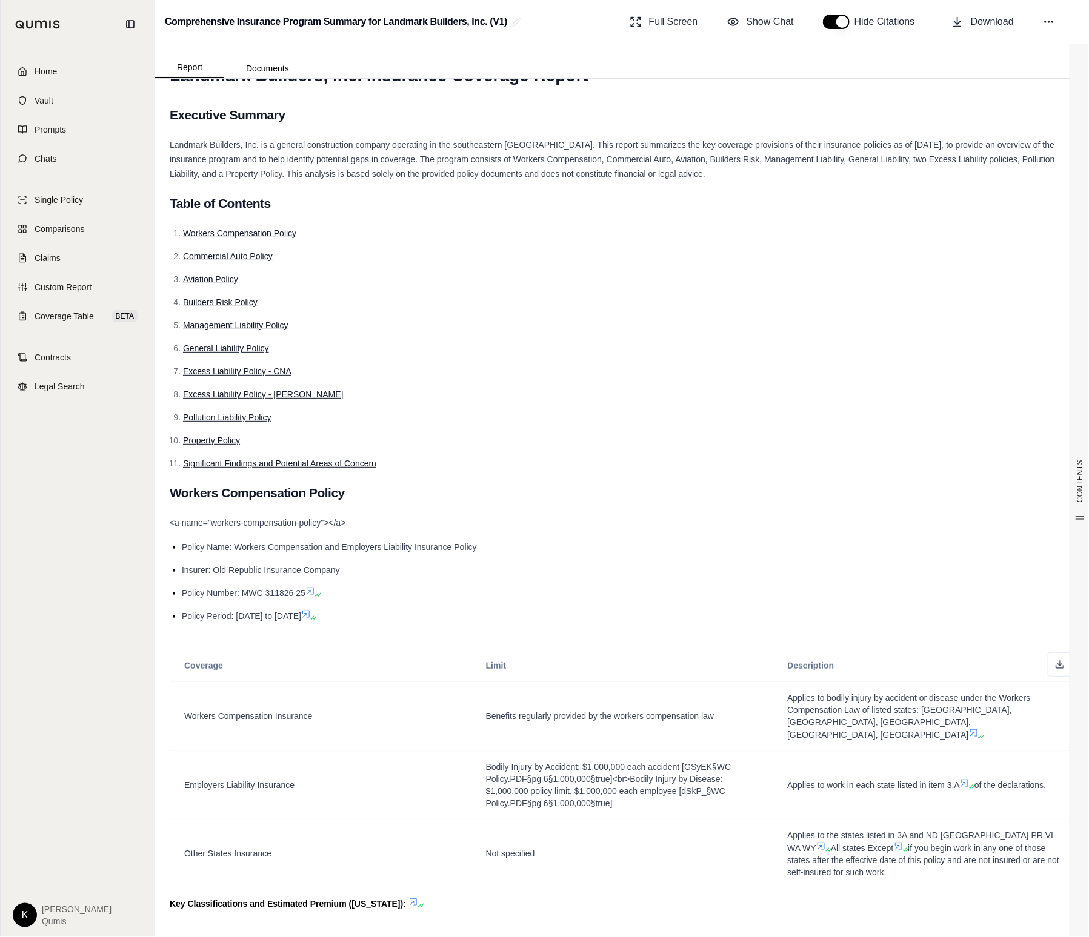
click at [264, 370] on span "Excess Liability Policy - CNA" at bounding box center [237, 372] width 108 height 10
click at [648, 388] on li "Excess Liability Policy - Starr" at bounding box center [628, 394] width 891 height 15
click at [642, 362] on ol "Workers Compensation Policy Commercial Auto Policy Aviation Policy Builders Ris…" at bounding box center [622, 348] width 905 height 245
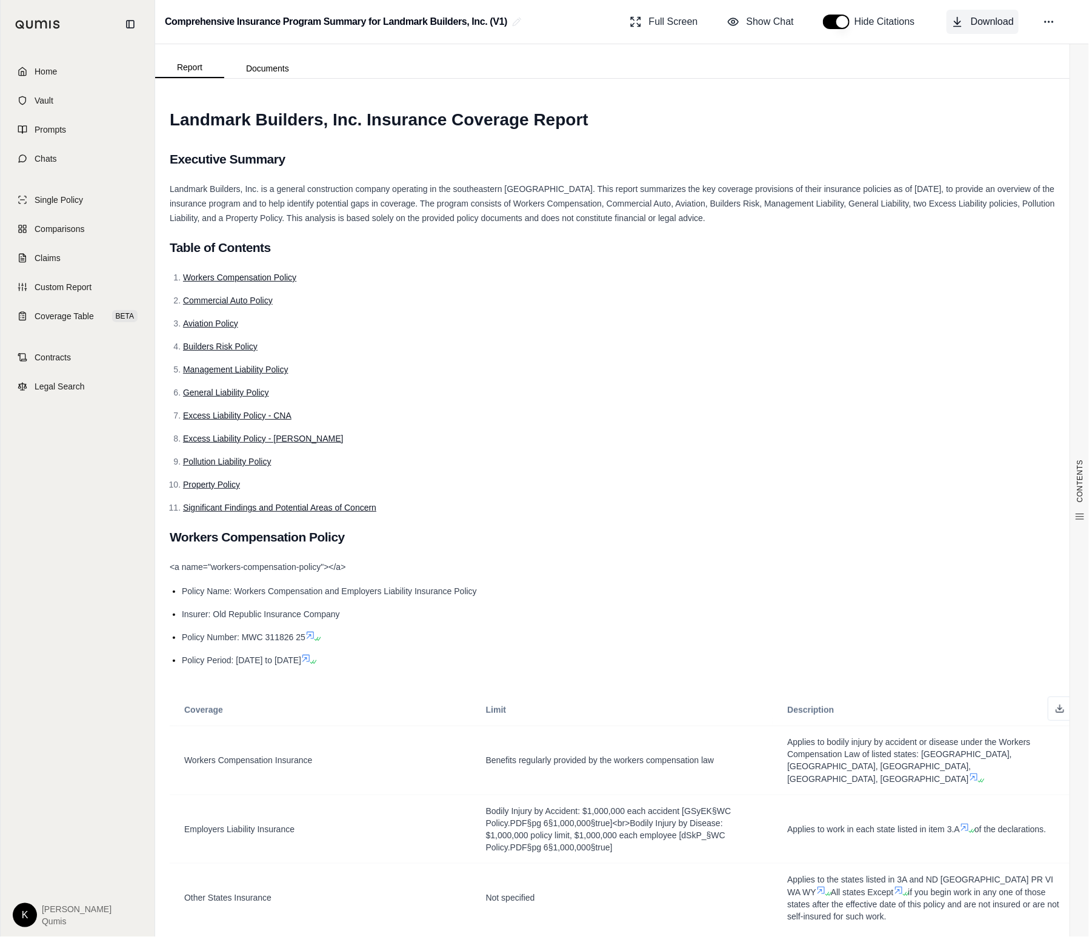
click at [973, 21] on span "Download" at bounding box center [992, 22] width 43 height 15
click at [1053, 21] on icon at bounding box center [1049, 22] width 12 height 12
click at [973, 72] on span "Regenerate" at bounding box center [956, 71] width 44 height 12
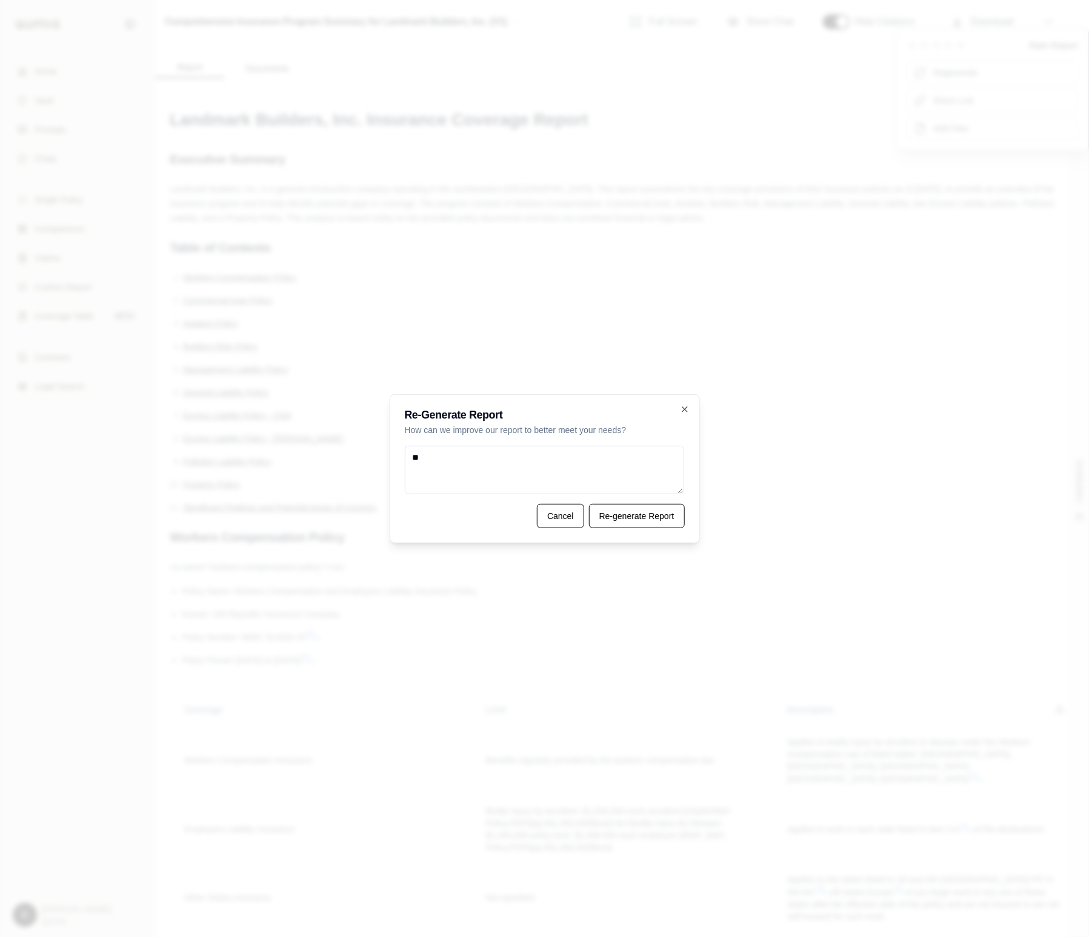
type textarea "*"
click at [614, 477] on textarea "**********" at bounding box center [545, 470] width 280 height 48
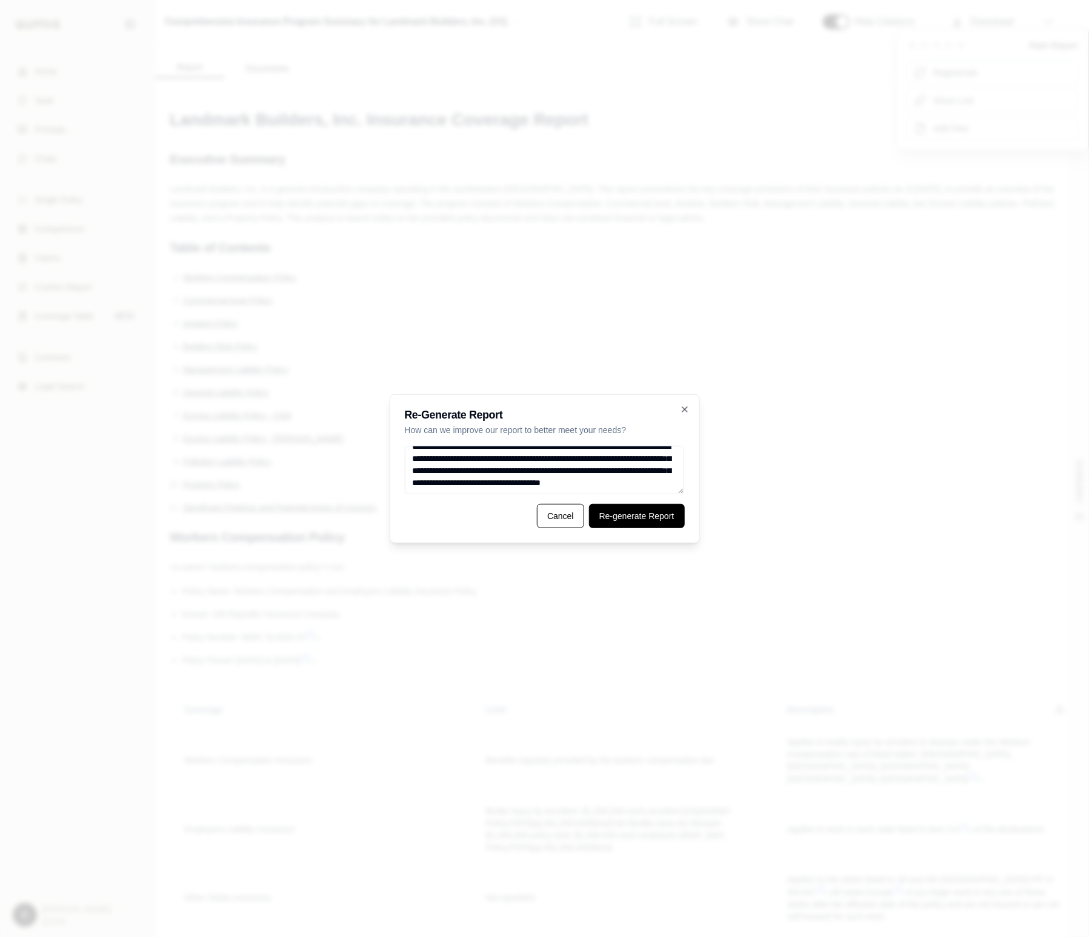
type textarea "**********"
click at [648, 511] on button "Re-generate Report" at bounding box center [637, 516] width 96 height 24
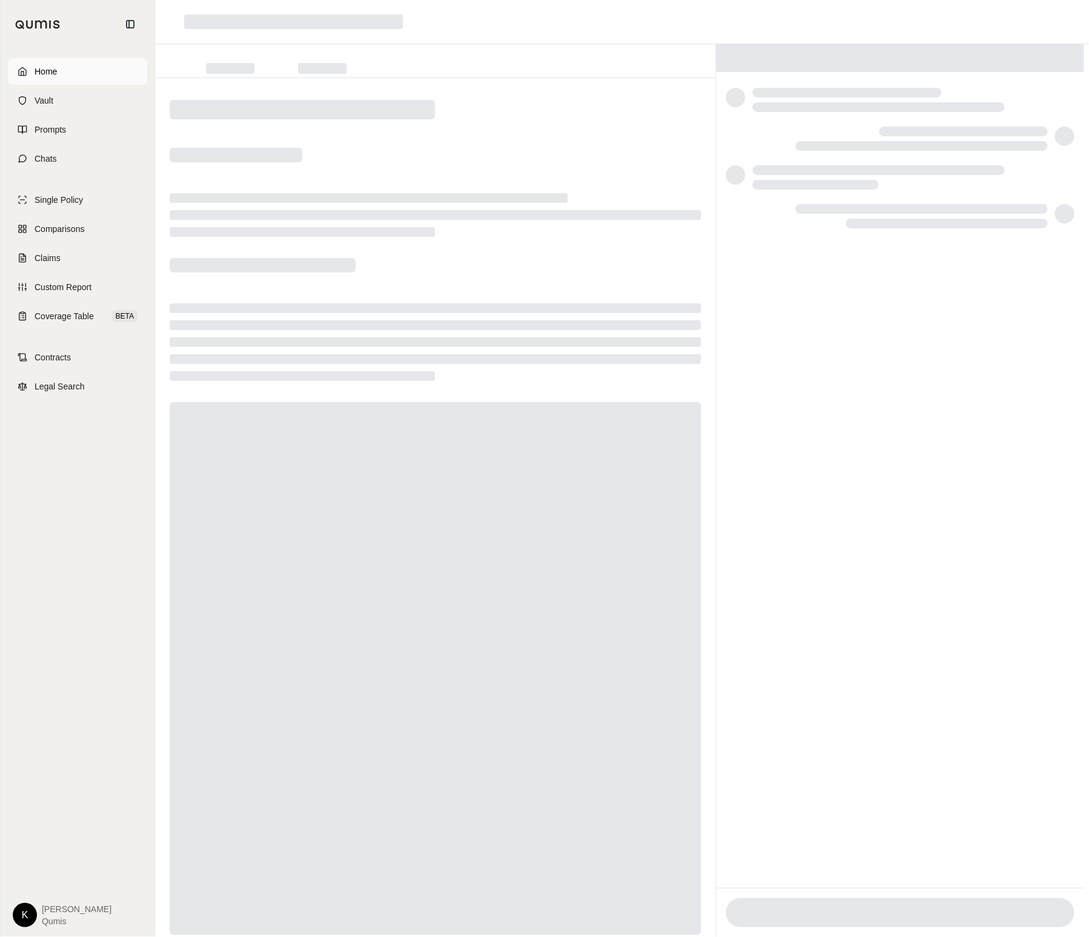
click at [41, 72] on span "Home" at bounding box center [46, 71] width 22 height 12
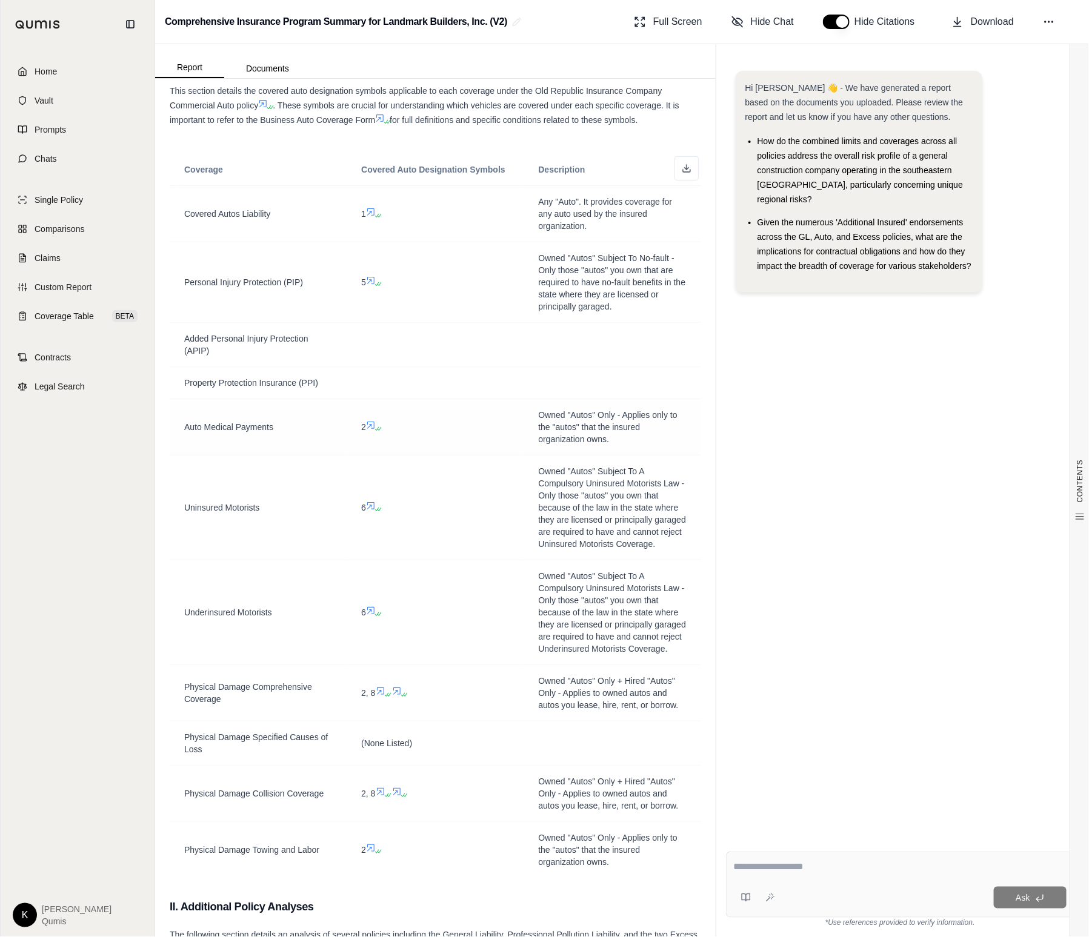
scroll to position [202, 0]
click at [379, 430] on icon at bounding box center [379, 427] width 7 height 7
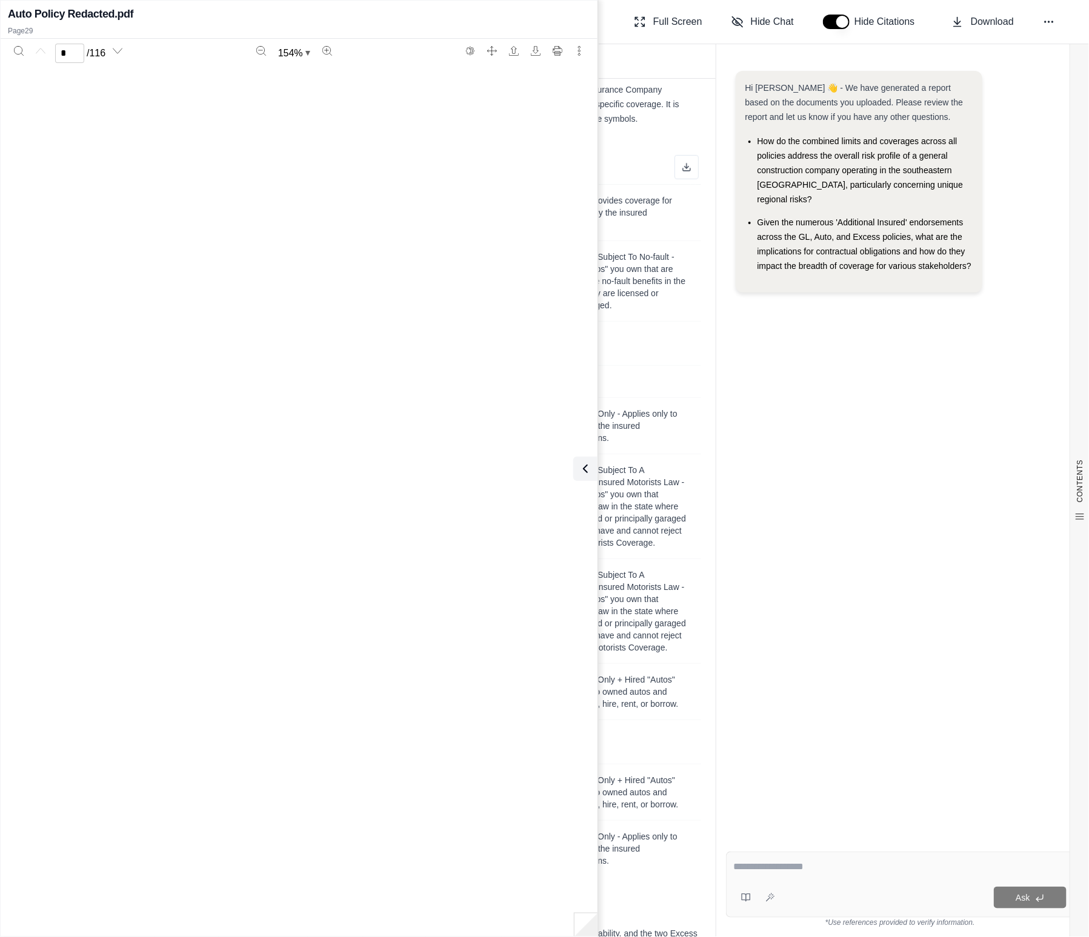
type input "**"
click at [647, 483] on span "Owned "Autos" Subject To A Compulsory Uninsured Motorists Law - Only those "aut…" at bounding box center [612, 506] width 148 height 82
click at [588, 480] on button at bounding box center [583, 469] width 24 height 24
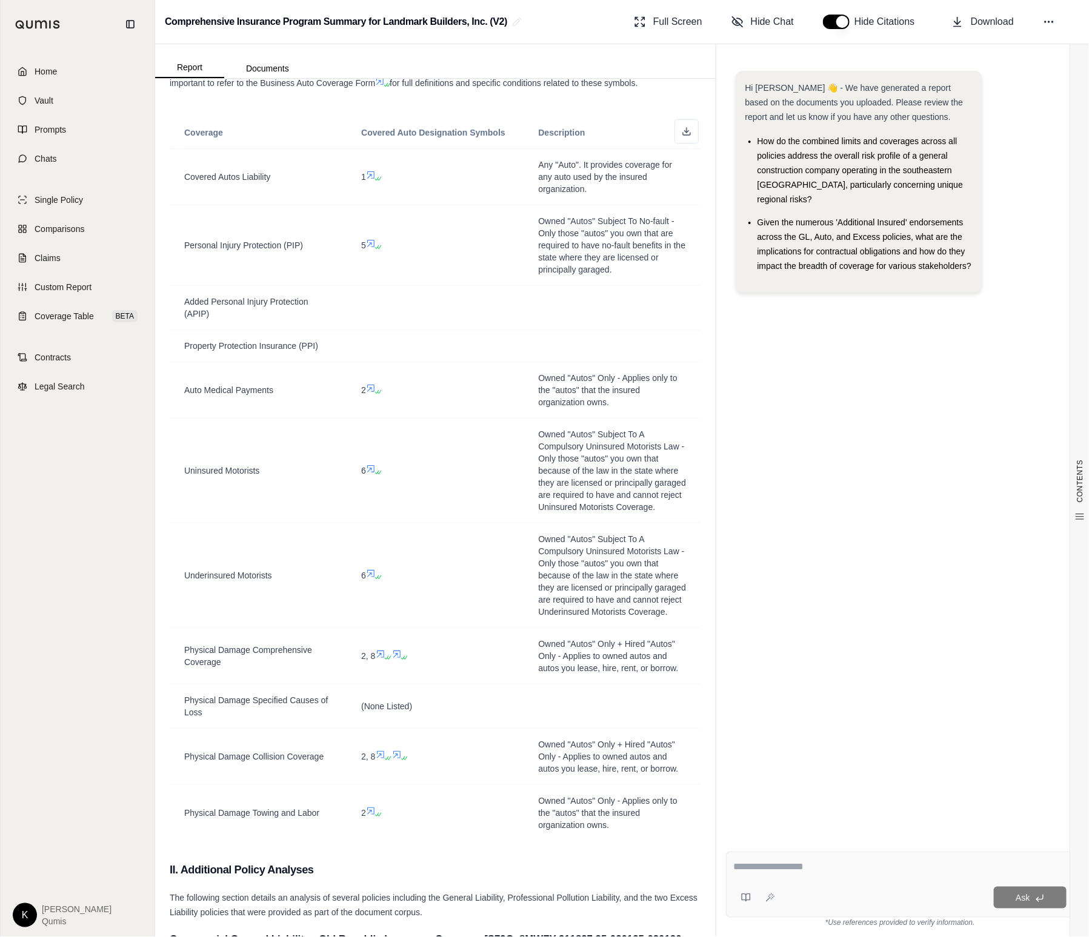
scroll to position [0, 0]
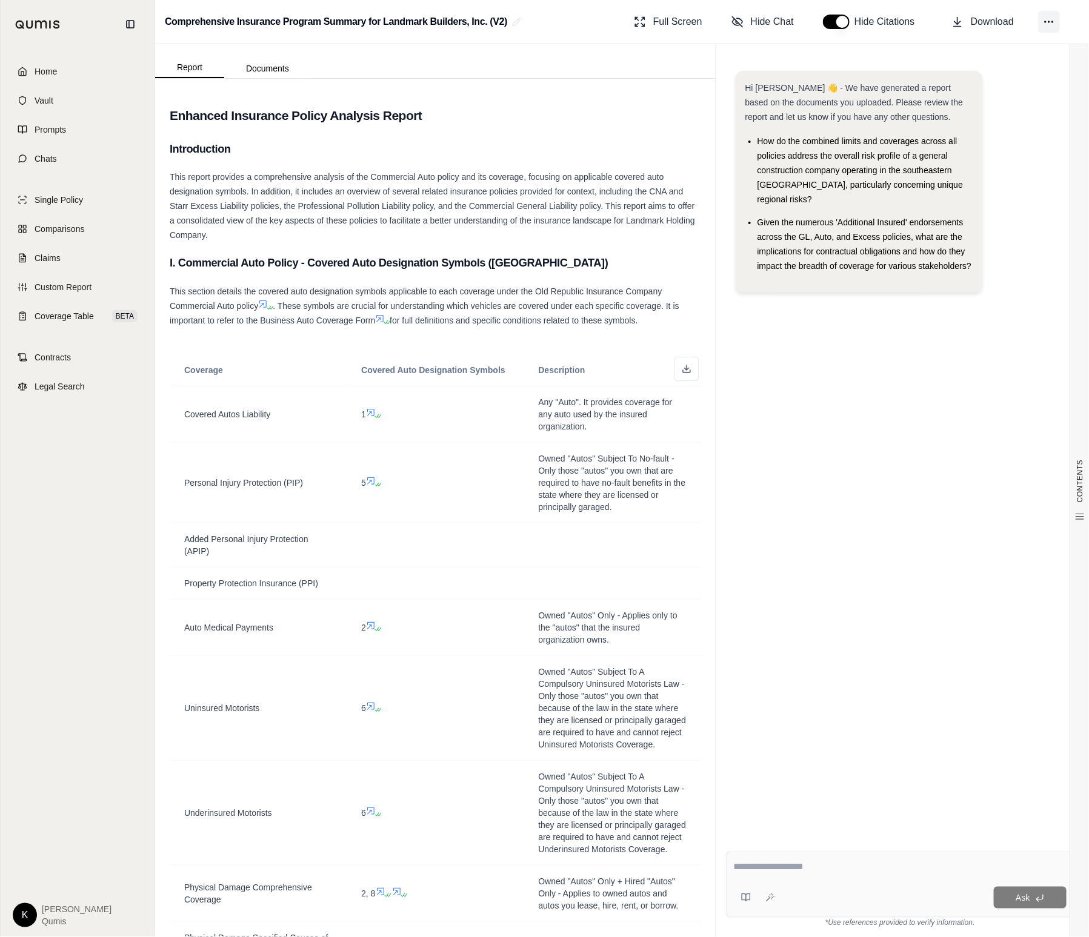
click at [1045, 18] on icon at bounding box center [1049, 22] width 12 height 12
click at [963, 67] on span "Regenerate" at bounding box center [956, 71] width 44 height 12
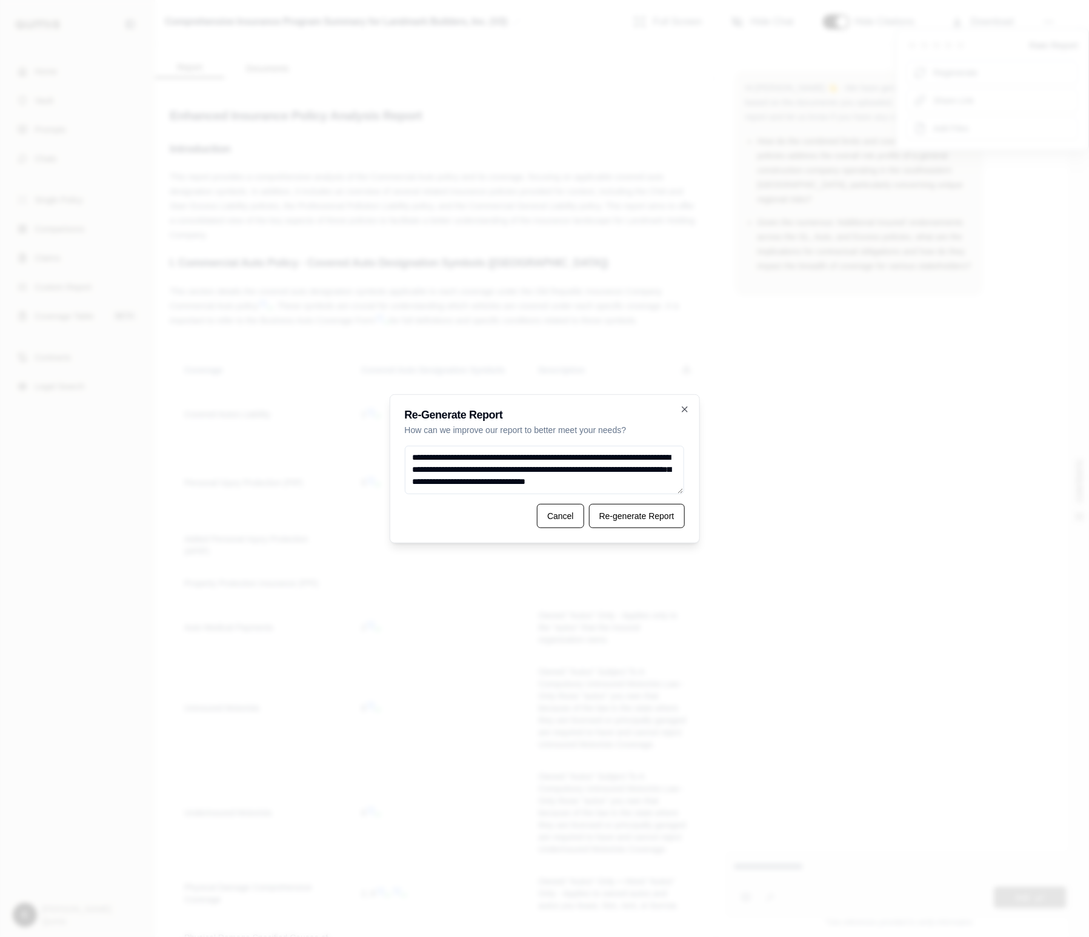
click at [644, 454] on textarea "**********" at bounding box center [545, 470] width 280 height 48
type textarea "**********"
click at [648, 509] on button "Re-generate Report" at bounding box center [637, 516] width 96 height 24
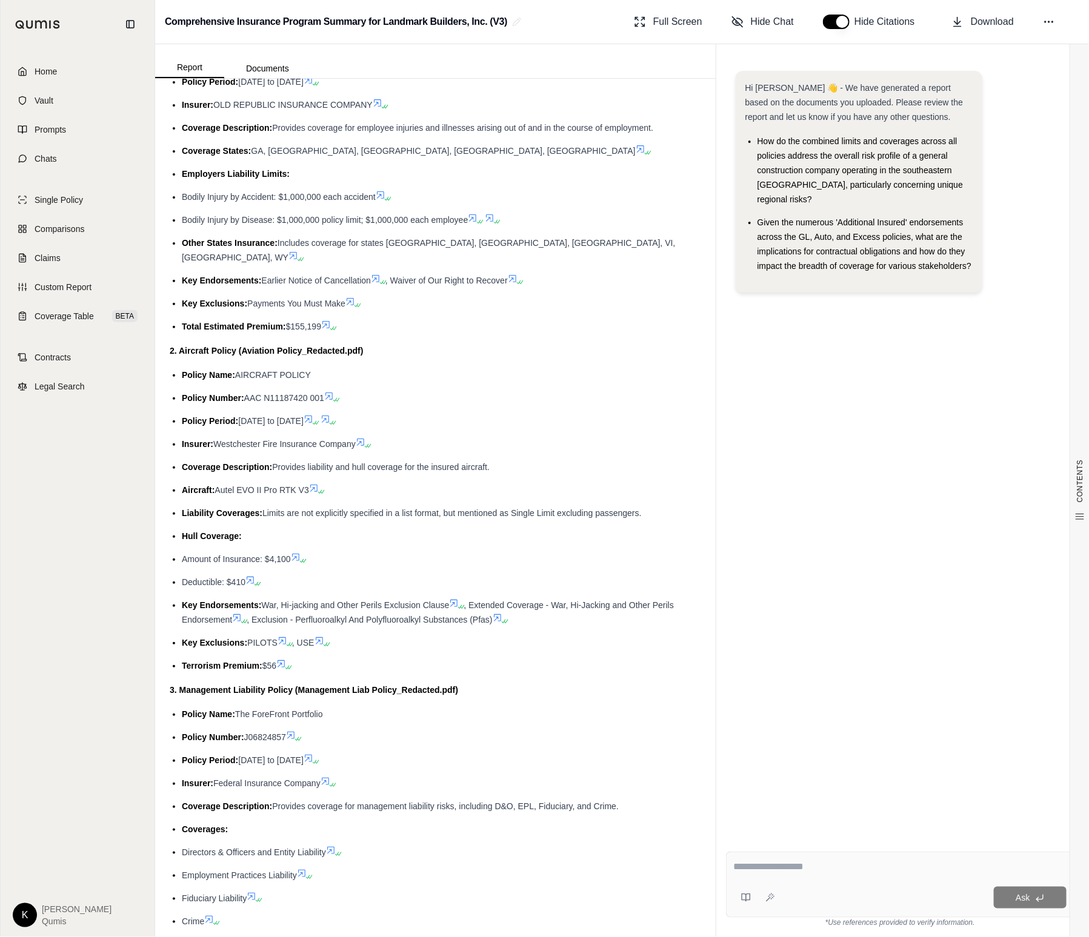
scroll to position [1140, 0]
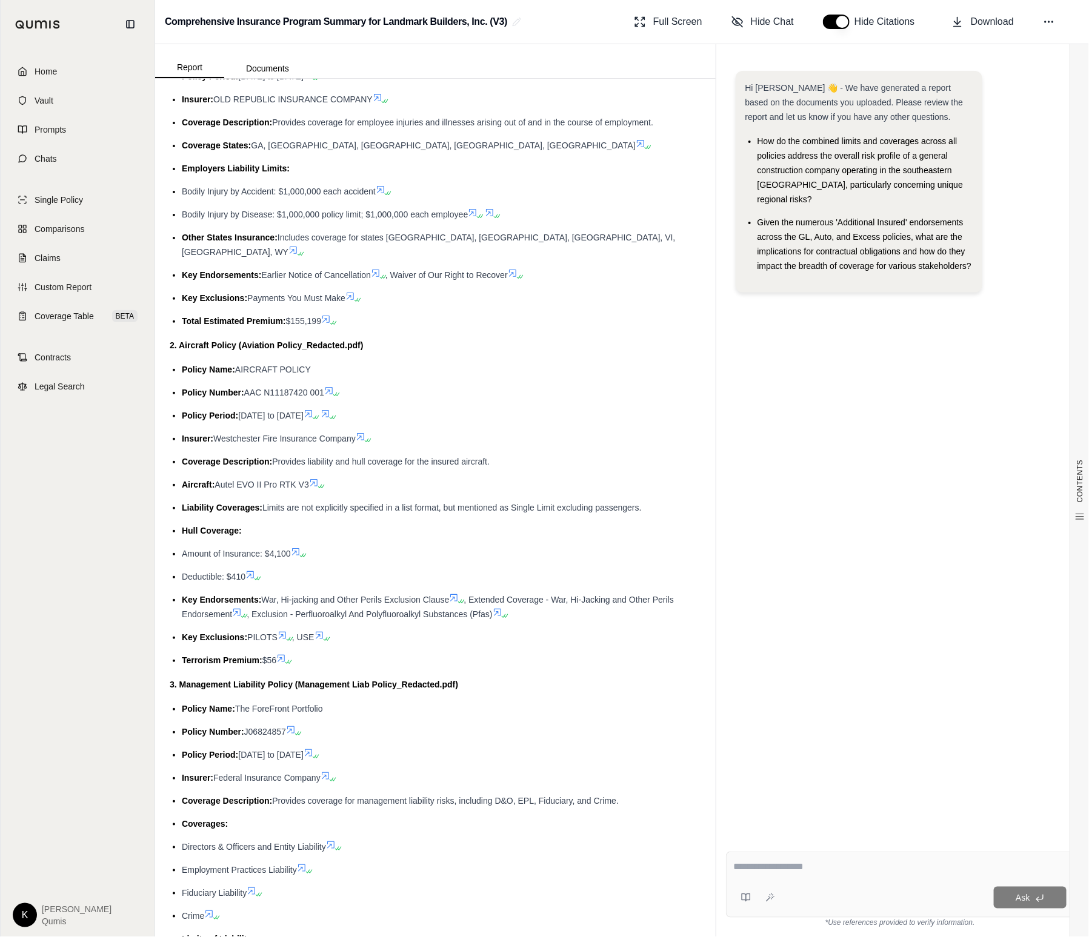
click at [301, 547] on icon at bounding box center [296, 552] width 10 height 10
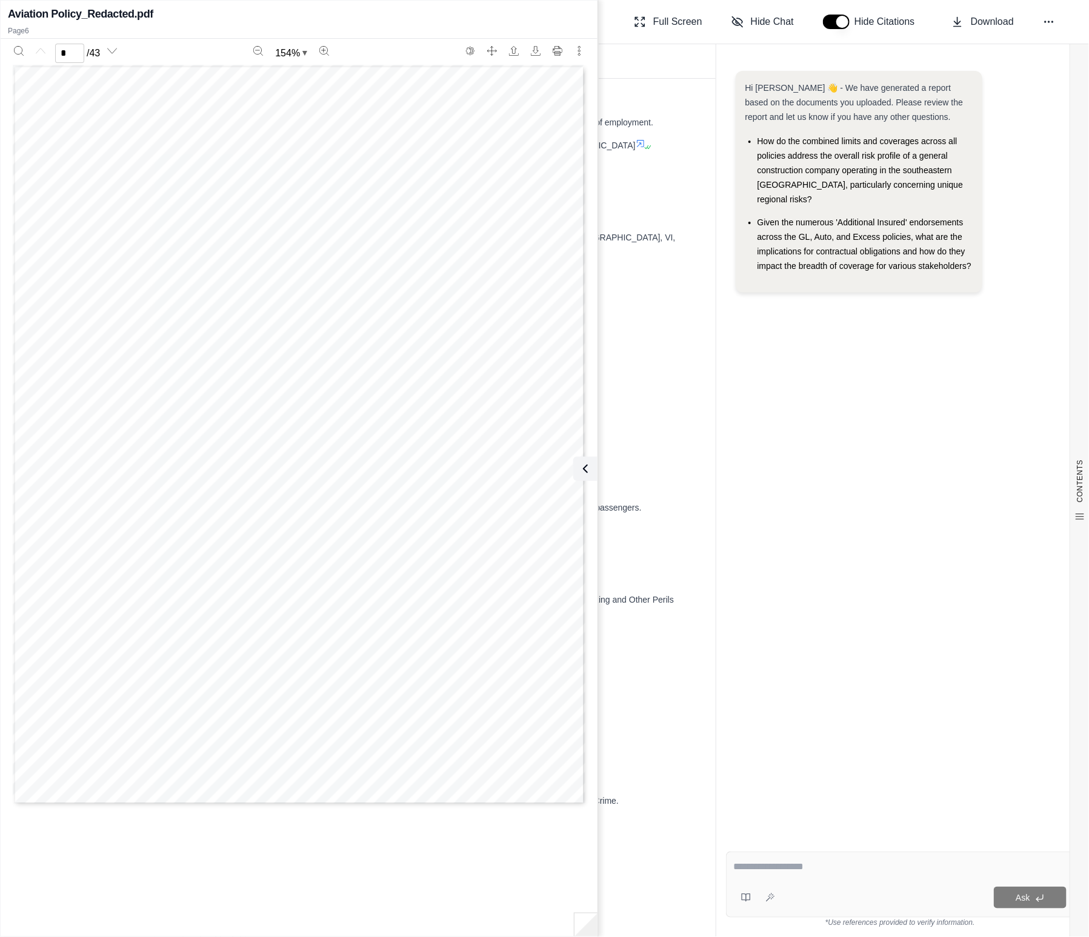
type input "*"
click at [648, 91] on ul "Policy Name: Workers Compensation and Employers Liability Insurance Policy Numb…" at bounding box center [435, 175] width 531 height 305
click at [586, 471] on icon at bounding box center [585, 469] width 15 height 15
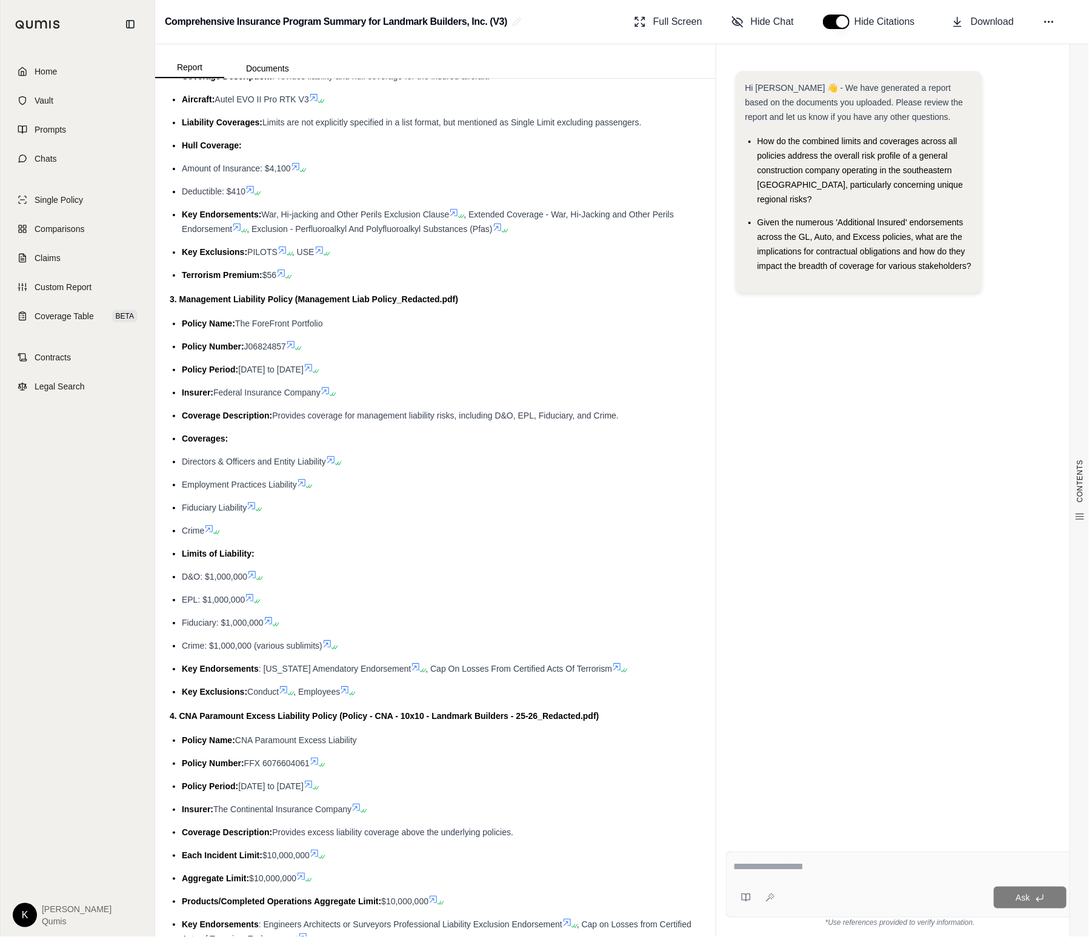
scroll to position [1535, 0]
